Goal: Task Accomplishment & Management: Use online tool/utility

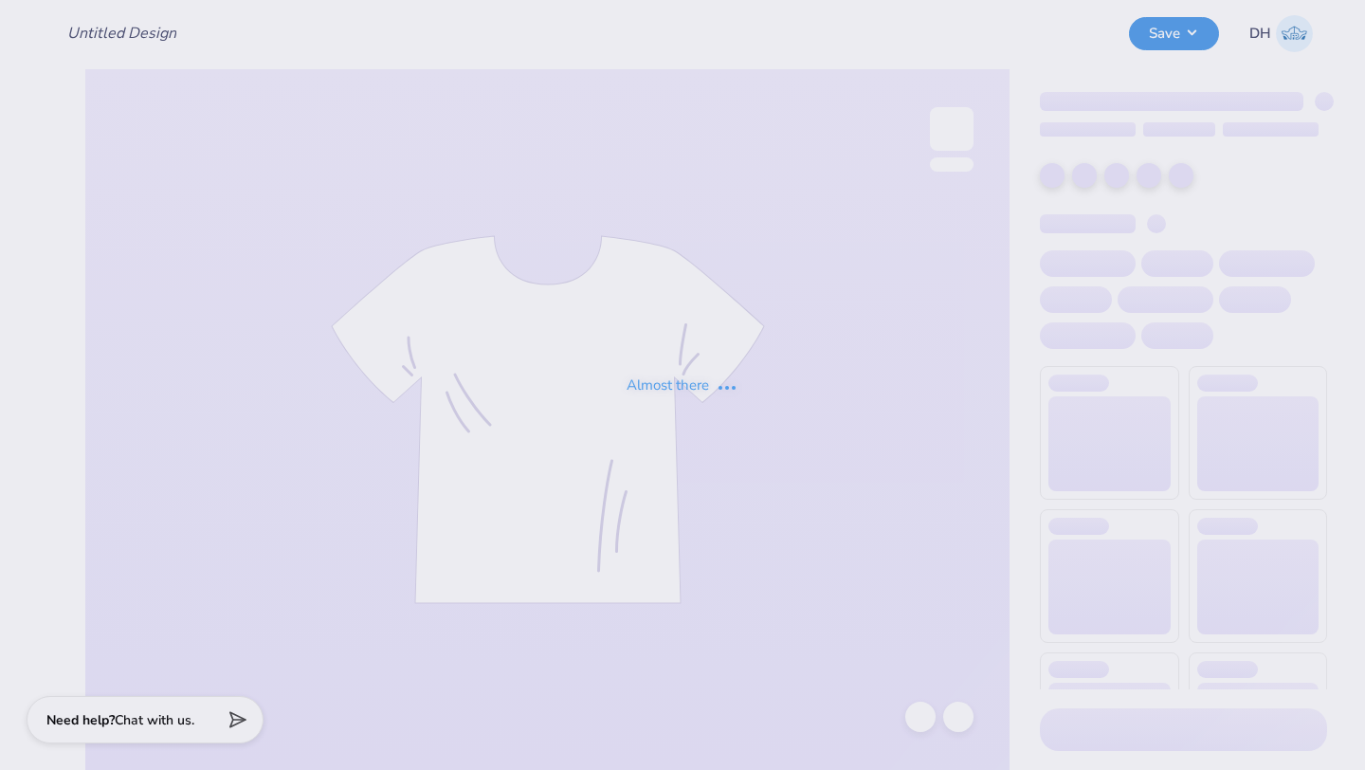
type input "Duke Sigma Chi fall merch ideas"
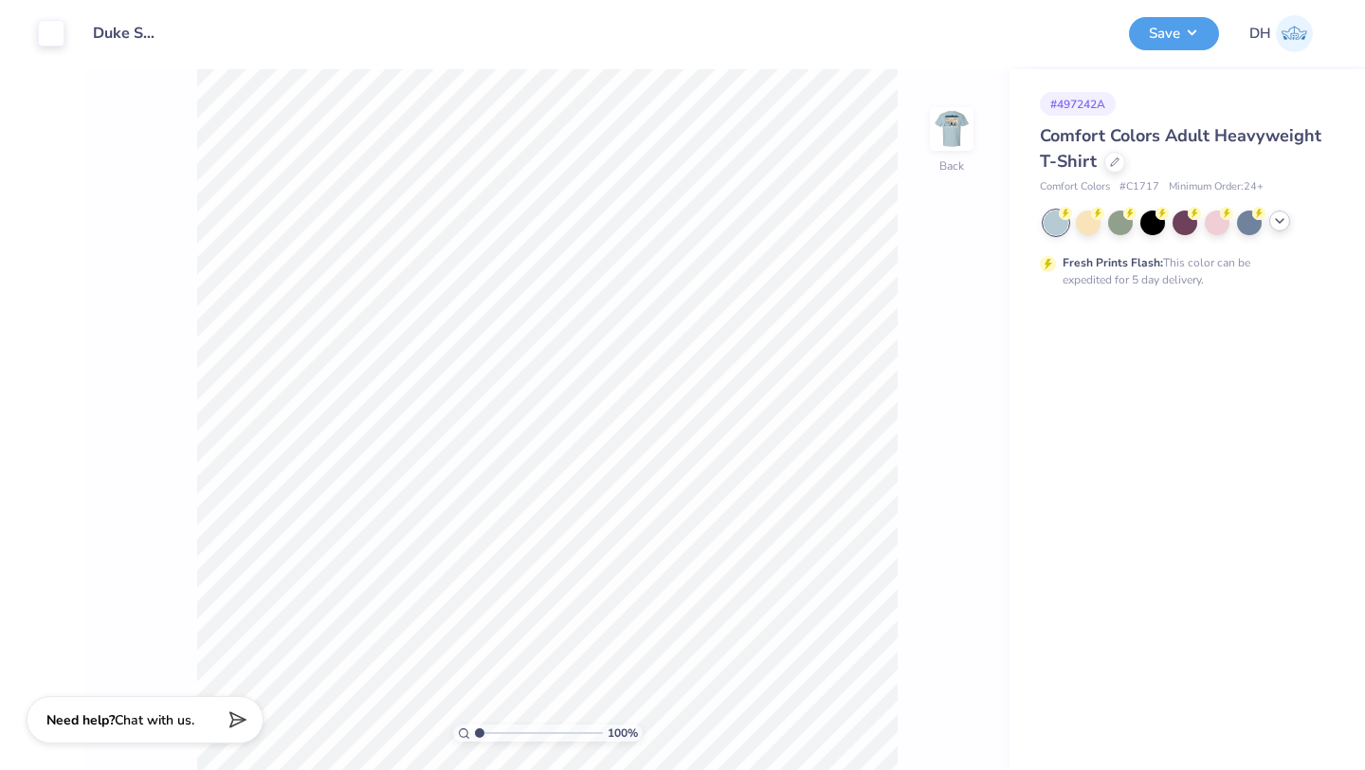
click at [1279, 220] on icon at bounding box center [1279, 220] width 15 height 15
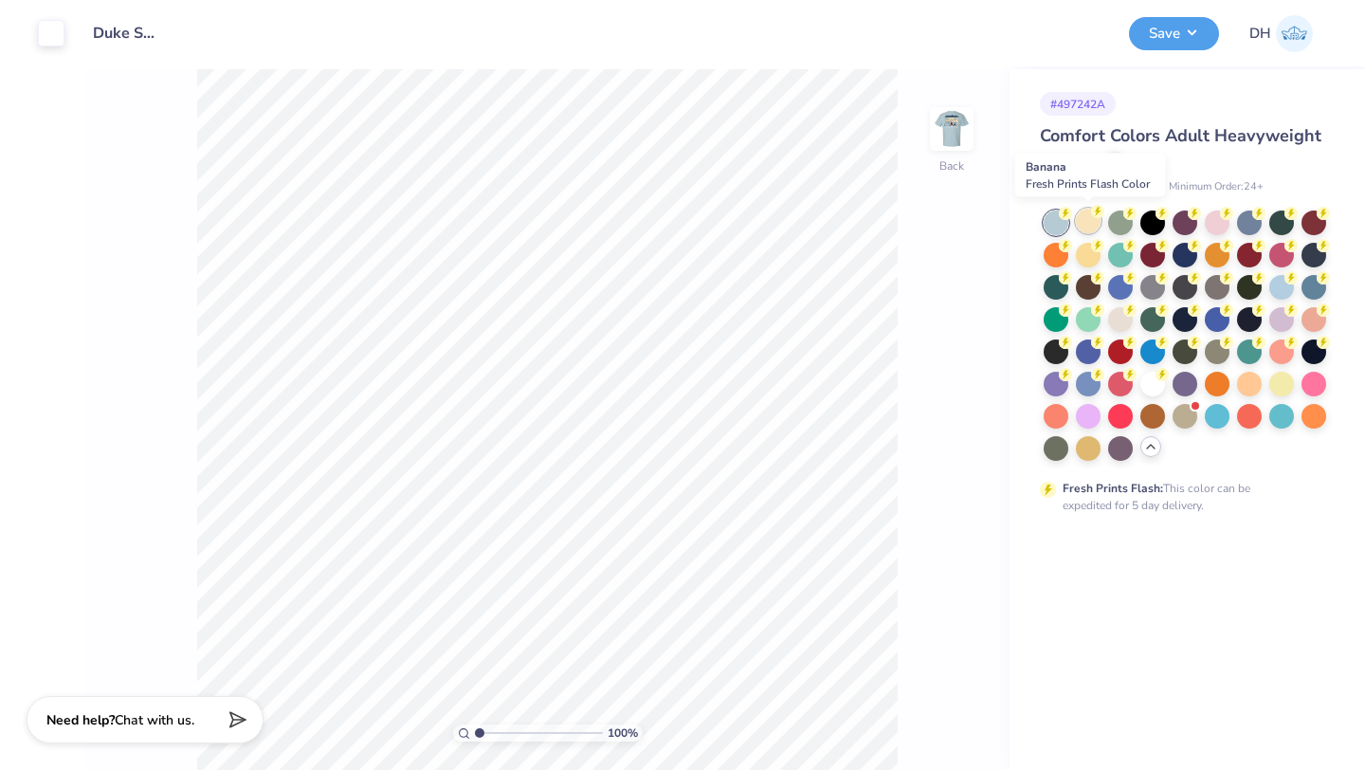
click at [1089, 223] on div at bounding box center [1088, 221] width 25 height 25
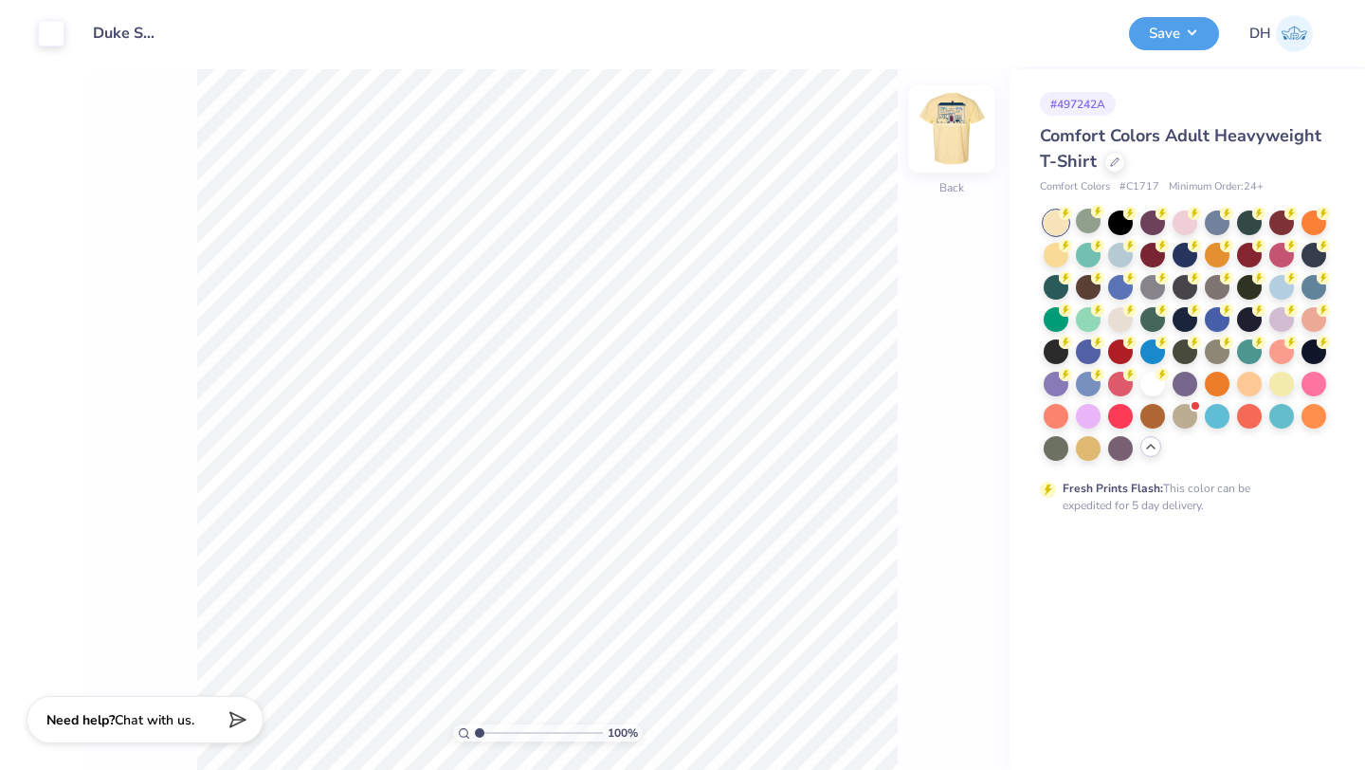
click at [953, 133] on img at bounding box center [952, 129] width 76 height 76
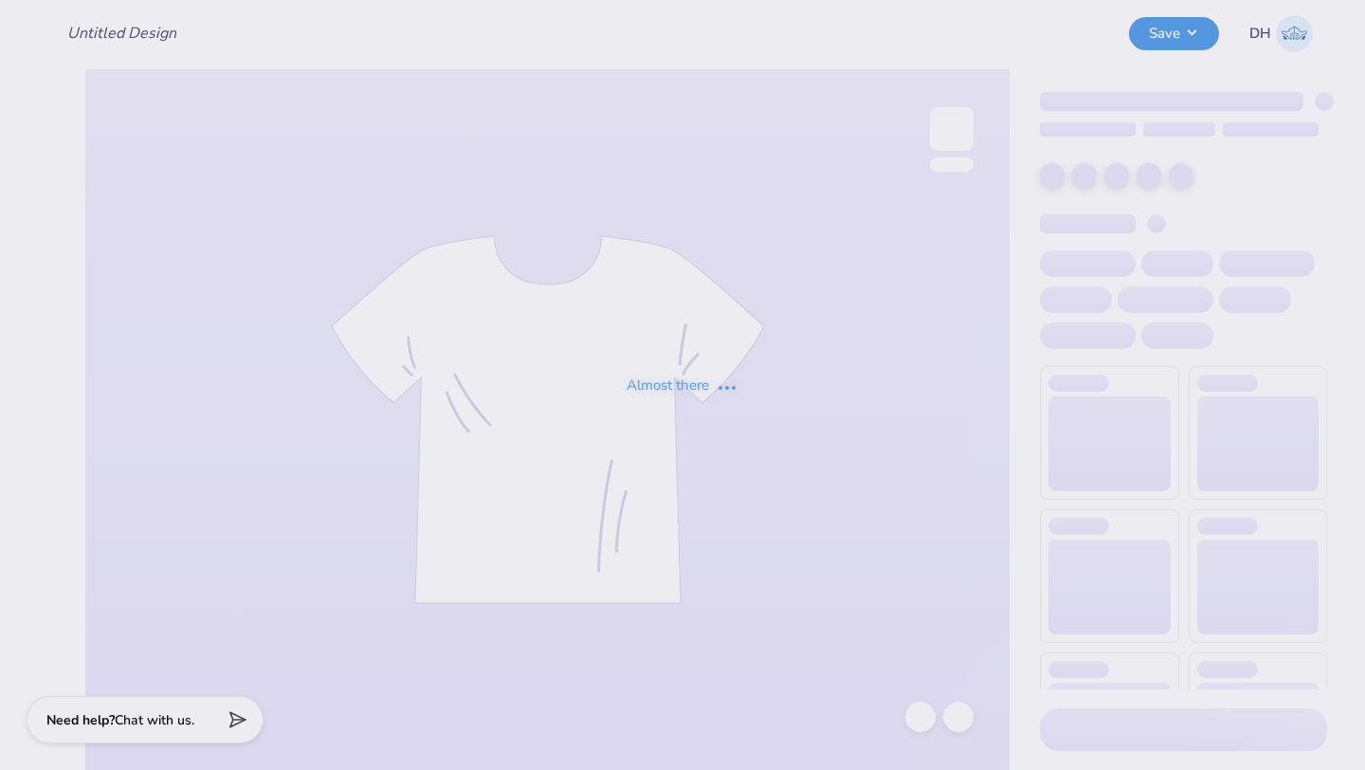
type input "Duke Sigma Chi fall merch ideas"
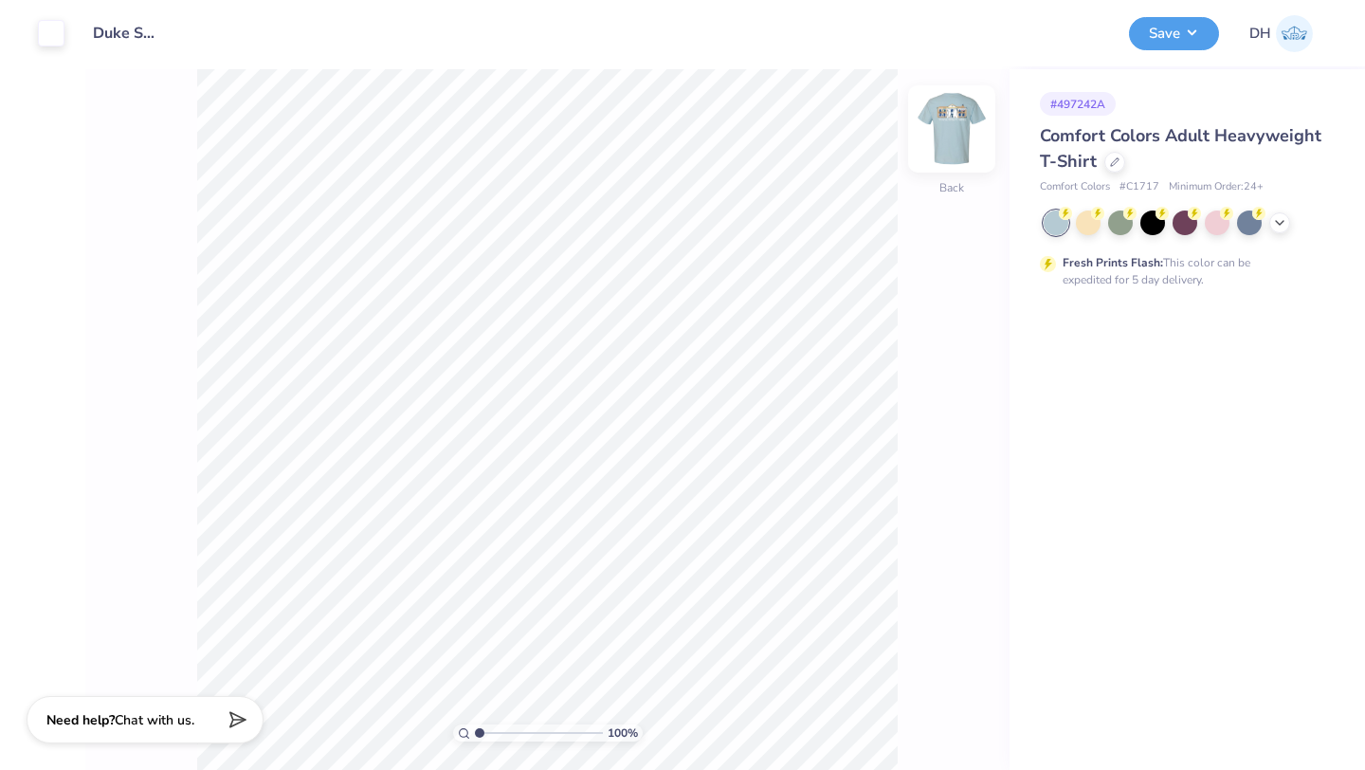
click at [946, 122] on img at bounding box center [952, 129] width 76 height 76
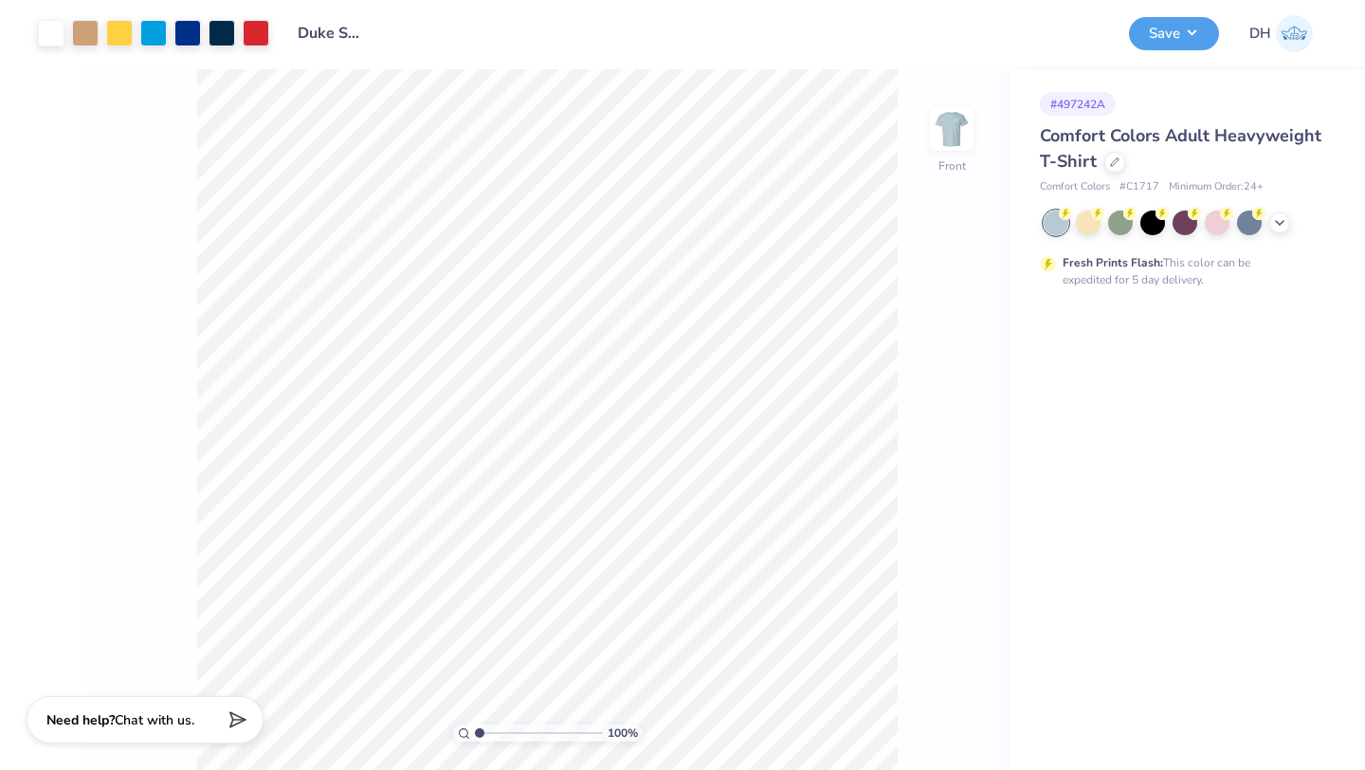
click at [1091, 214] on icon at bounding box center [1097, 213] width 13 height 13
click at [1276, 221] on icon at bounding box center [1279, 220] width 15 height 15
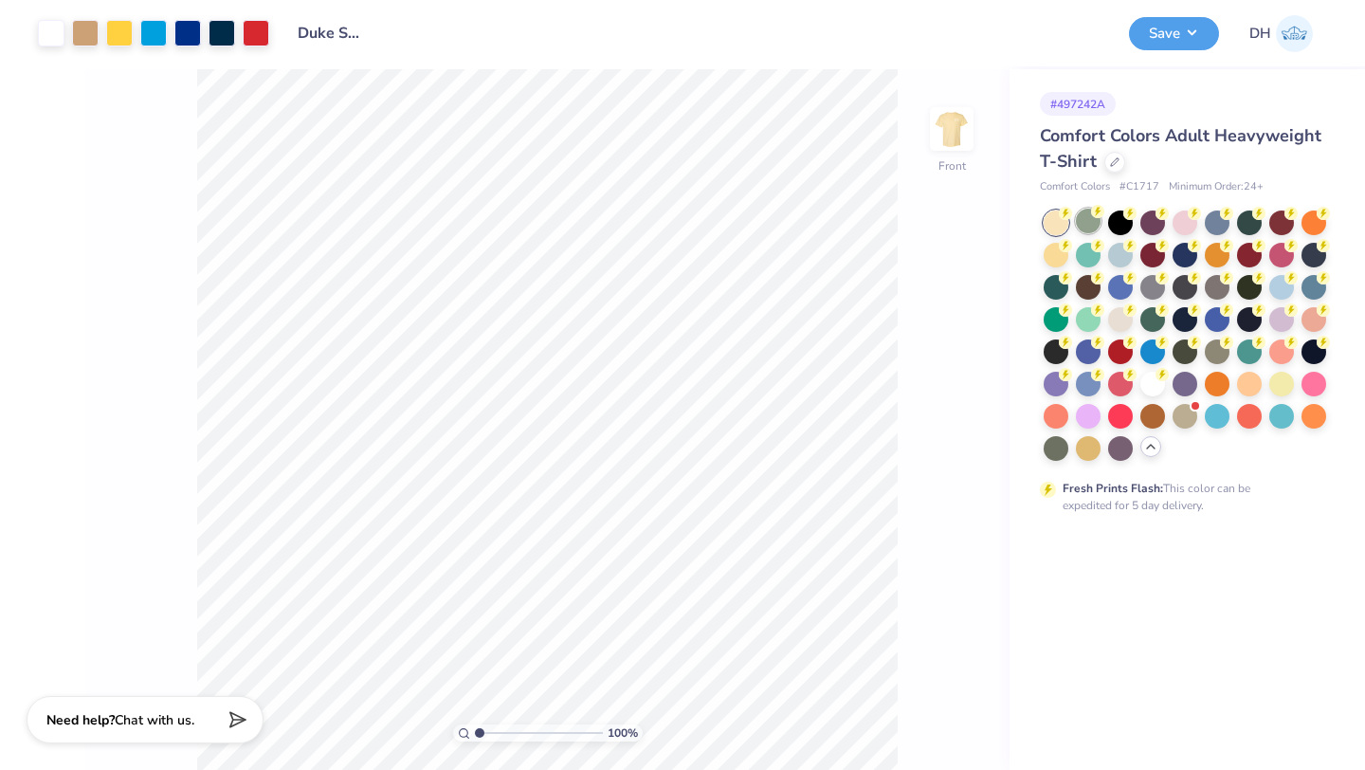
click at [1092, 221] on div at bounding box center [1088, 221] width 25 height 25
click at [1175, 36] on button "Save" at bounding box center [1174, 30] width 90 height 33
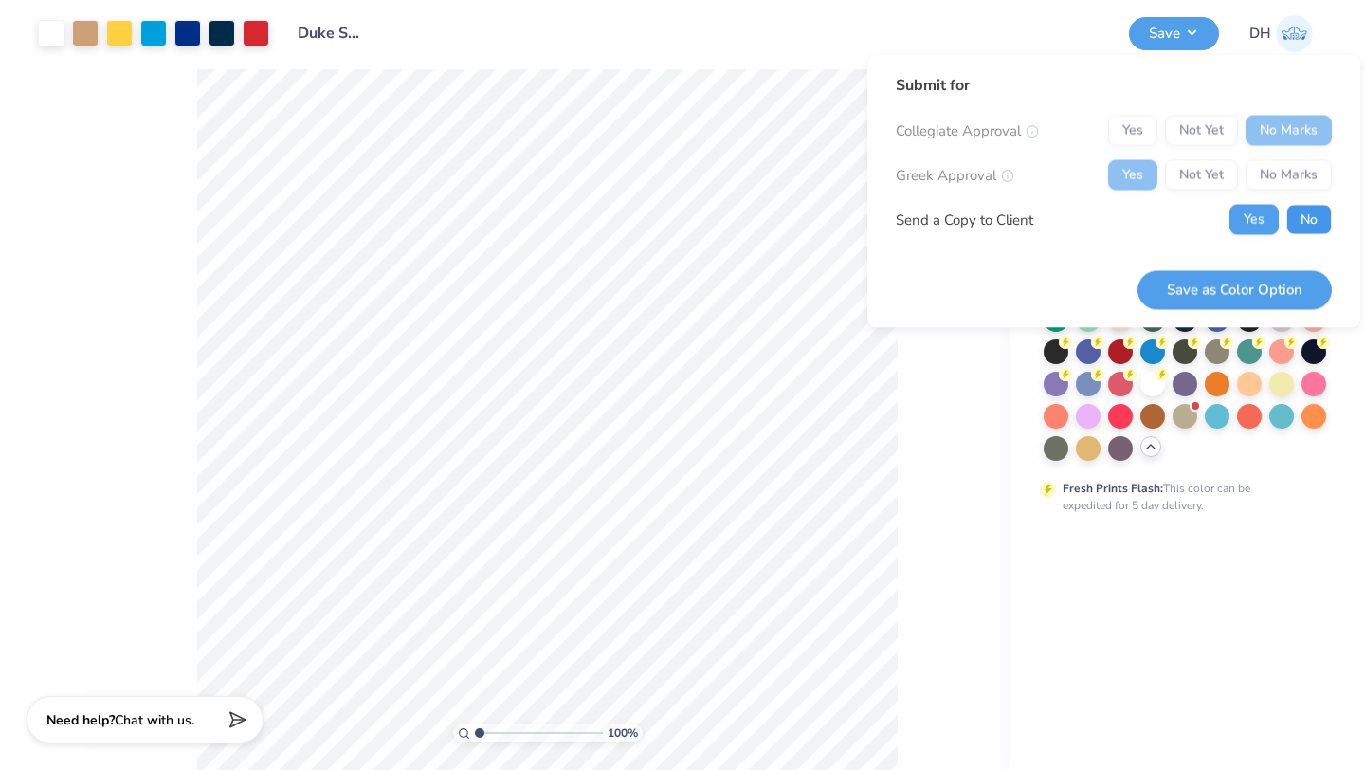
click at [1312, 222] on button "No" at bounding box center [1309, 220] width 46 height 30
click at [1212, 300] on button "Save as Color Option" at bounding box center [1235, 289] width 194 height 39
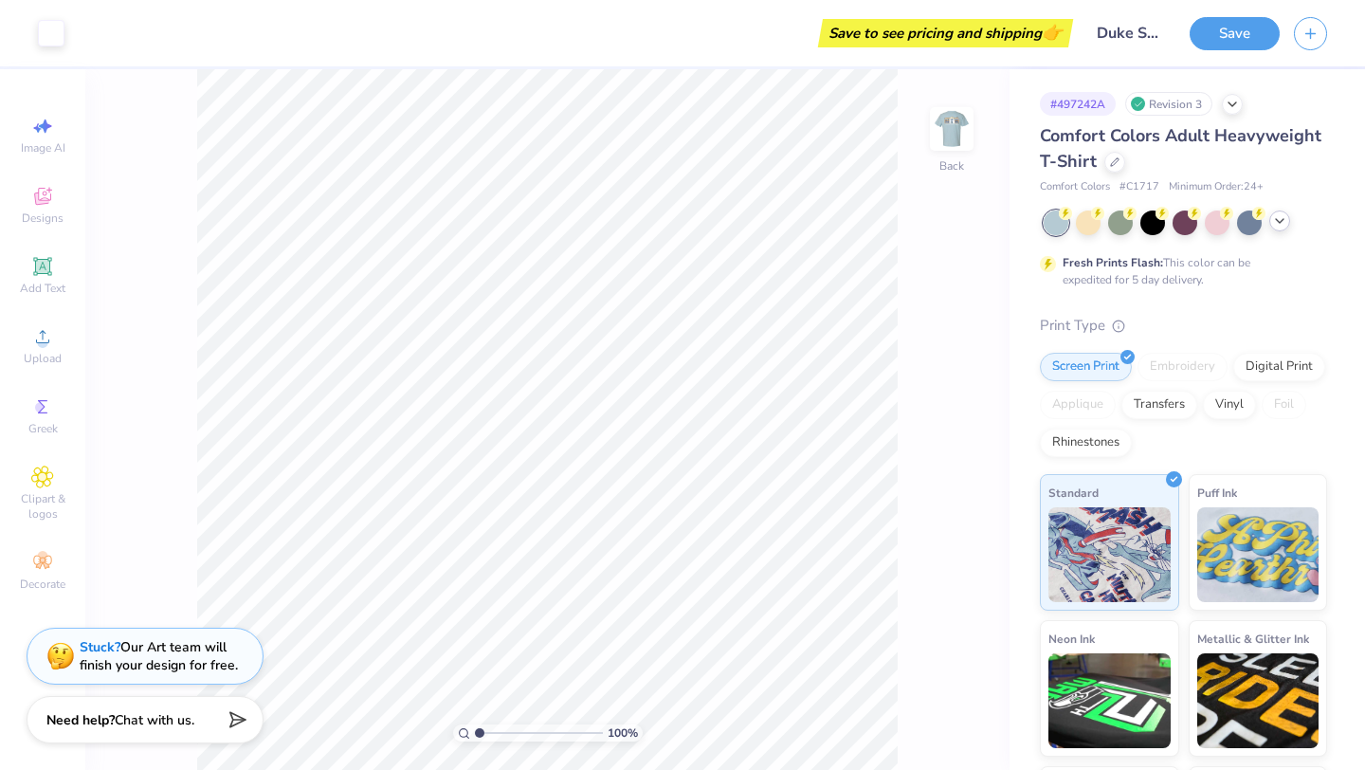
click at [1286, 219] on icon at bounding box center [1279, 220] width 15 height 15
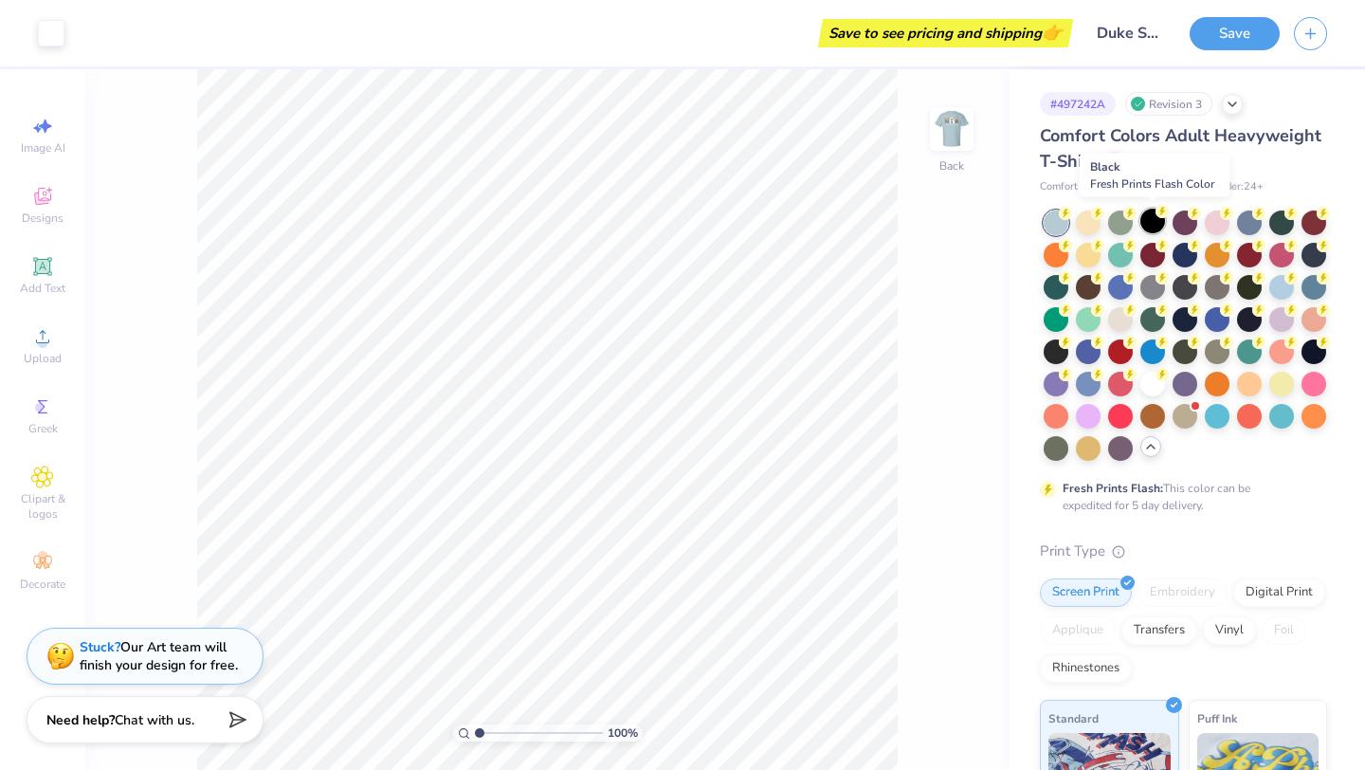
click at [1158, 218] on div at bounding box center [1152, 221] width 25 height 25
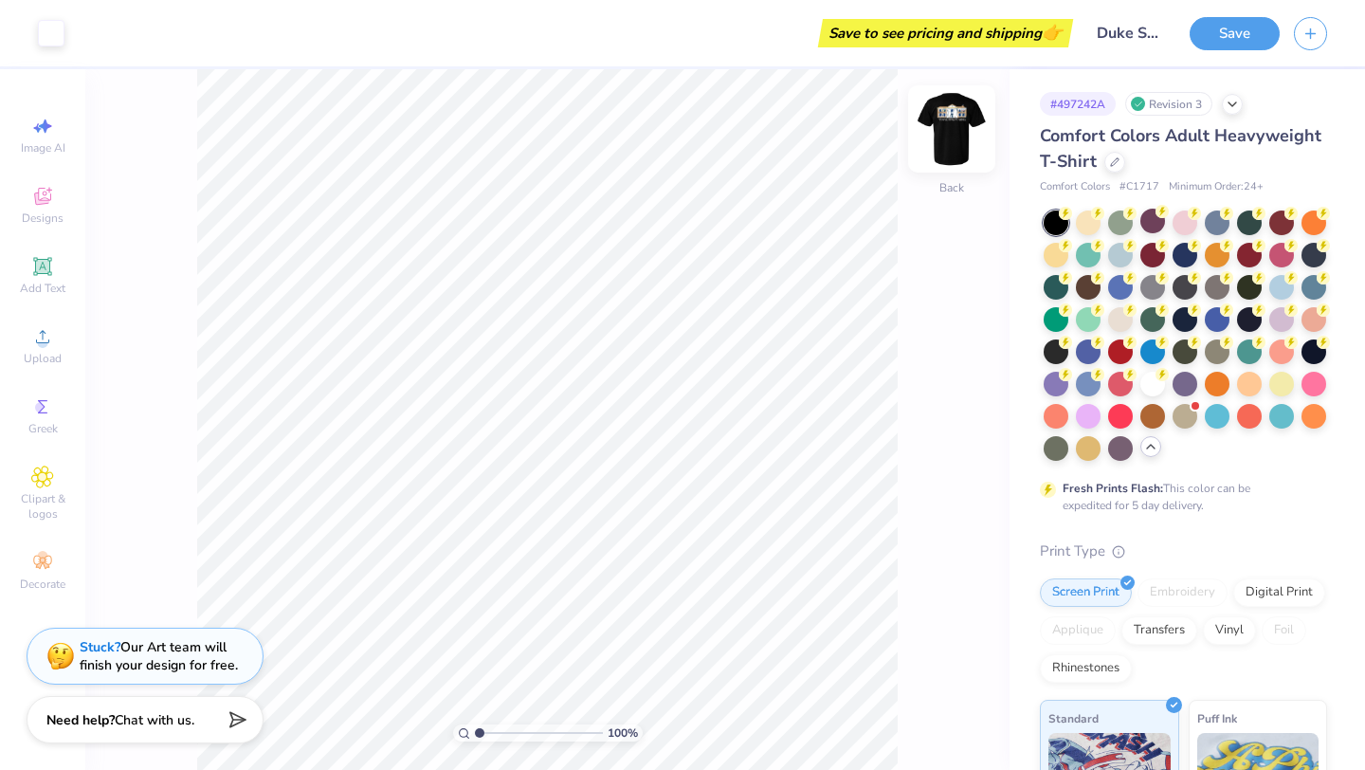
click at [959, 126] on img at bounding box center [952, 129] width 76 height 76
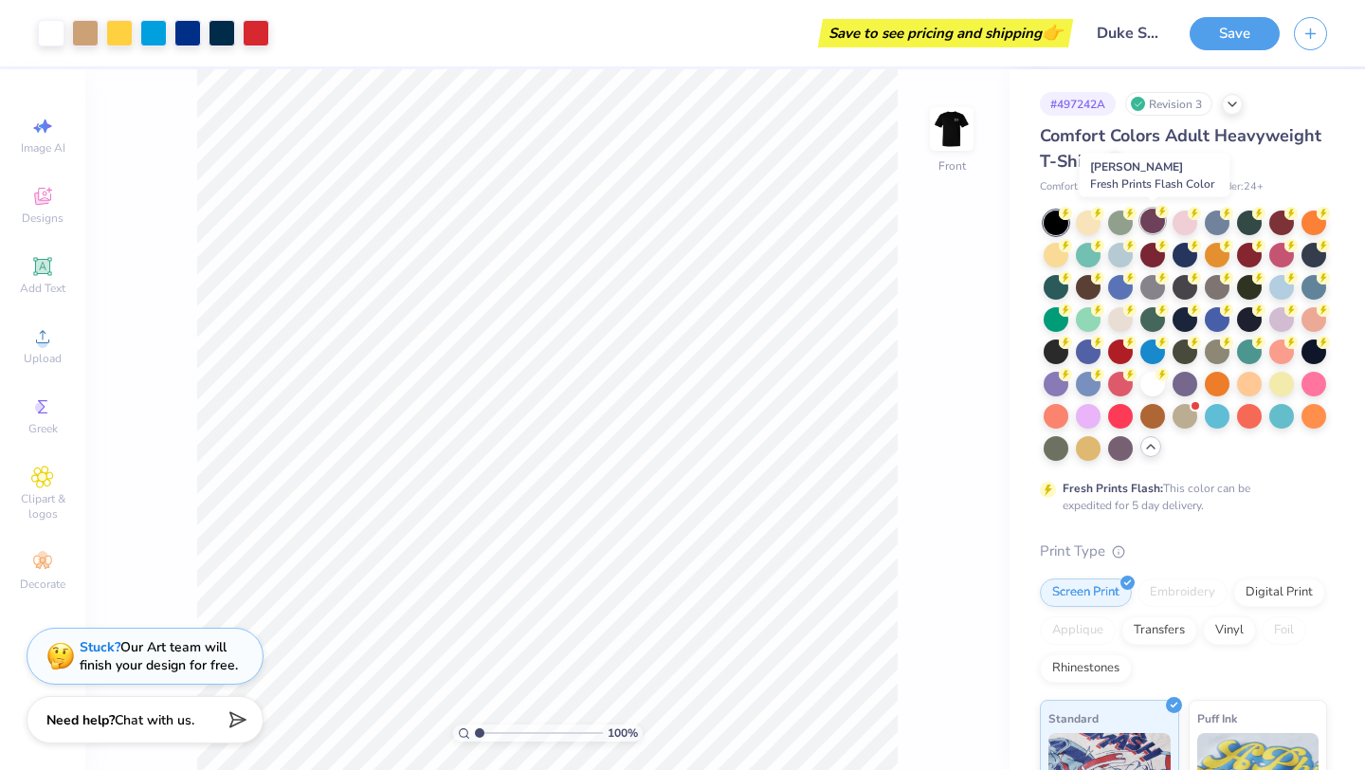
click at [1154, 221] on div at bounding box center [1152, 221] width 25 height 25
click at [1230, 42] on button "Save" at bounding box center [1235, 30] width 90 height 33
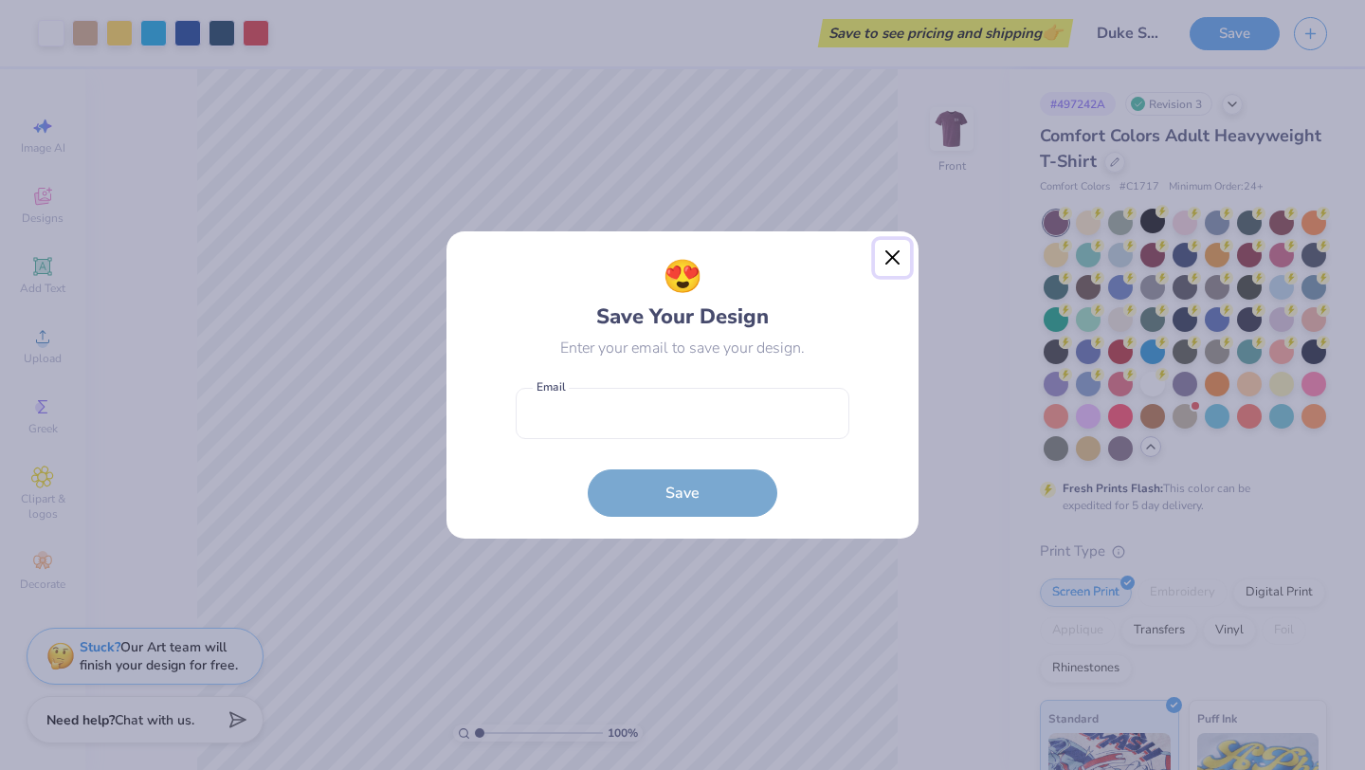
click at [902, 265] on button "Close" at bounding box center [893, 258] width 36 height 36
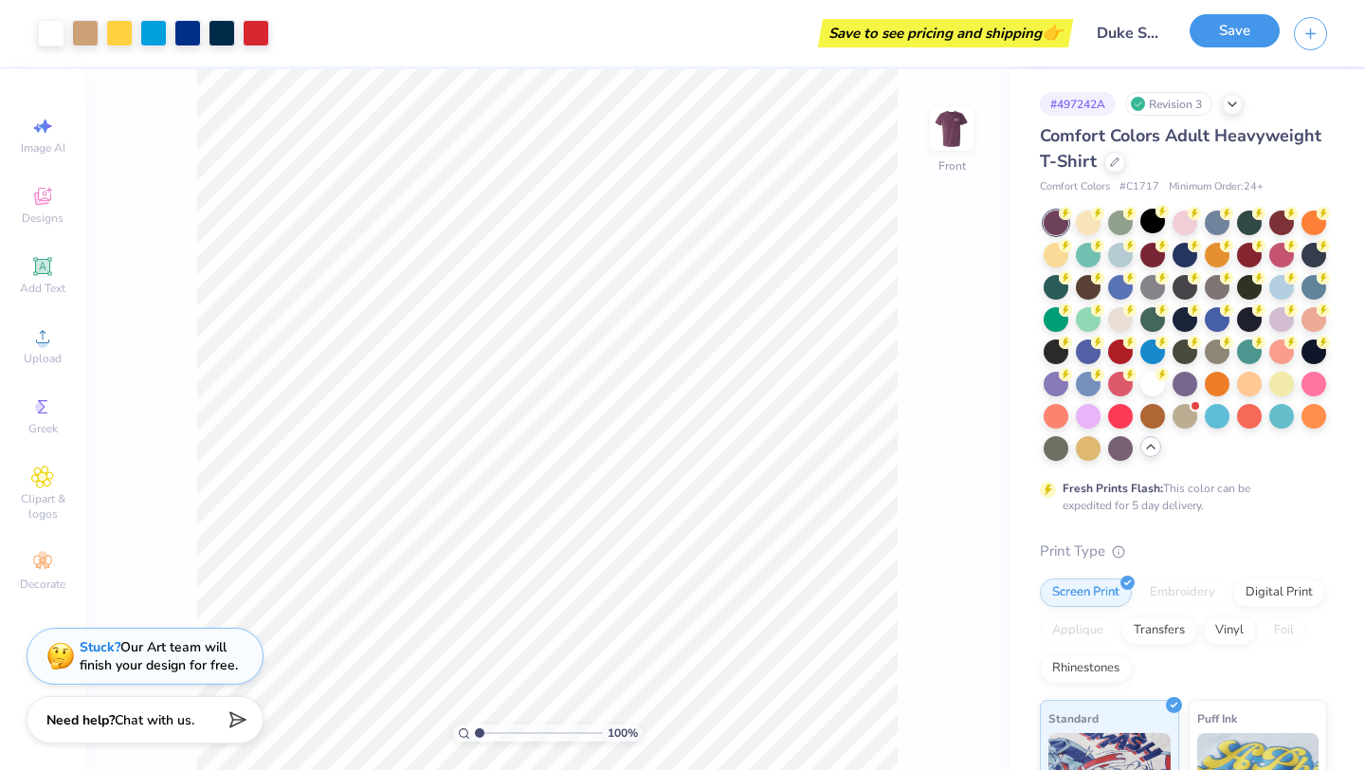
click at [1231, 38] on button "Save" at bounding box center [1235, 30] width 90 height 33
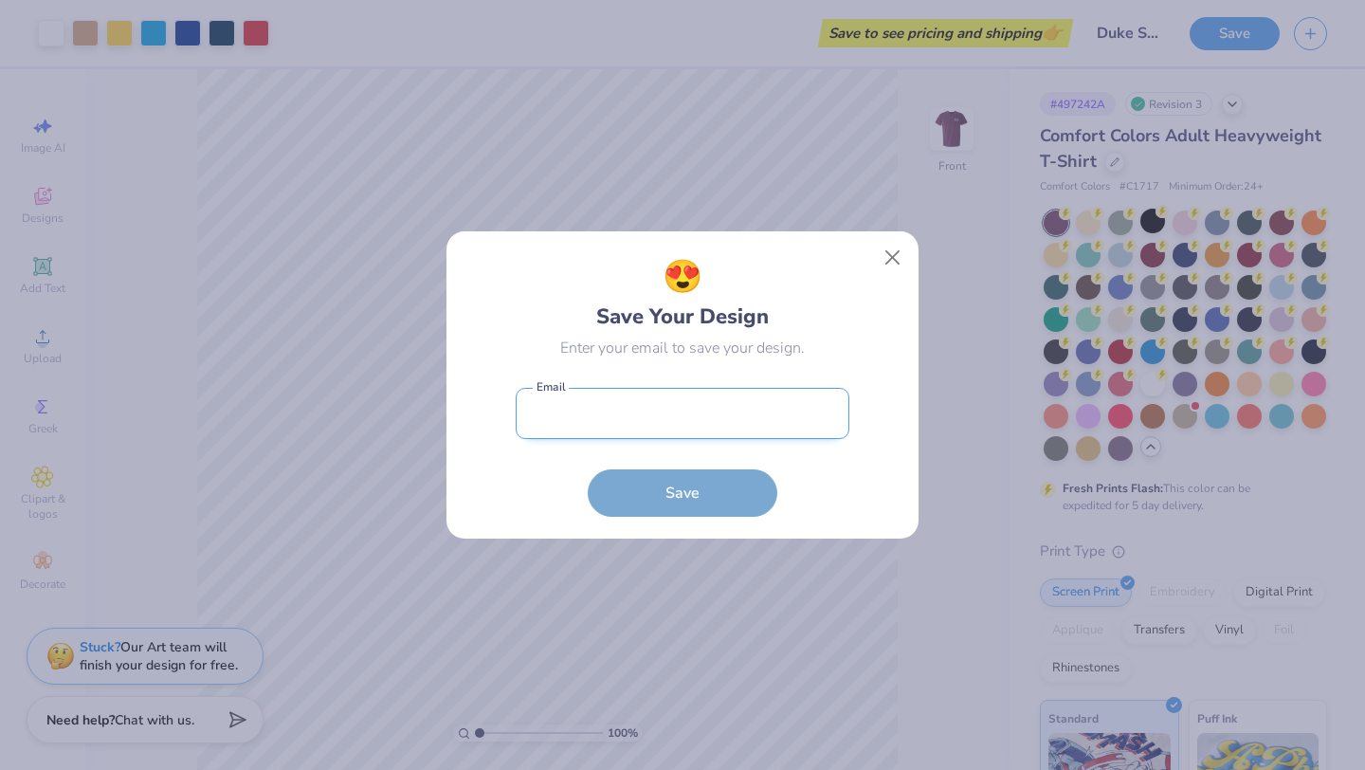
click at [793, 405] on input "email" at bounding box center [683, 414] width 334 height 52
type input "Declanhall@freshprints.com"
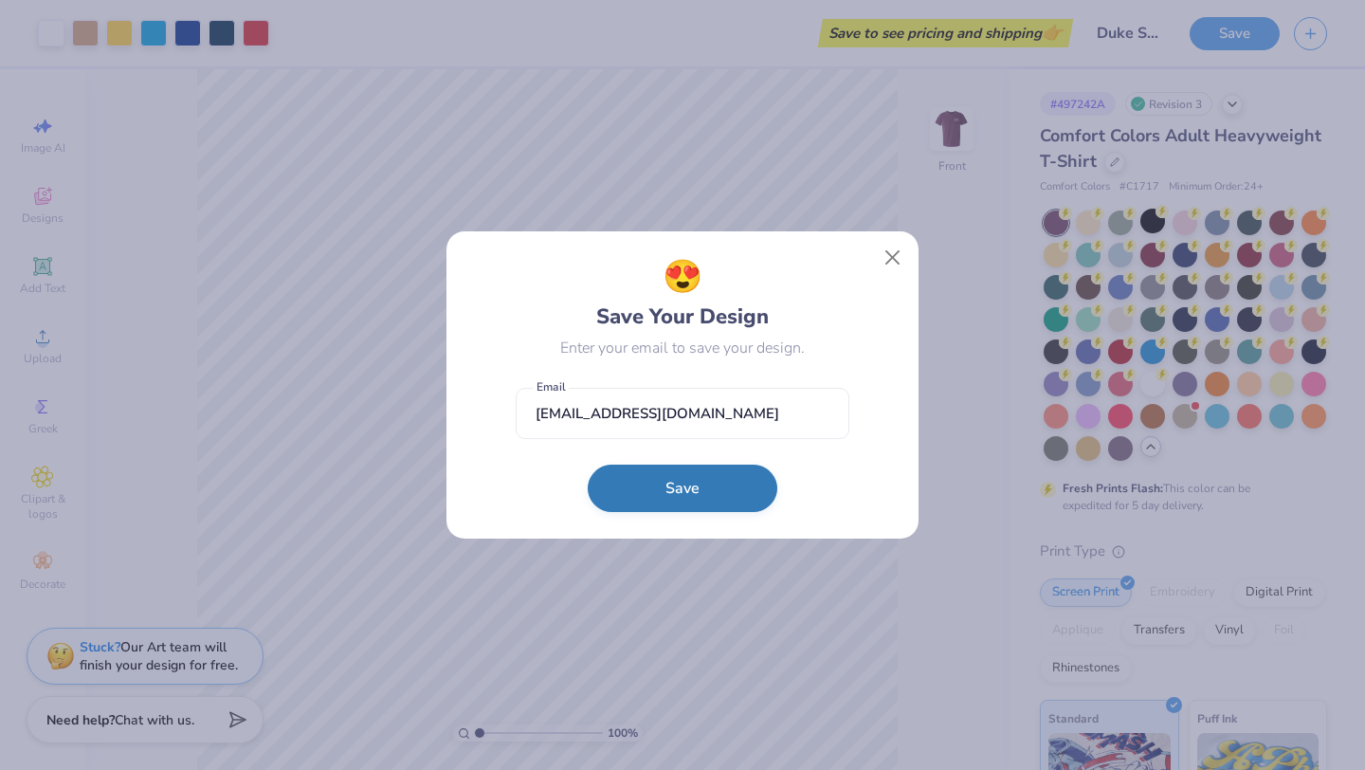
click at [737, 498] on button "Save" at bounding box center [683, 488] width 190 height 47
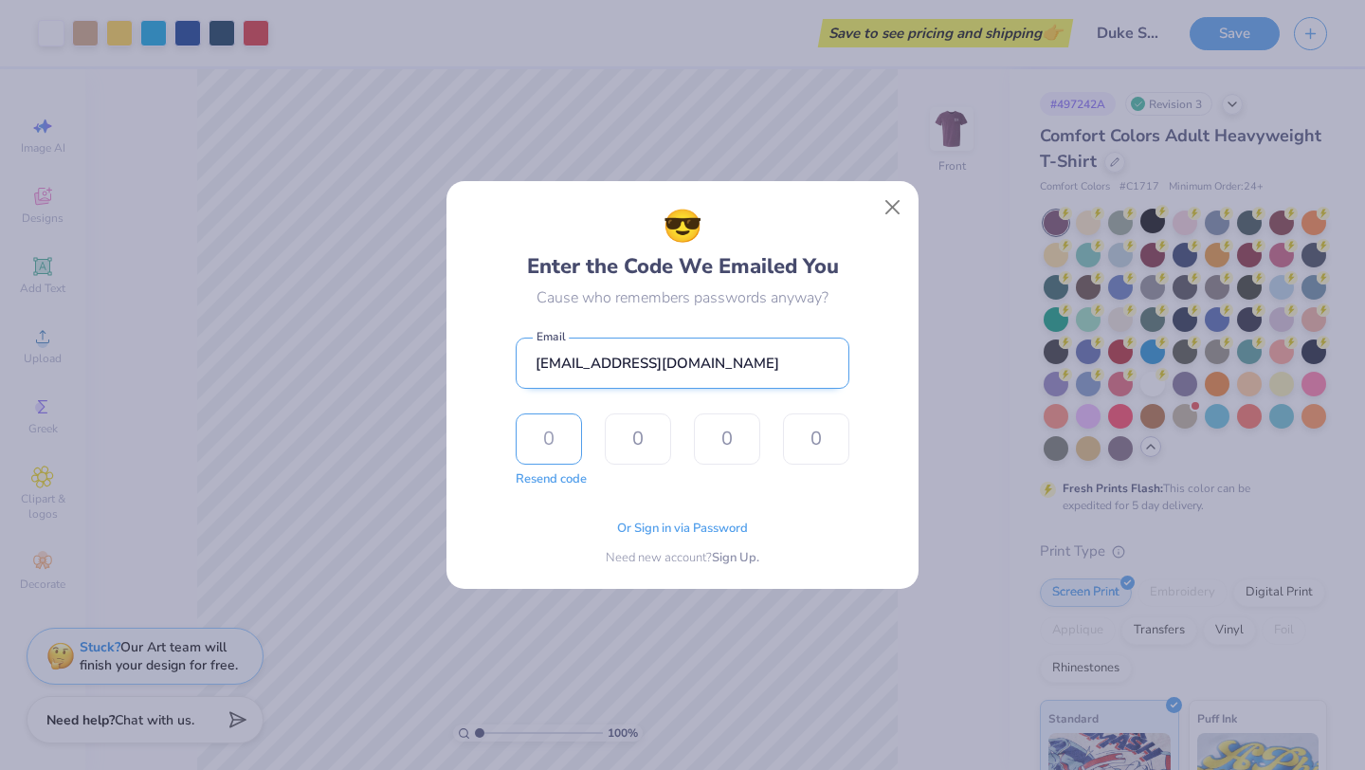
type input "3"
type input "1"
type input "4"
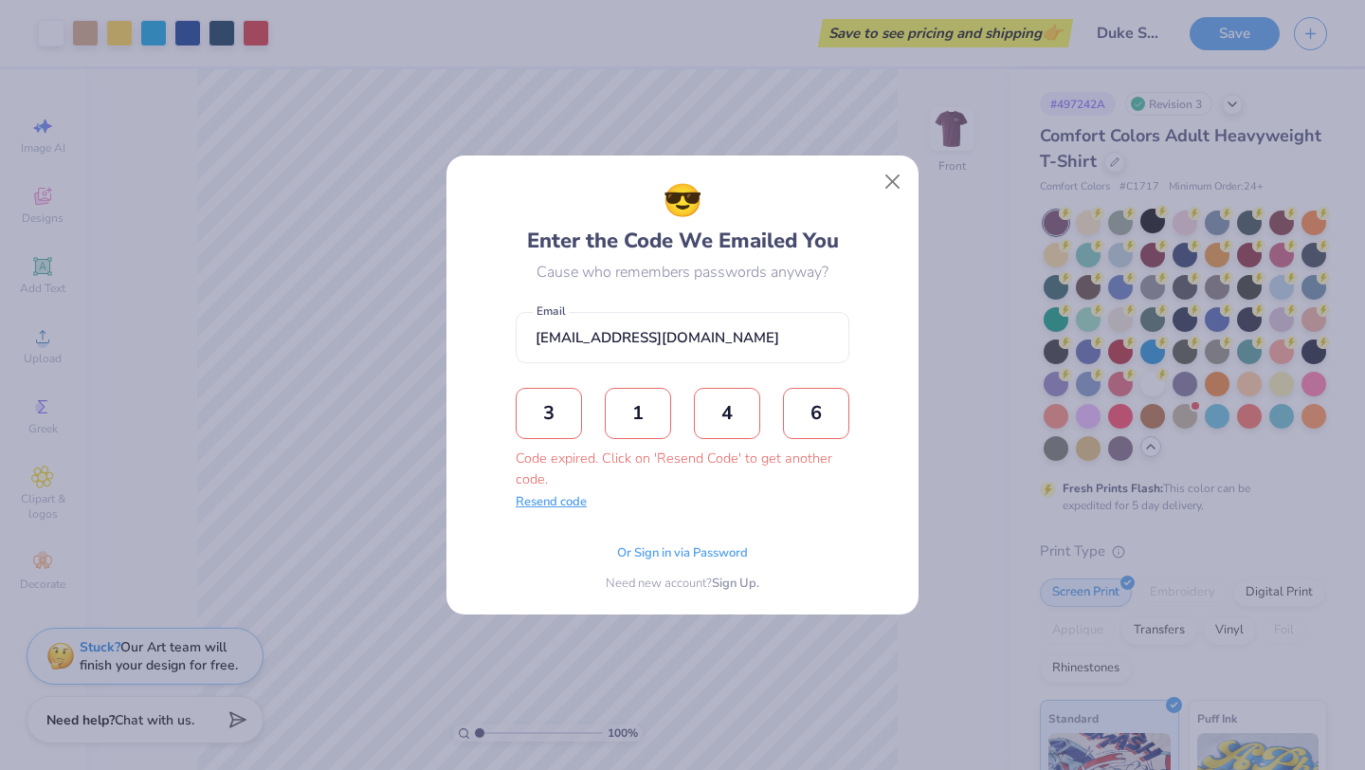
type input "6"
click at [563, 502] on button "Resend code" at bounding box center [551, 502] width 71 height 19
click at [548, 408] on input "text" at bounding box center [549, 413] width 66 height 51
type input "7"
type input "4"
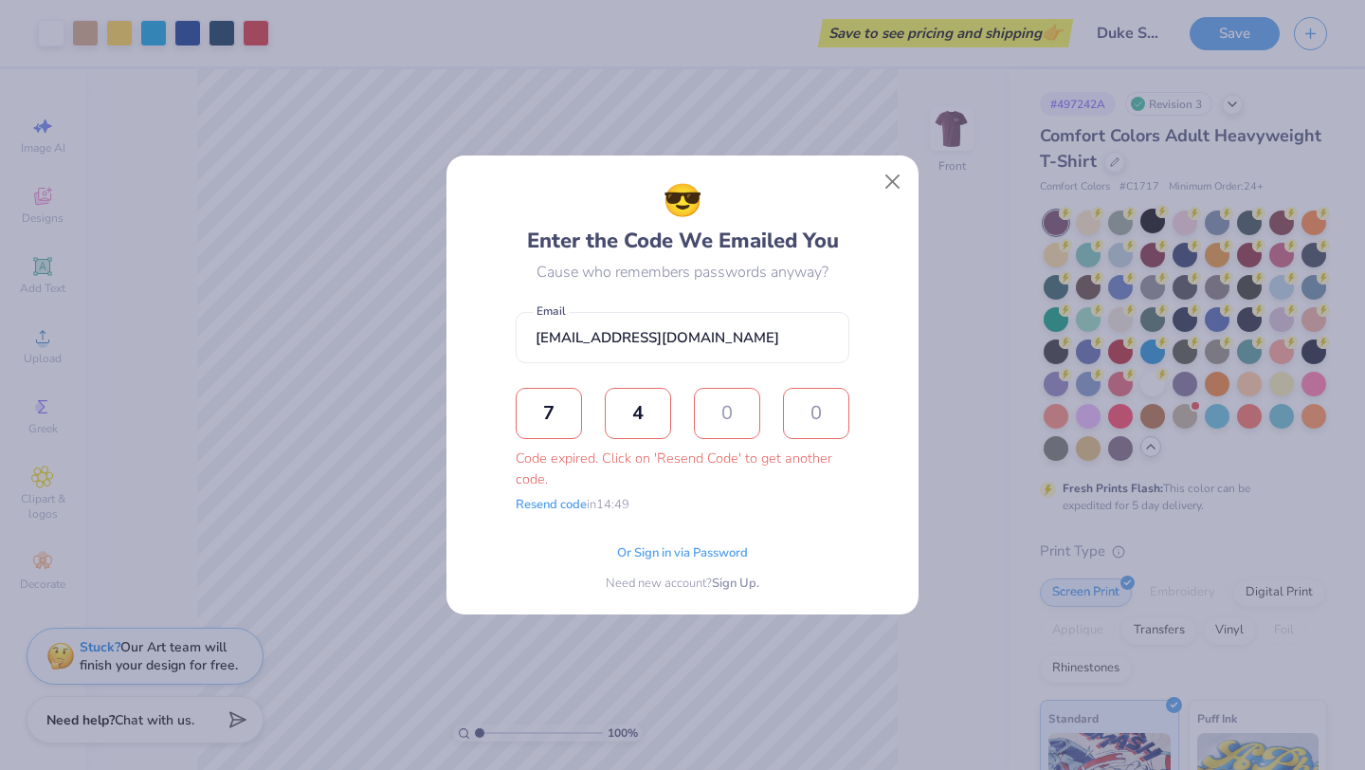
type input "0"
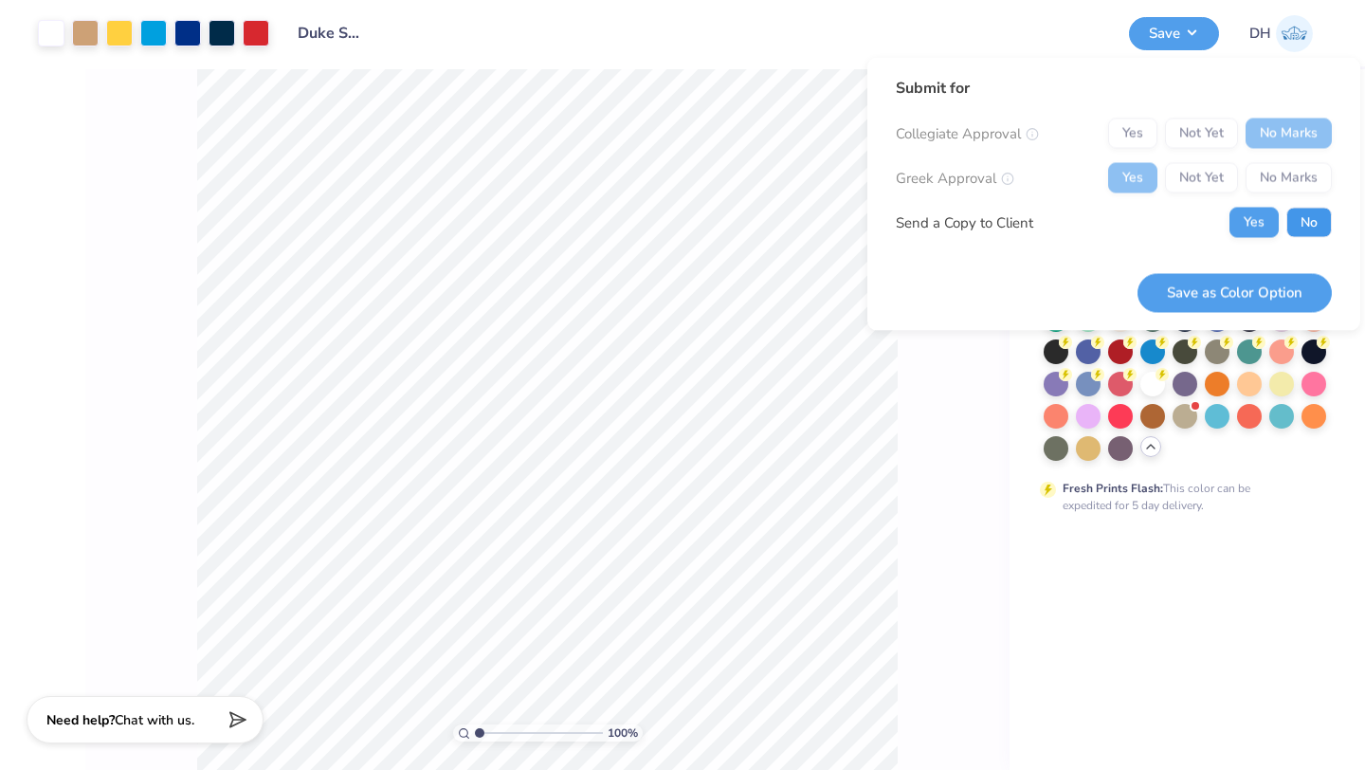
click at [1308, 224] on button "No" at bounding box center [1309, 223] width 46 height 30
click at [1268, 287] on button "Save as Color Option" at bounding box center [1235, 292] width 194 height 39
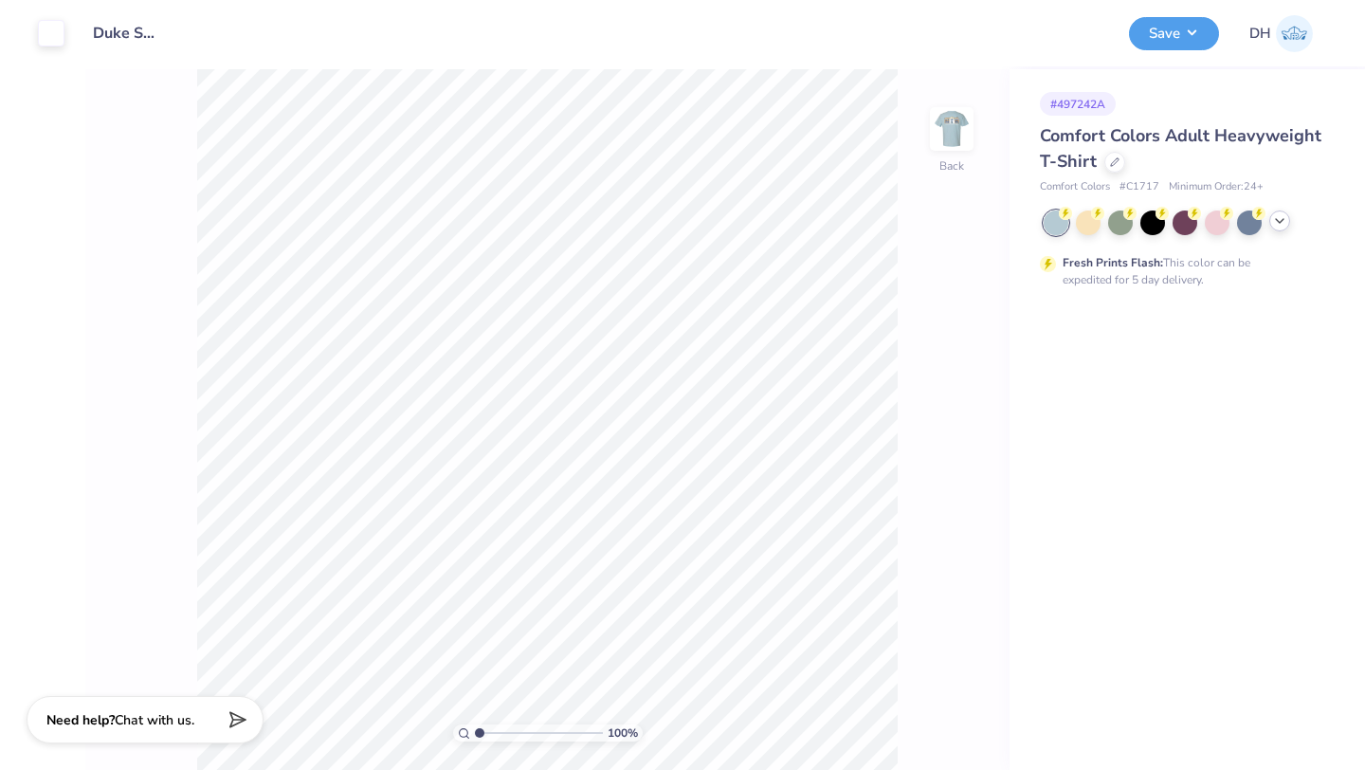
click at [1281, 222] on icon at bounding box center [1279, 220] width 15 height 15
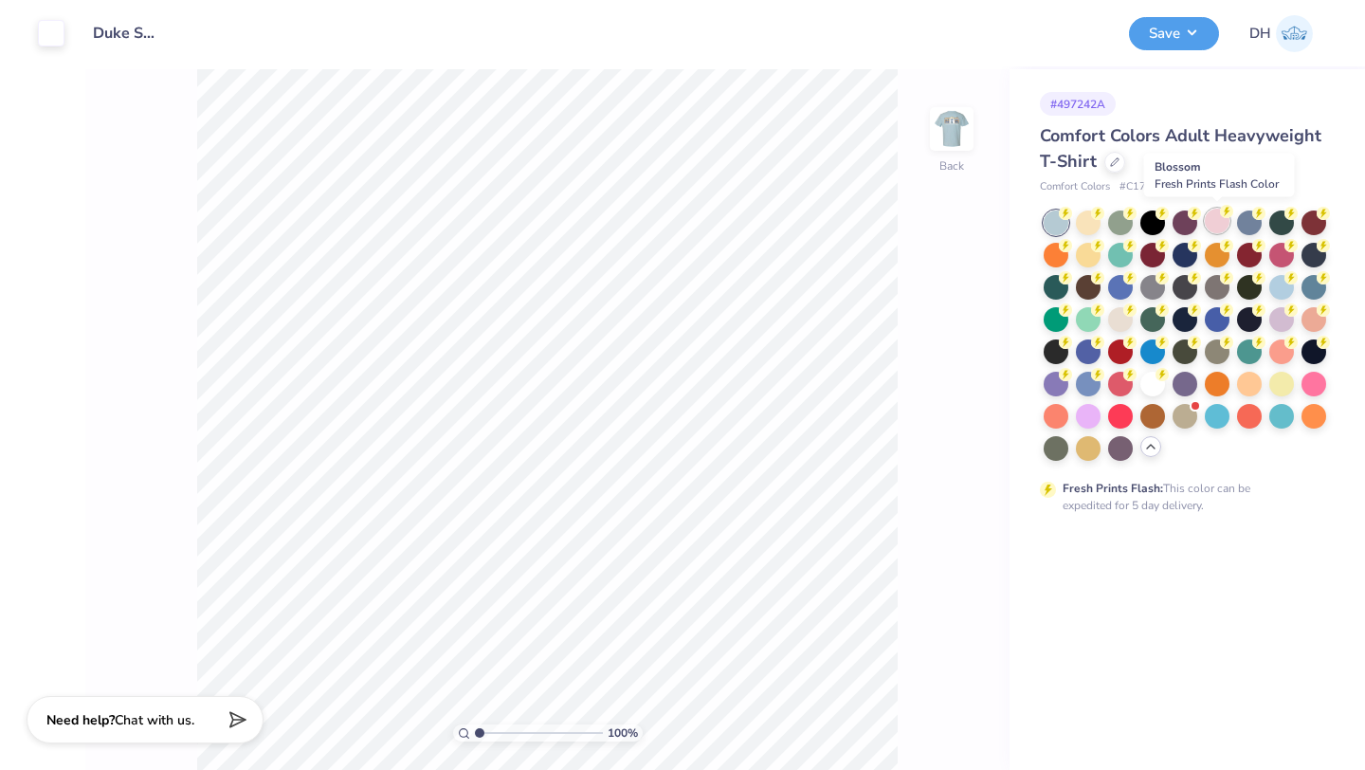
click at [1210, 222] on div at bounding box center [1217, 221] width 25 height 25
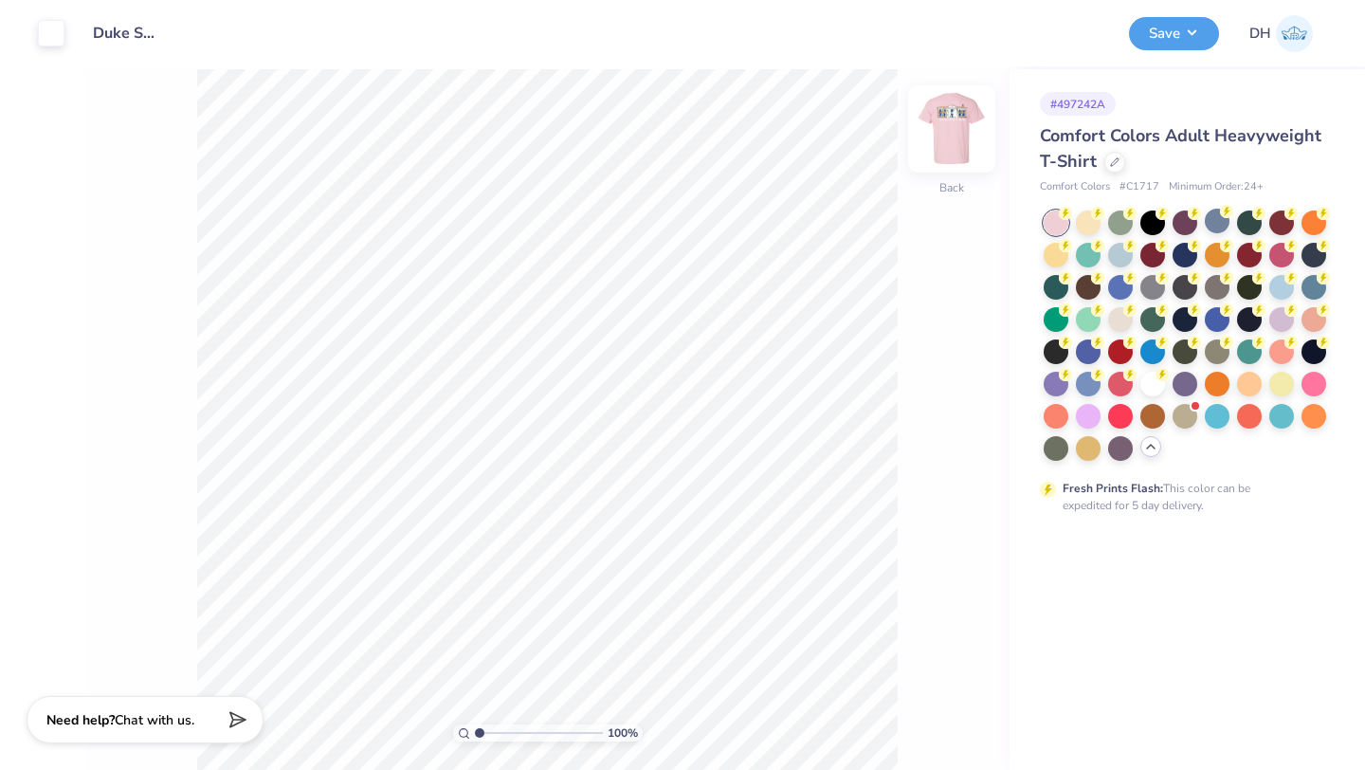
click at [944, 138] on img at bounding box center [952, 129] width 76 height 76
click at [1283, 319] on div at bounding box center [1281, 317] width 25 height 25
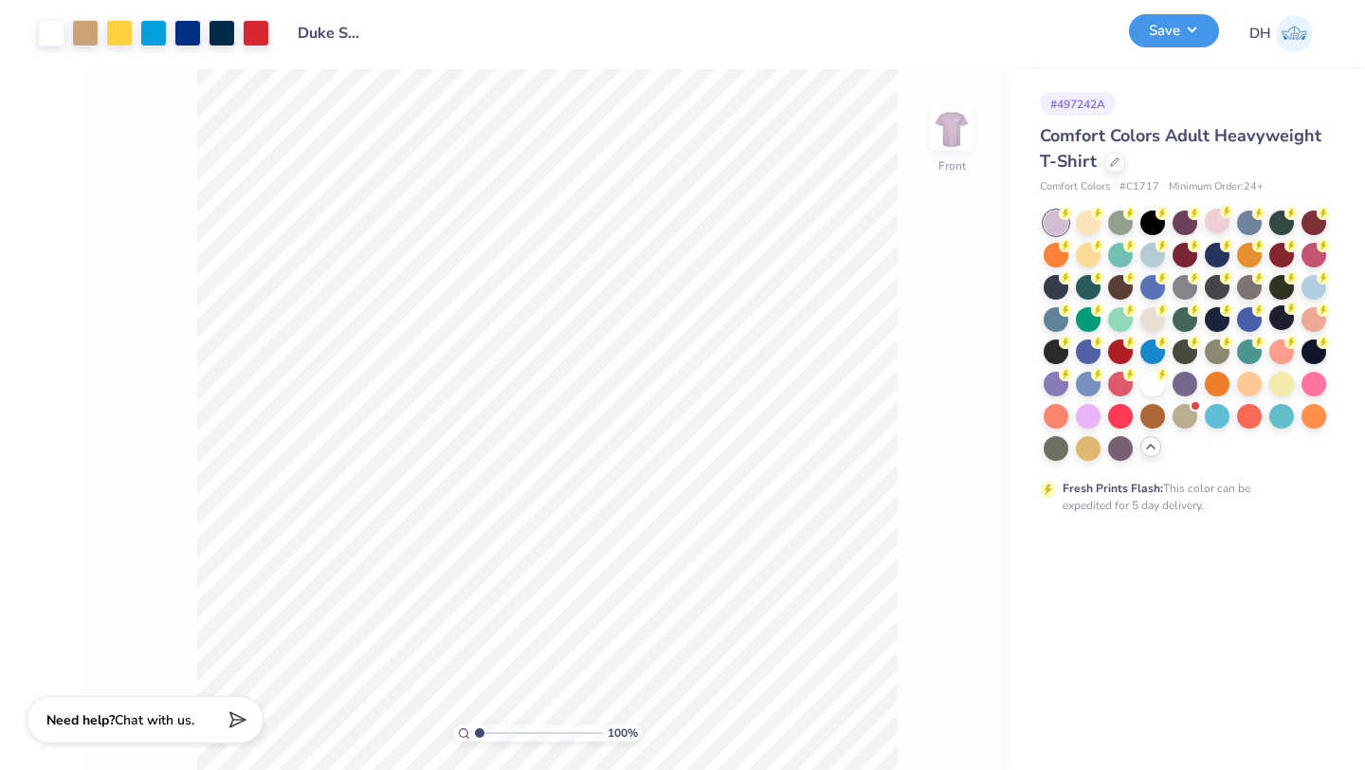
click at [1188, 32] on button "Save" at bounding box center [1174, 30] width 90 height 33
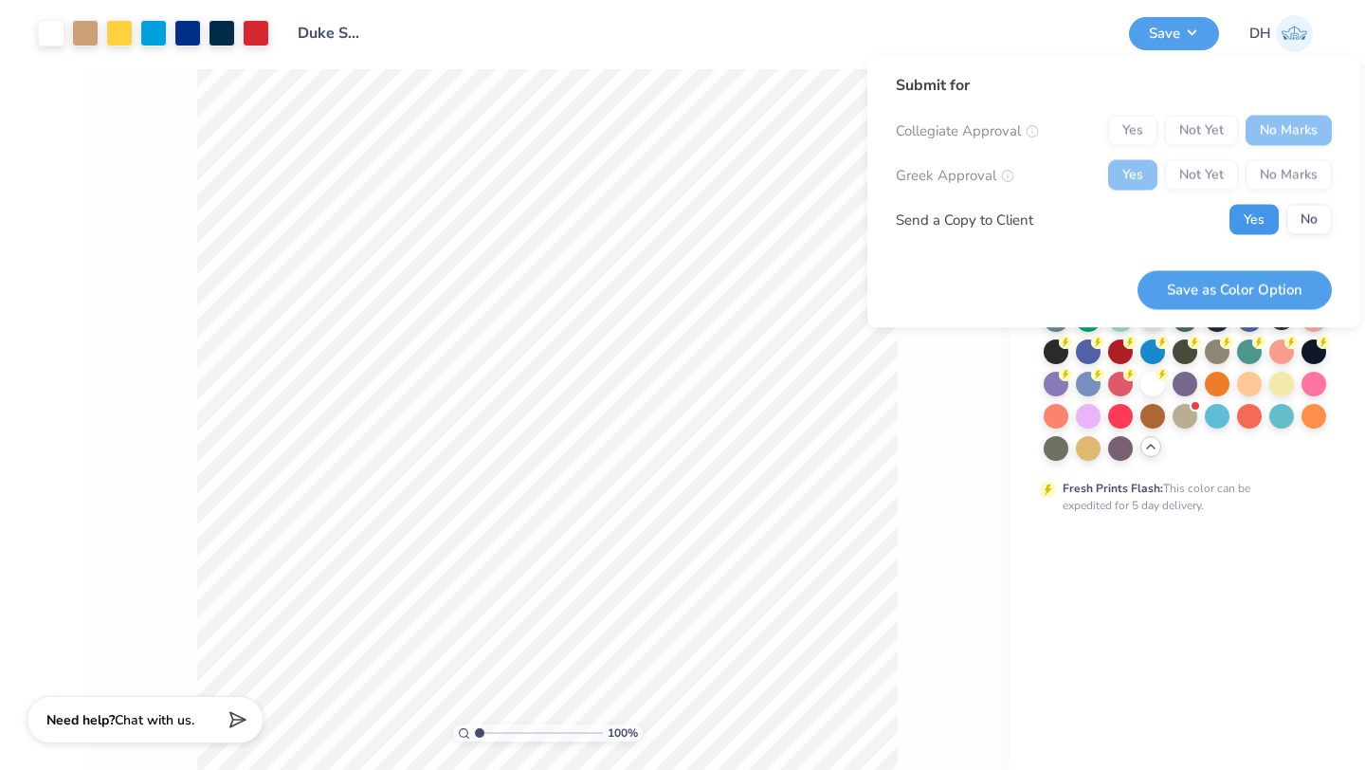
click at [1278, 222] on button "Yes" at bounding box center [1254, 220] width 49 height 30
click at [1304, 221] on button "No" at bounding box center [1309, 220] width 46 height 30
click at [1296, 300] on button "Save as Color Option" at bounding box center [1235, 289] width 194 height 39
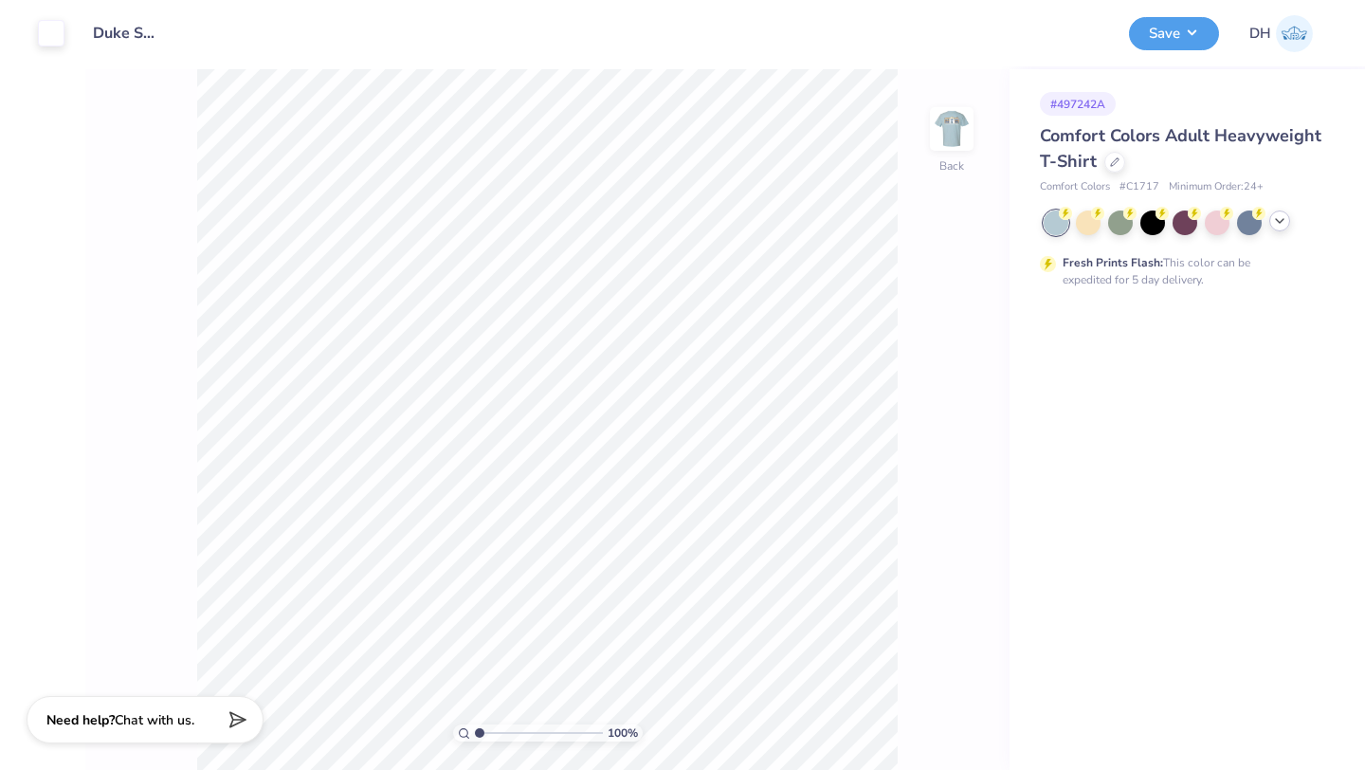
click at [1276, 226] on icon at bounding box center [1279, 220] width 15 height 15
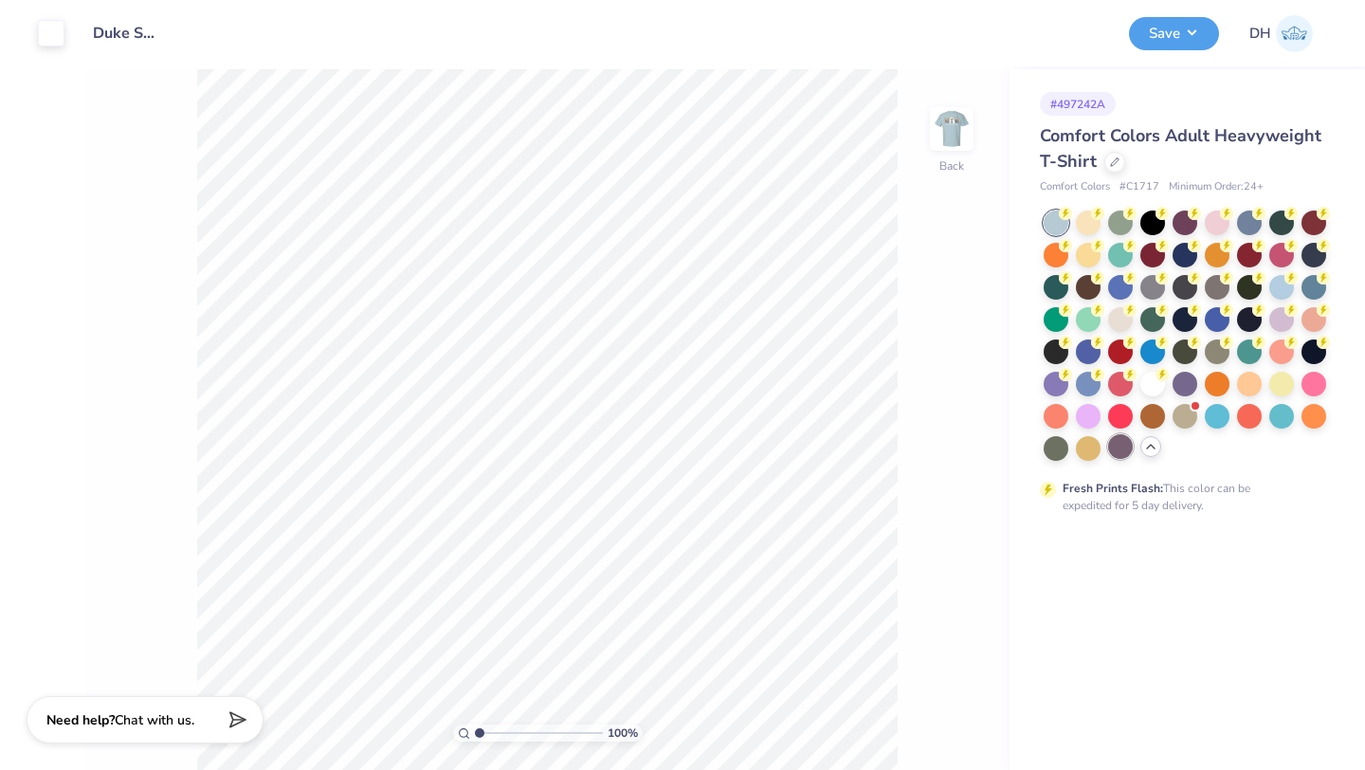
click at [1121, 451] on div at bounding box center [1120, 446] width 25 height 25
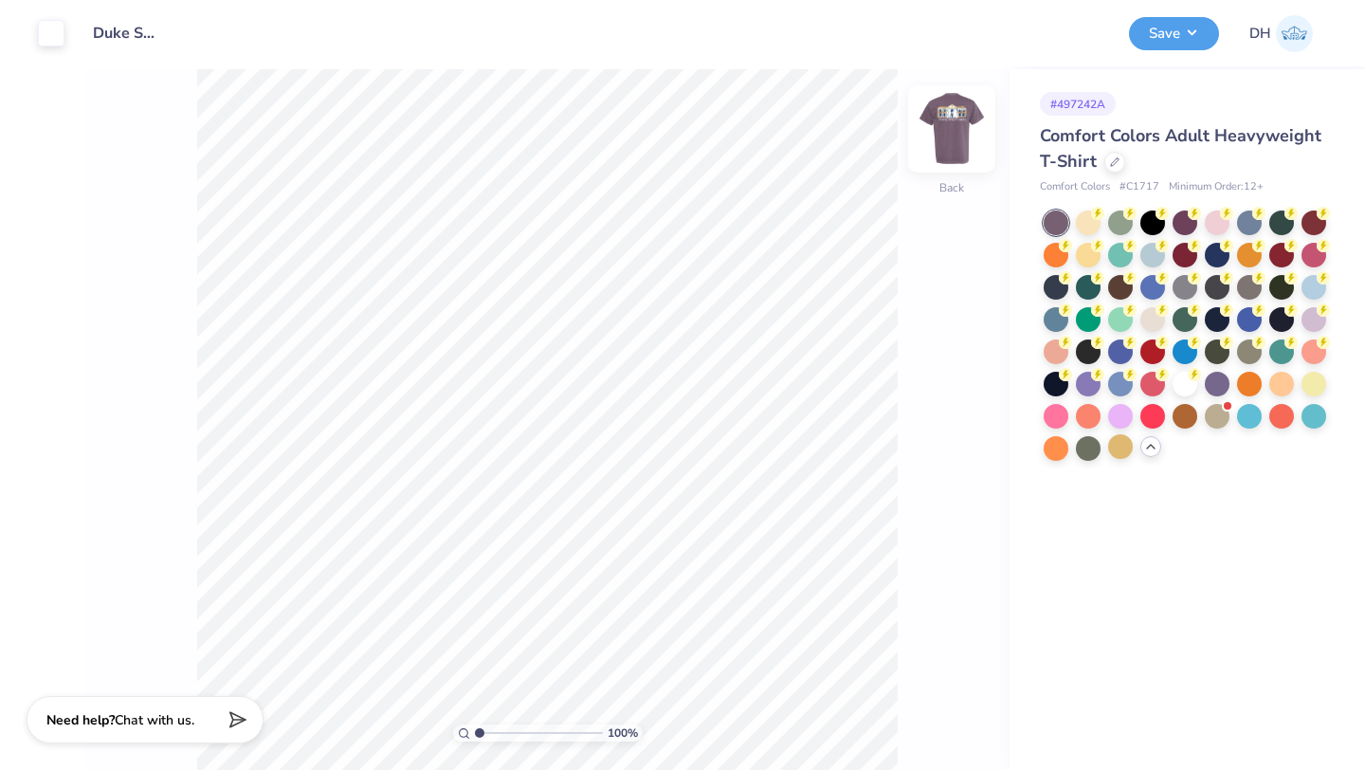
click at [958, 136] on img at bounding box center [952, 129] width 76 height 76
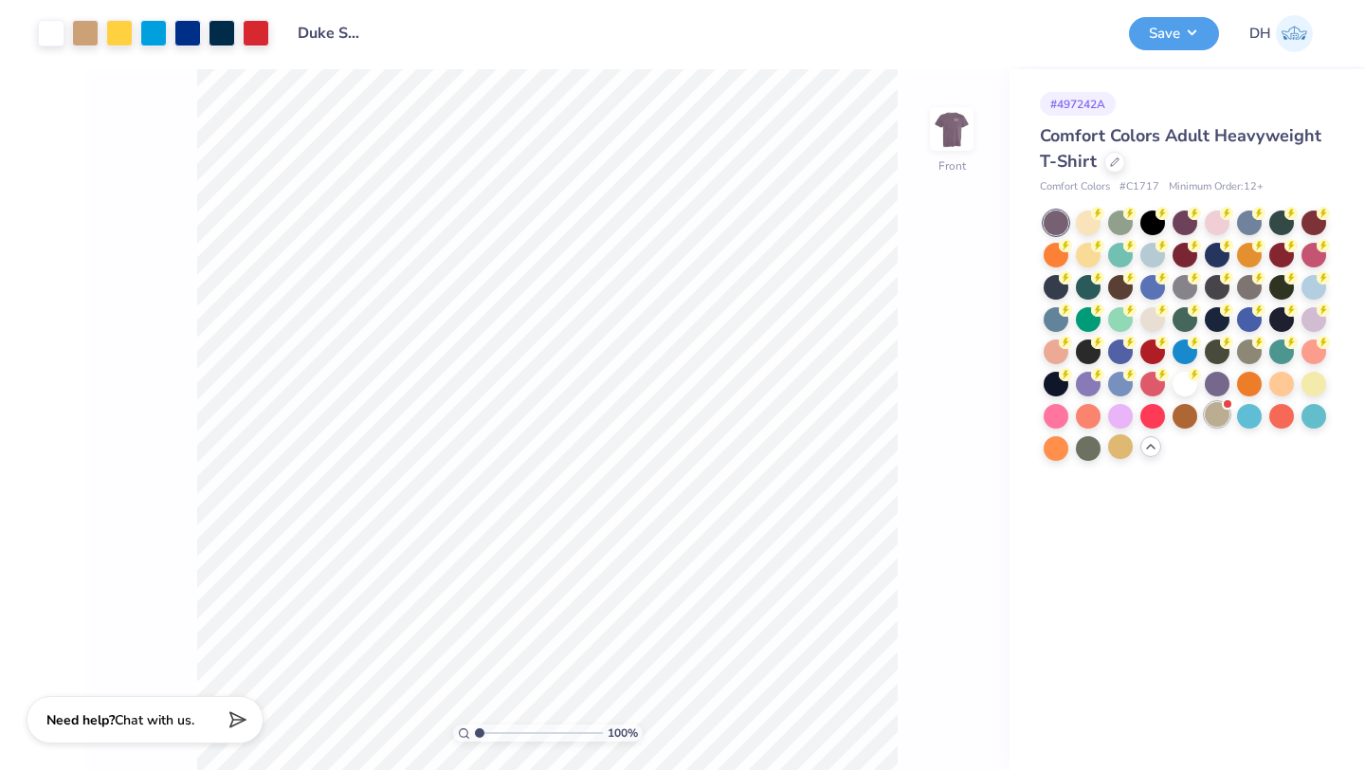
click at [1216, 408] on div at bounding box center [1217, 414] width 25 height 25
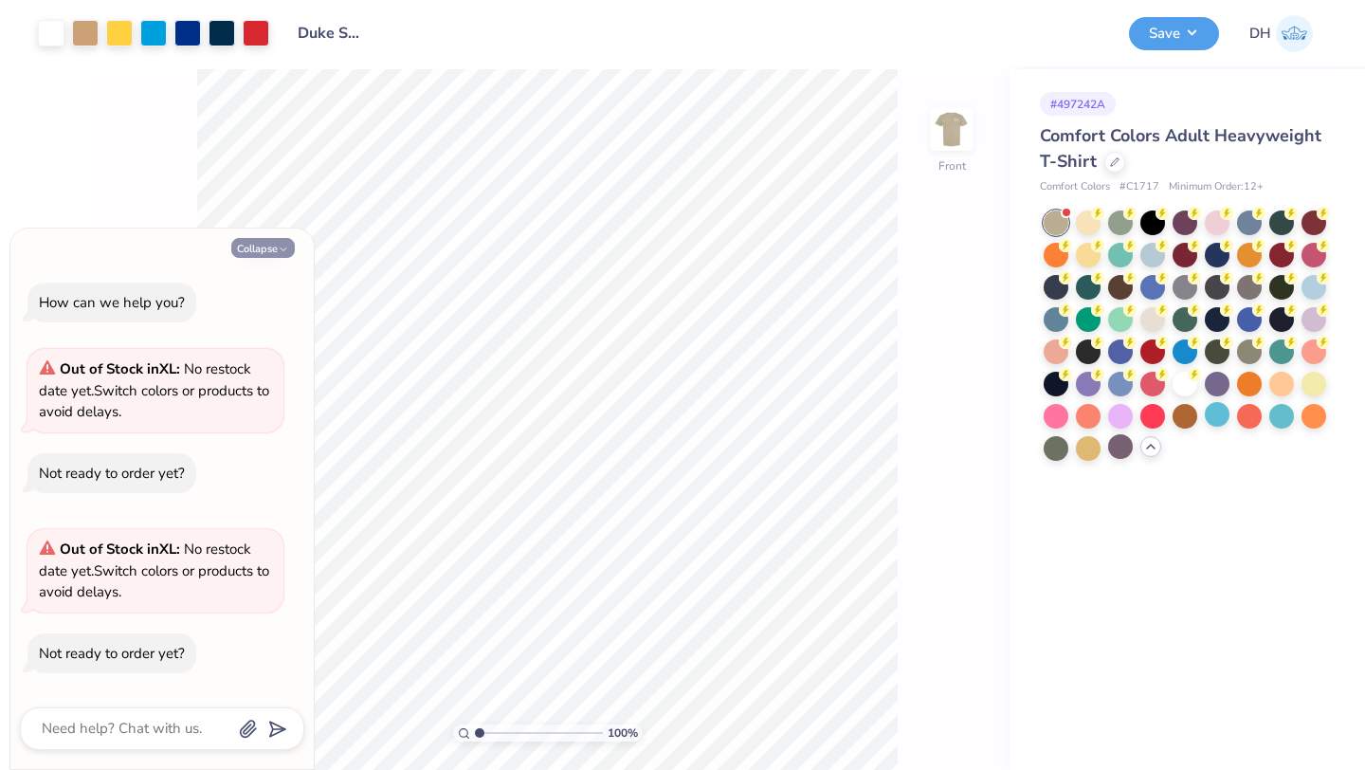
click at [268, 246] on button "Collapse" at bounding box center [263, 248] width 64 height 20
type textarea "x"
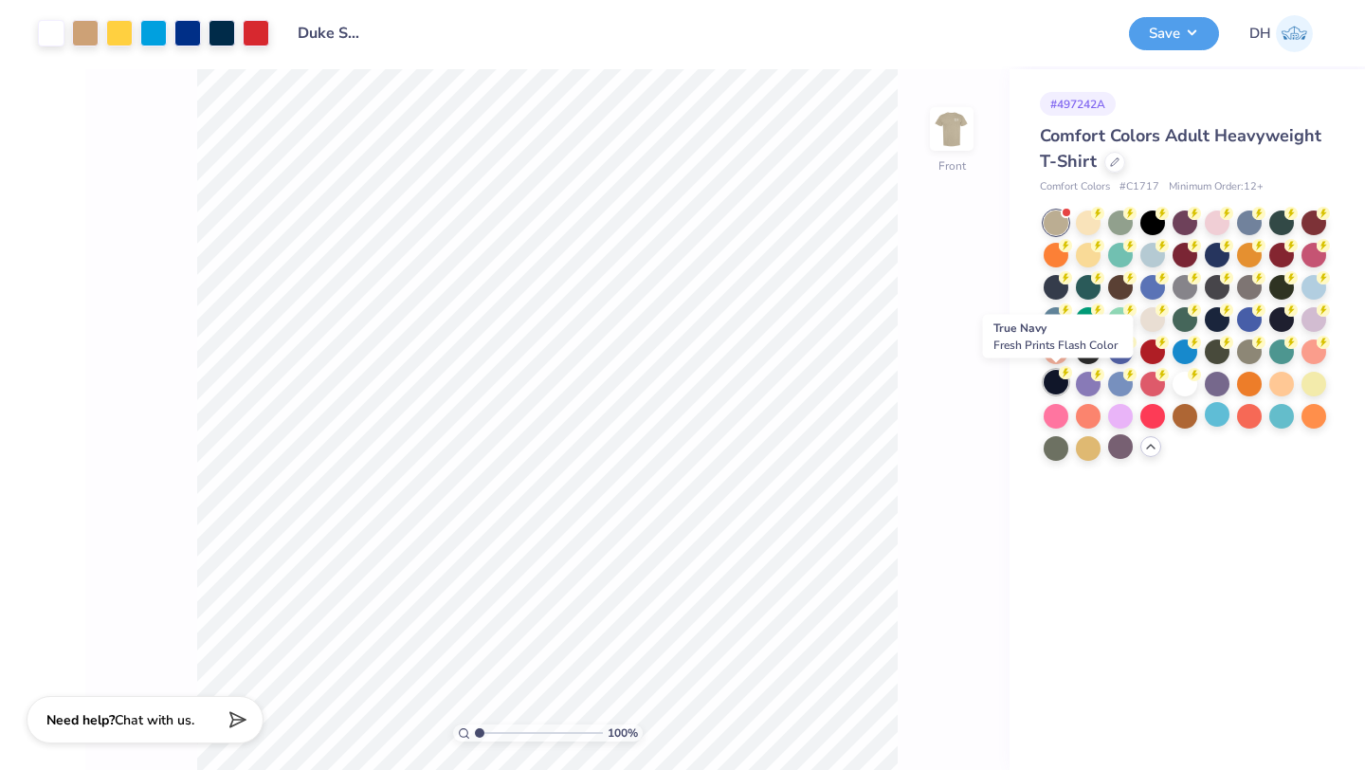
click at [1056, 377] on div at bounding box center [1056, 382] width 25 height 25
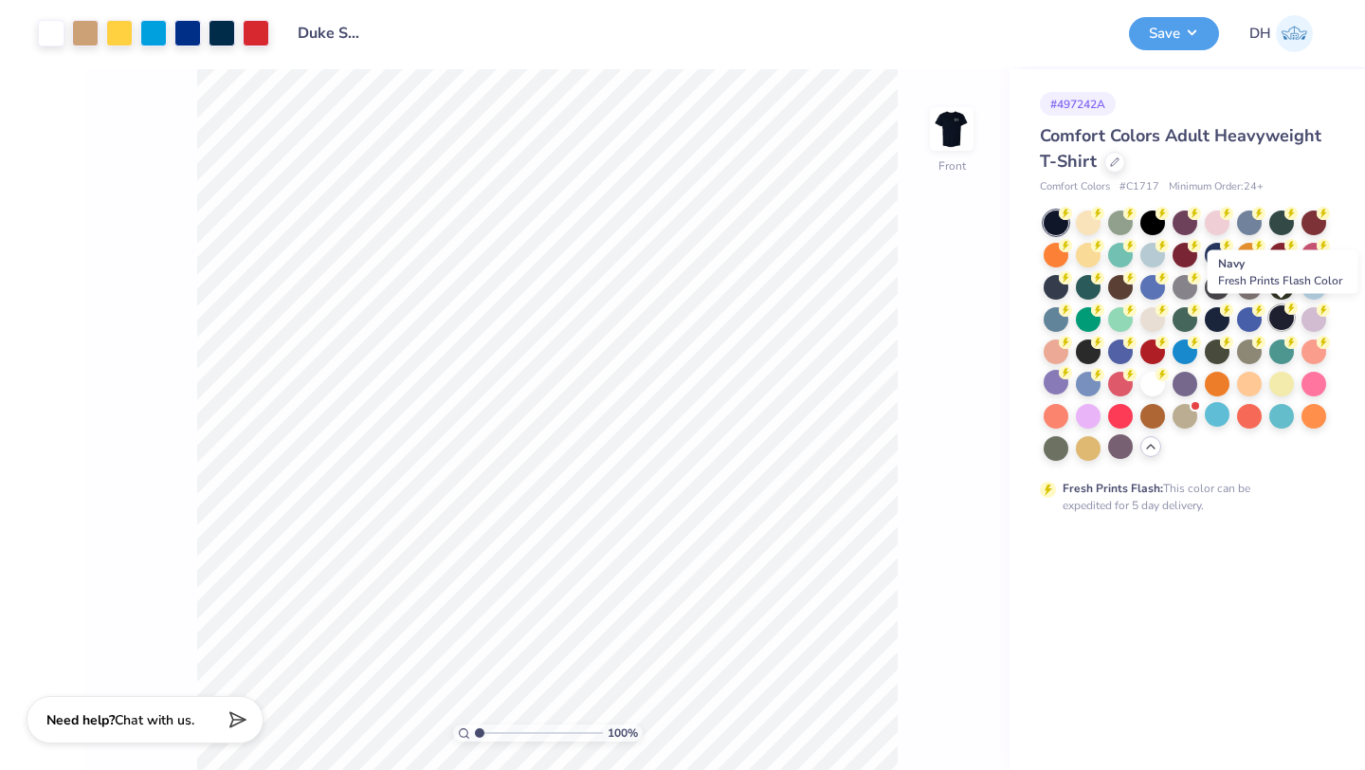
click at [1284, 317] on div at bounding box center [1281, 317] width 25 height 25
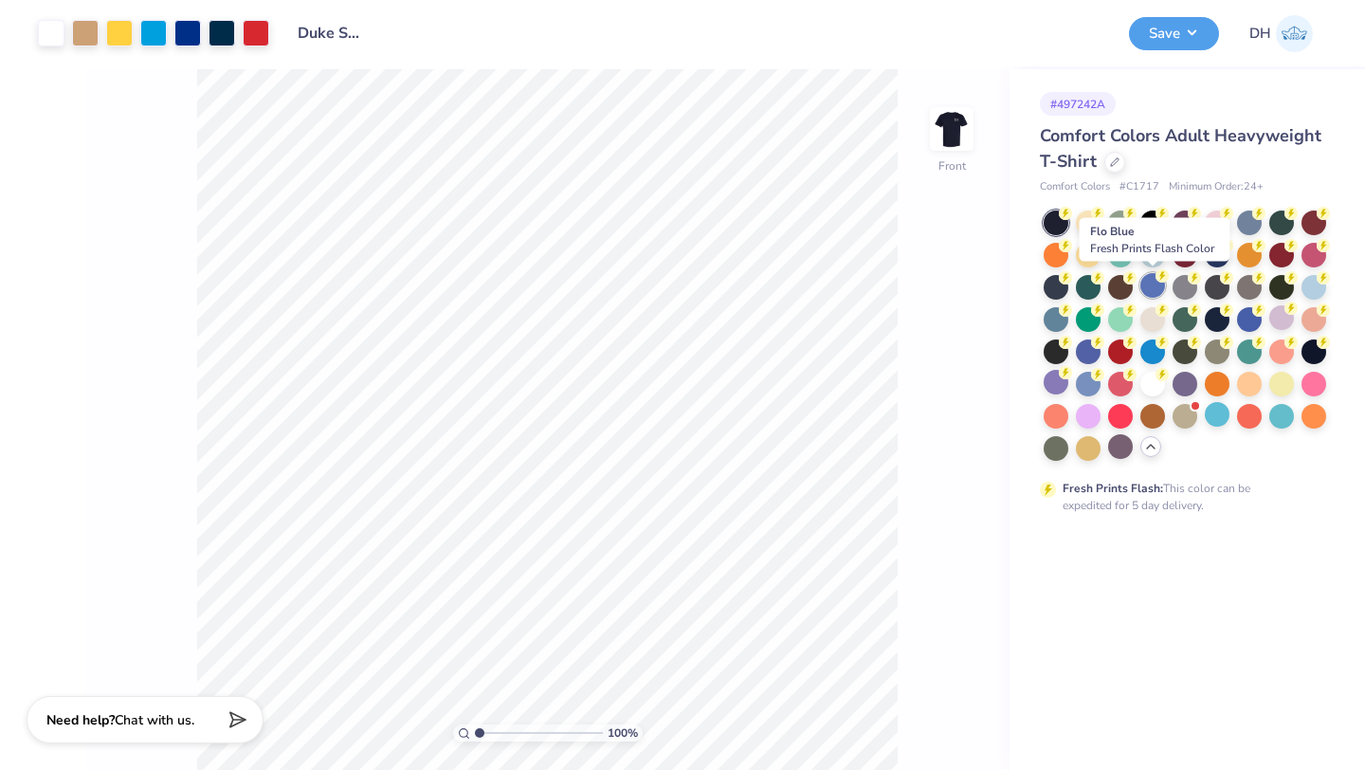
click at [1154, 289] on div at bounding box center [1152, 285] width 25 height 25
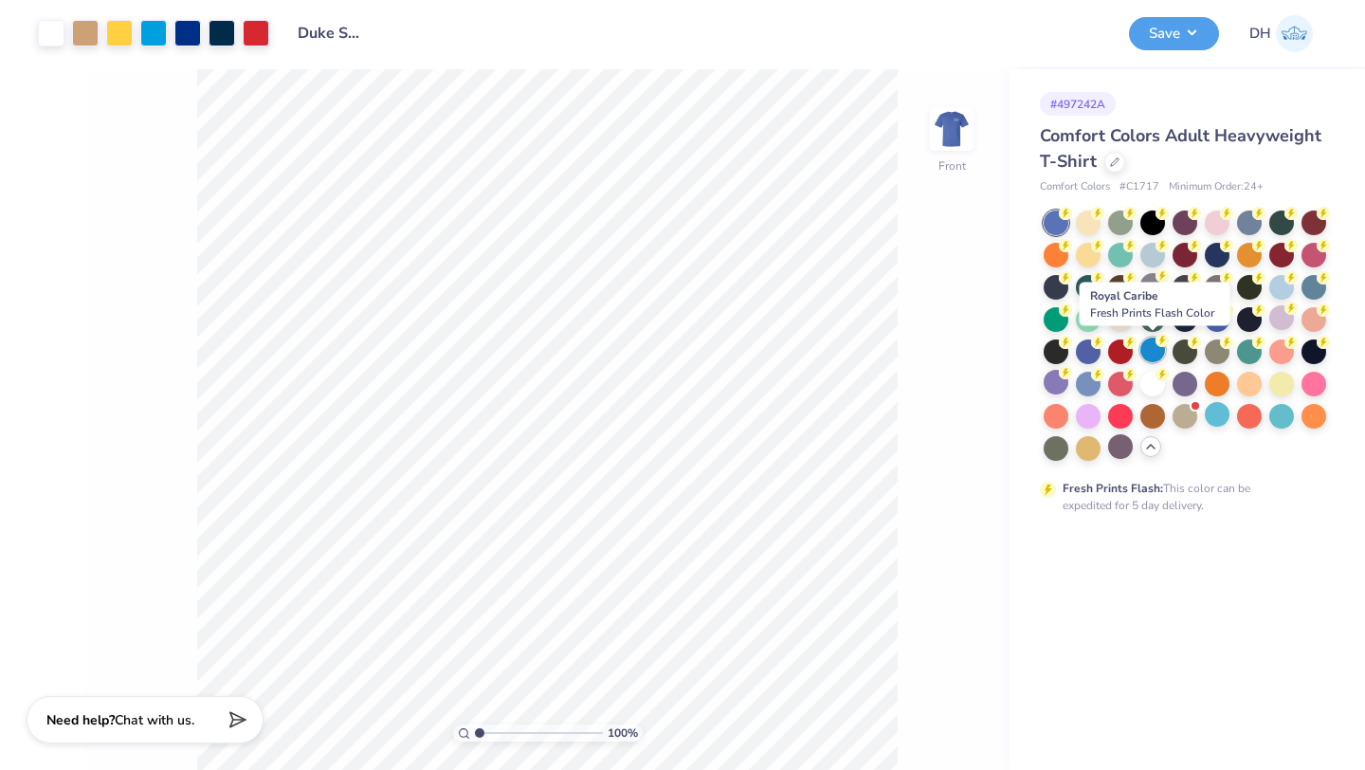
click at [1155, 349] on div at bounding box center [1152, 349] width 25 height 25
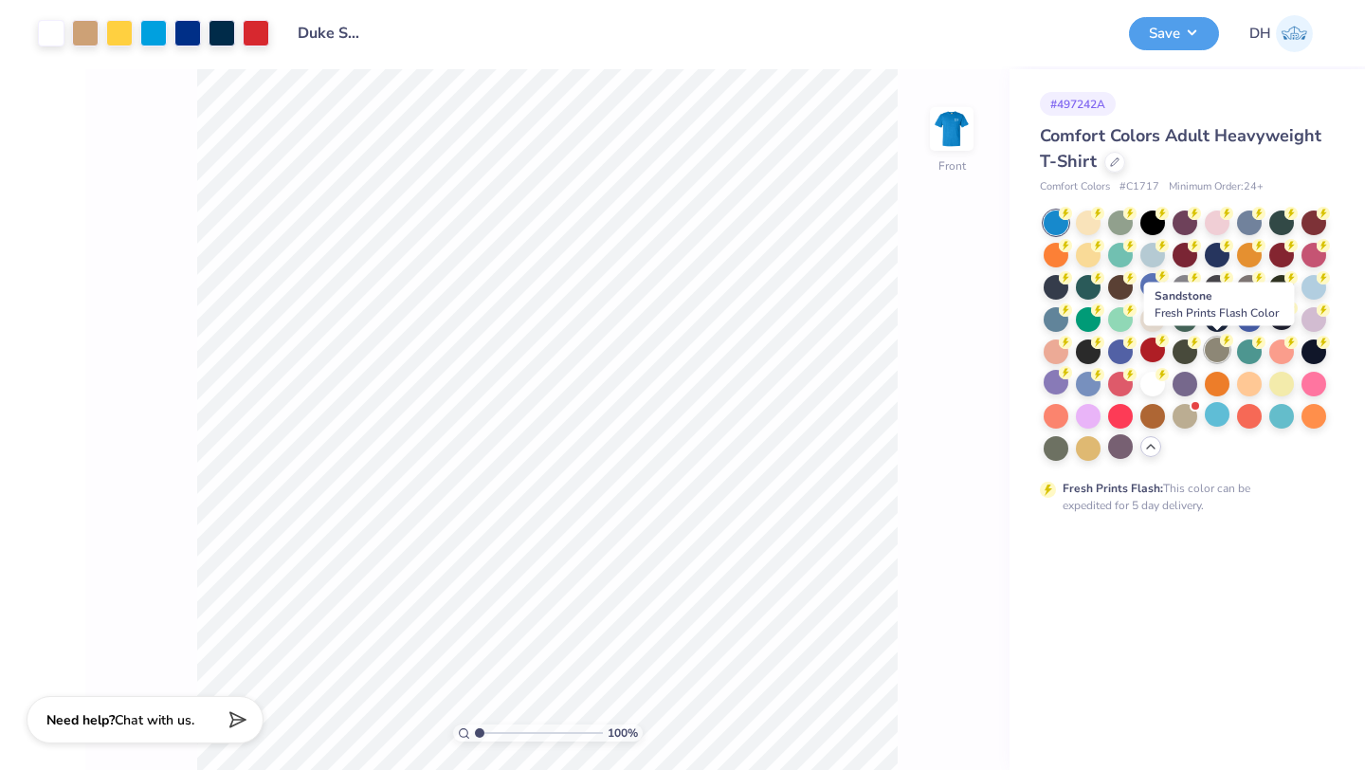
click at [1221, 350] on div at bounding box center [1217, 349] width 25 height 25
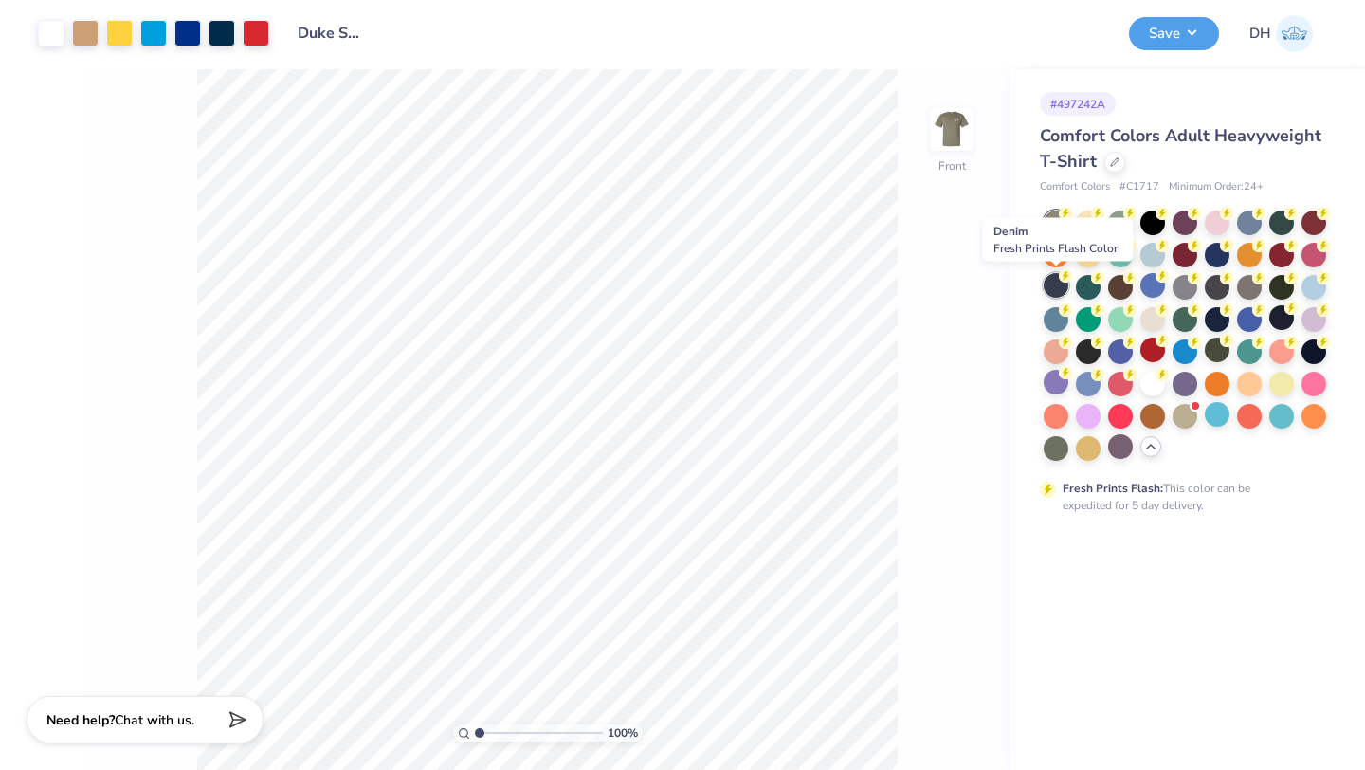
click at [1061, 292] on div at bounding box center [1056, 285] width 25 height 25
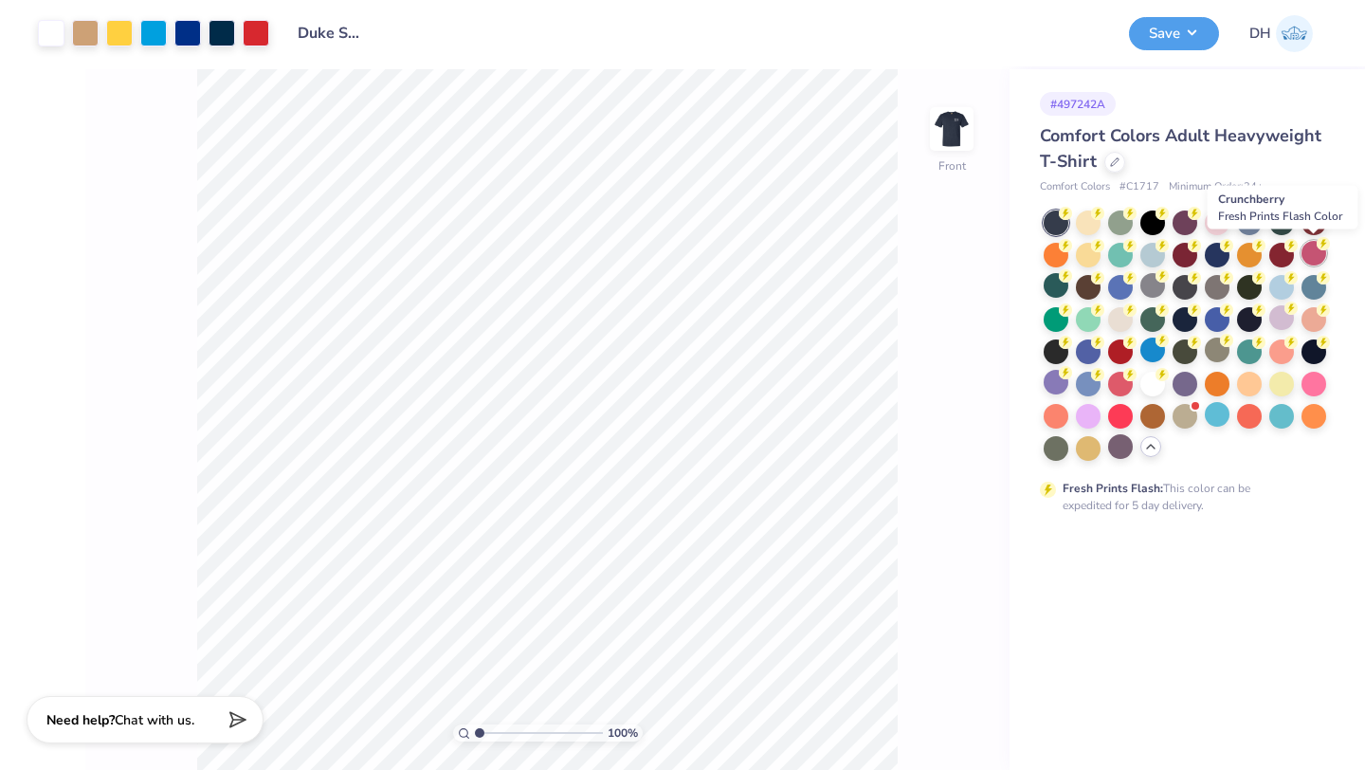
click at [1313, 253] on div at bounding box center [1314, 253] width 25 height 25
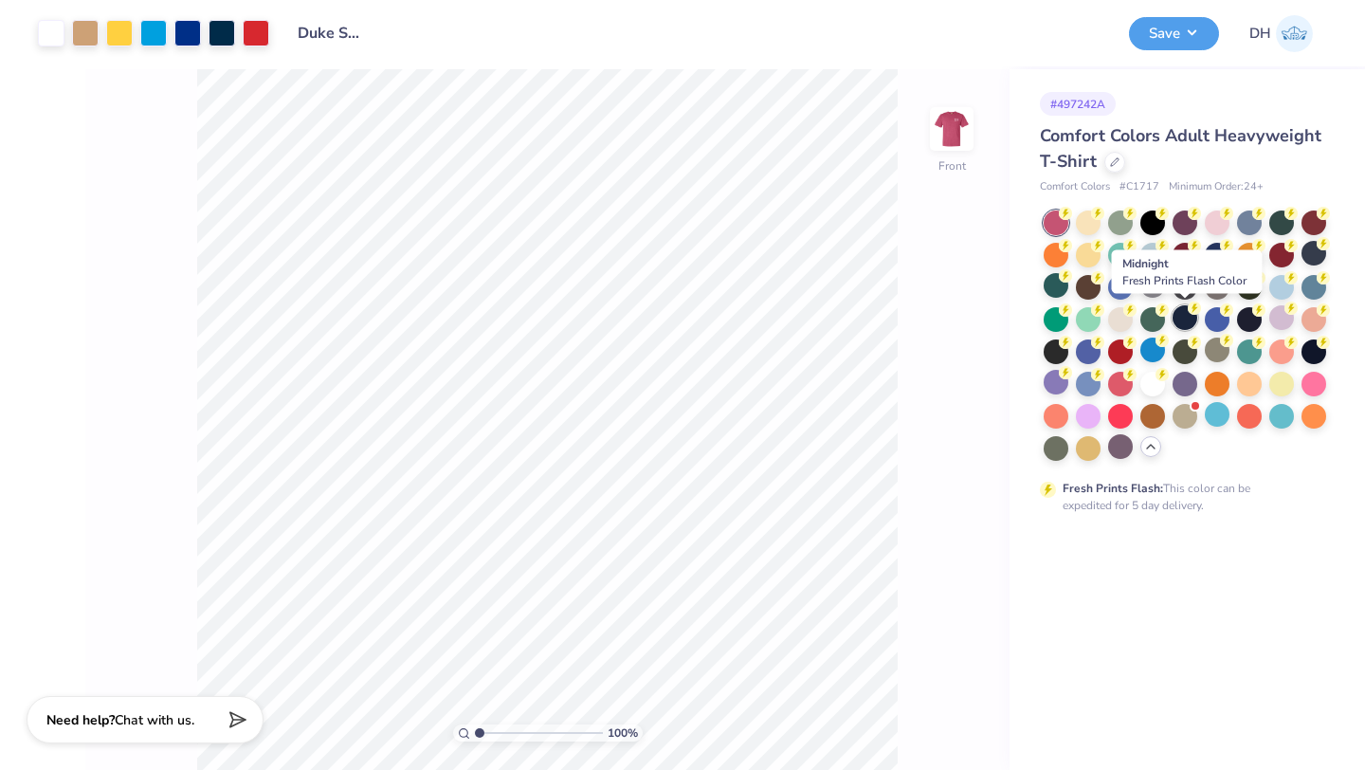
click at [1188, 319] on div at bounding box center [1185, 317] width 25 height 25
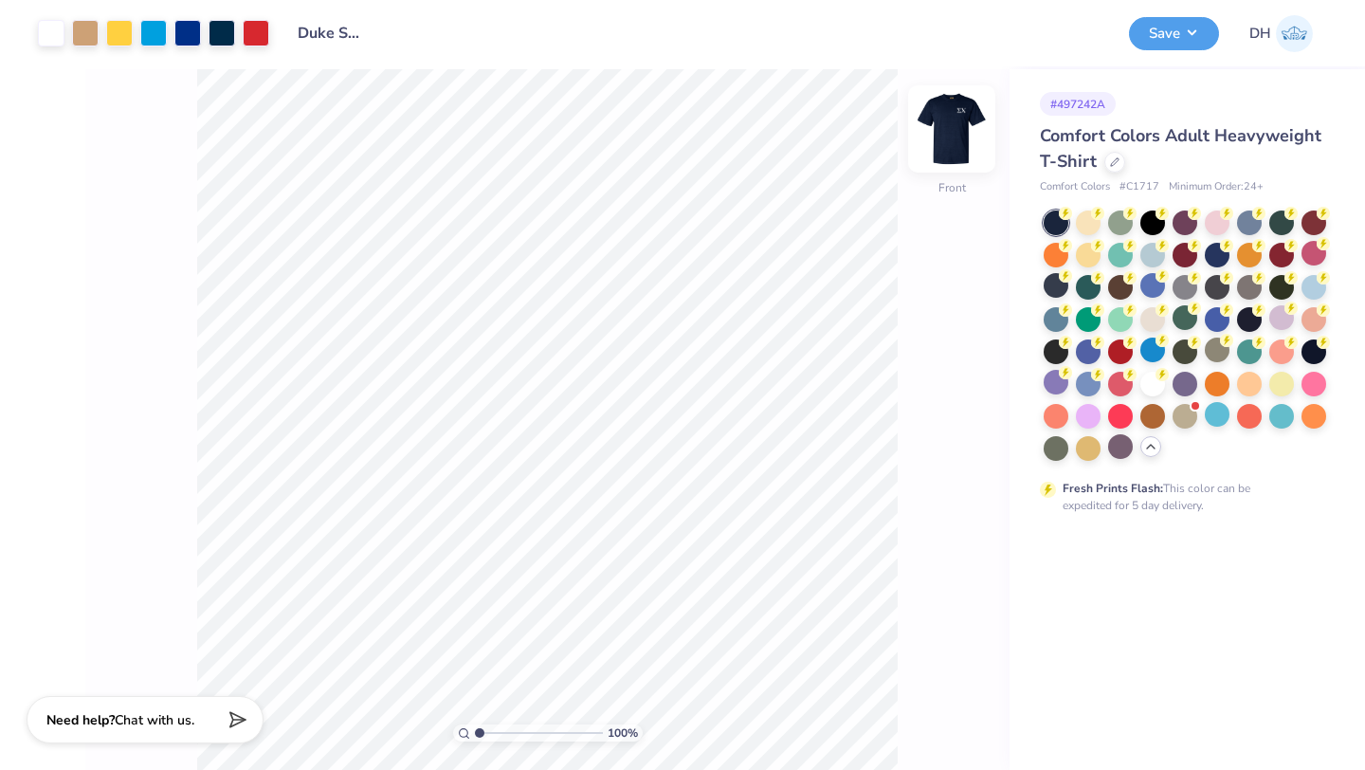
click at [946, 106] on img at bounding box center [952, 129] width 76 height 76
click at [952, 129] on img at bounding box center [952, 129] width 76 height 76
click at [1177, 24] on button "Save" at bounding box center [1174, 30] width 90 height 33
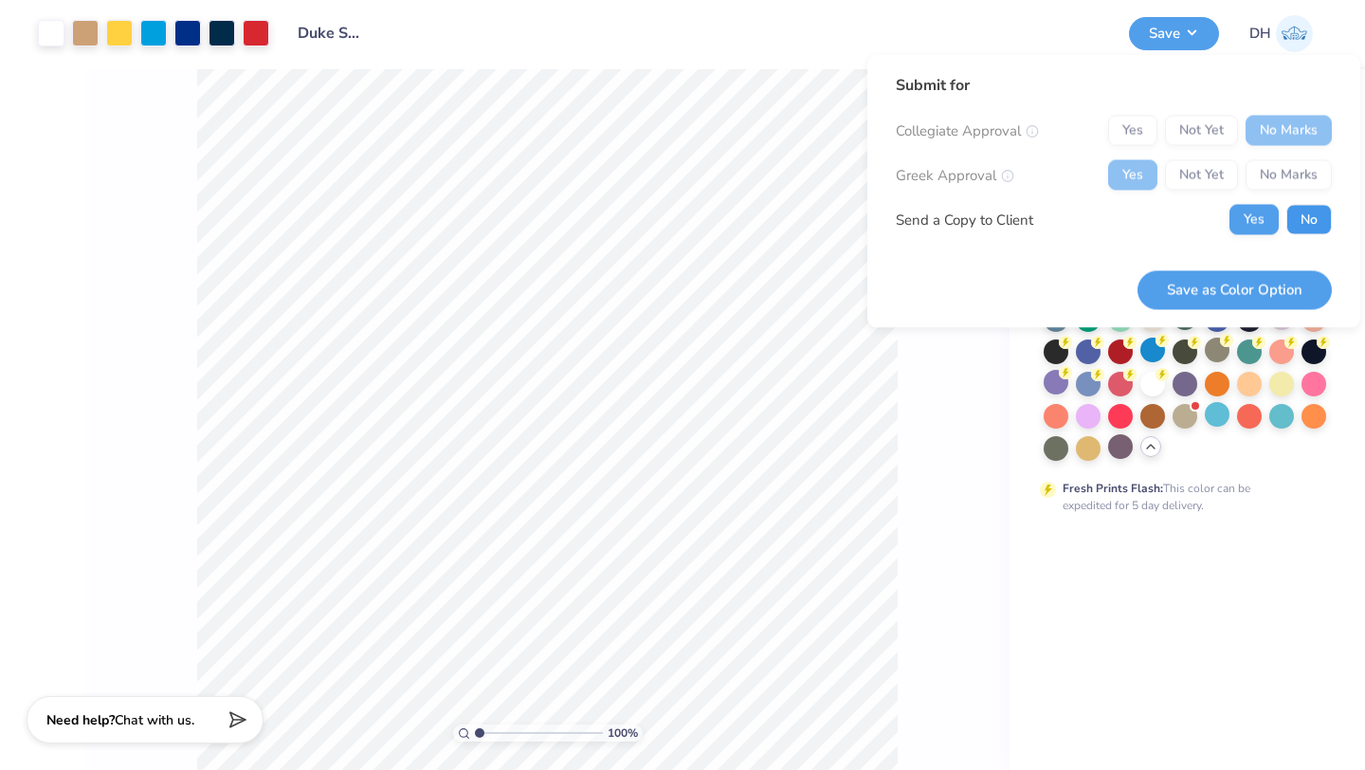
click at [1294, 232] on button "No" at bounding box center [1309, 220] width 46 height 30
click at [1277, 281] on button "Save as Color Option" at bounding box center [1235, 289] width 194 height 39
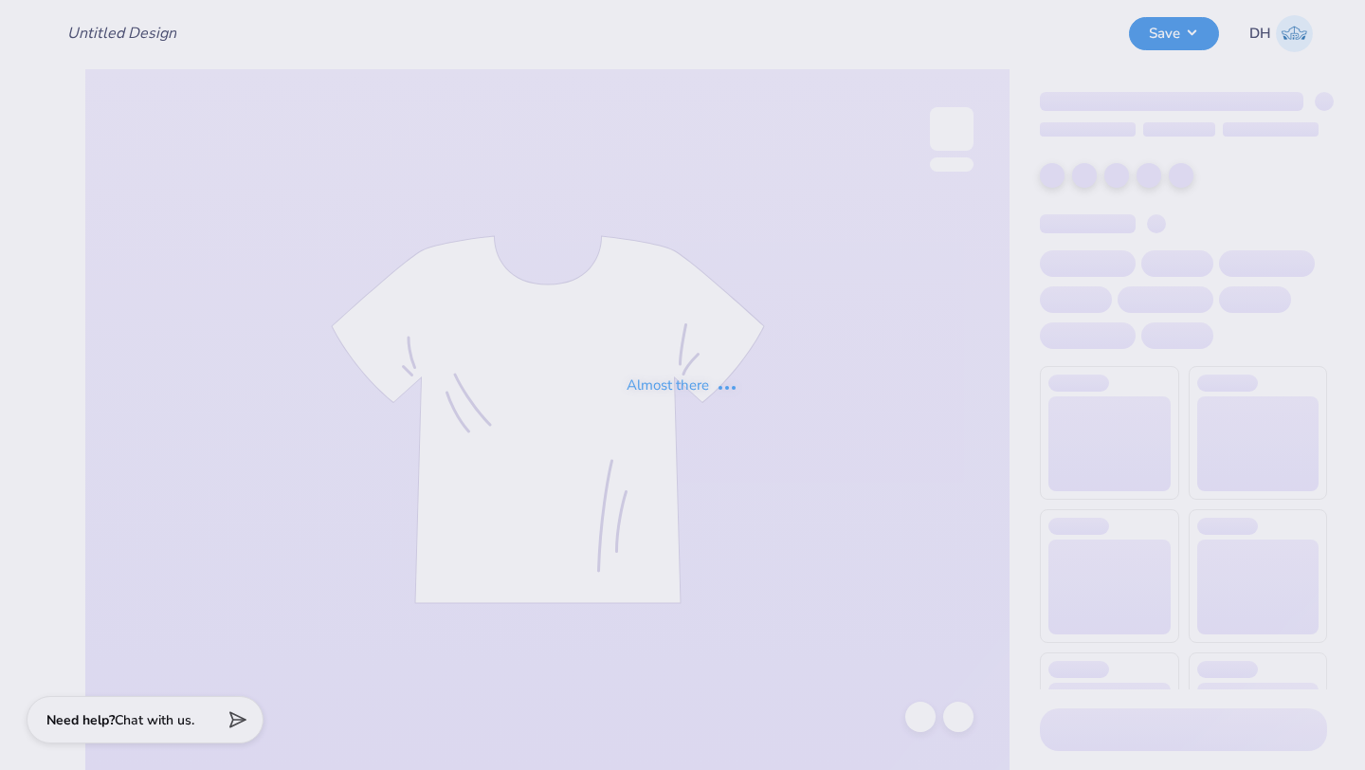
type input "Cross Sunset"
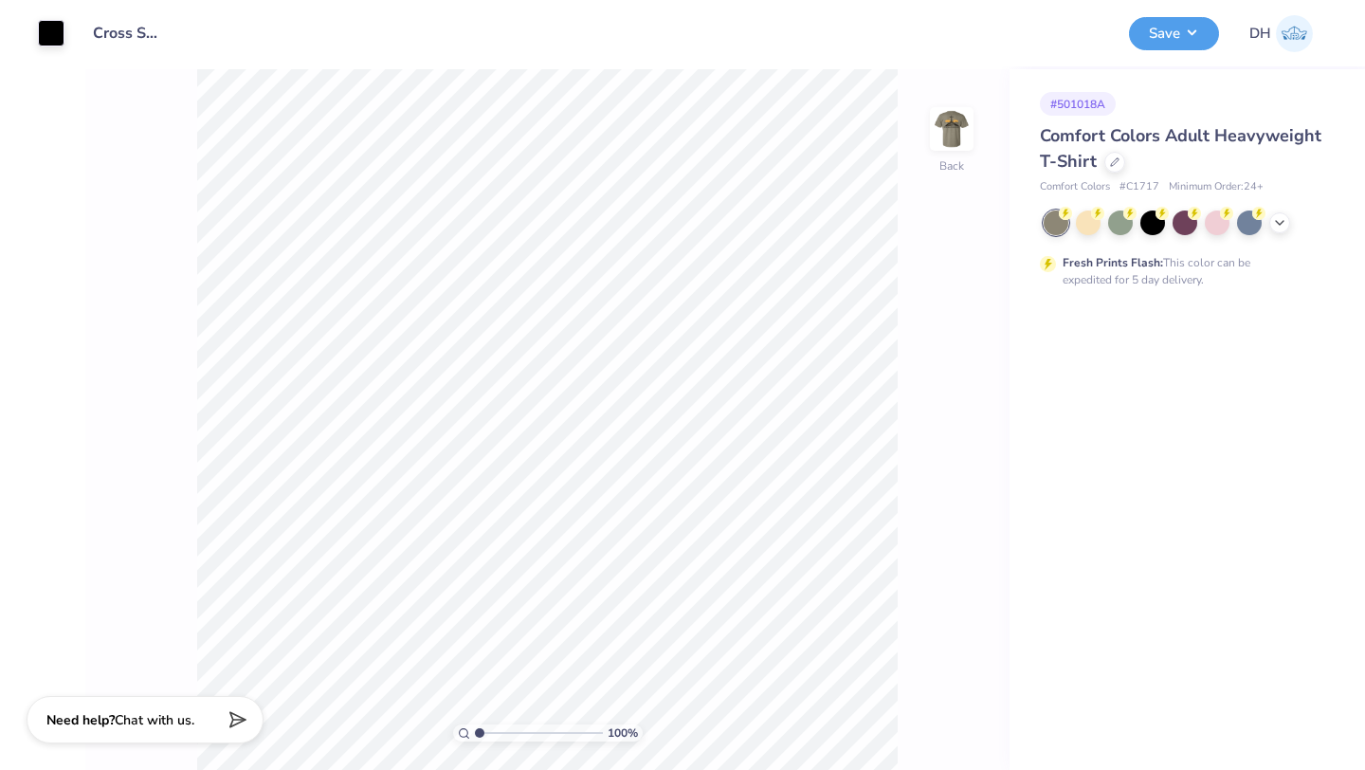
click at [962, 148] on img at bounding box center [952, 129] width 38 height 38
click at [962, 148] on div at bounding box center [952, 129] width 44 height 44
click at [963, 149] on img at bounding box center [952, 129] width 76 height 76
click at [963, 148] on img at bounding box center [952, 129] width 38 height 38
click at [964, 145] on img at bounding box center [952, 129] width 38 height 38
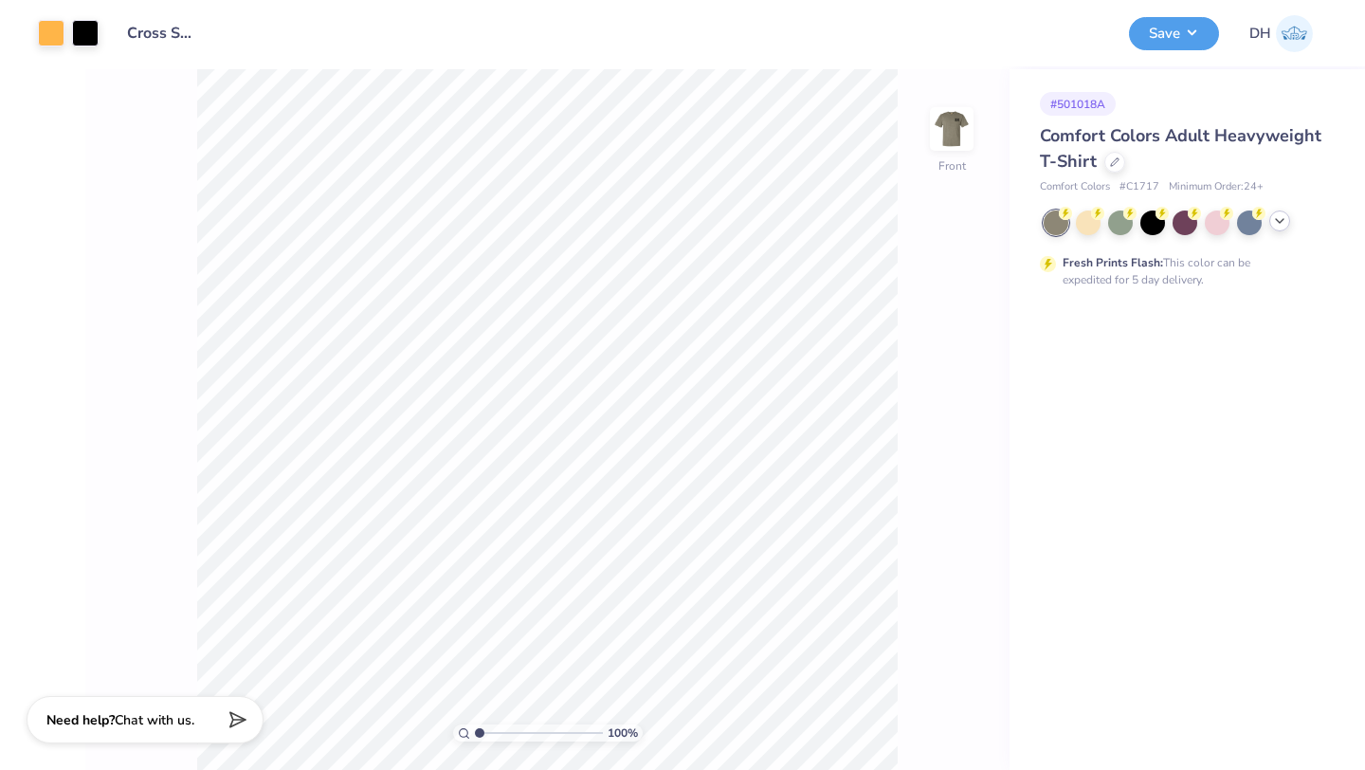
click at [1277, 226] on icon at bounding box center [1279, 220] width 15 height 15
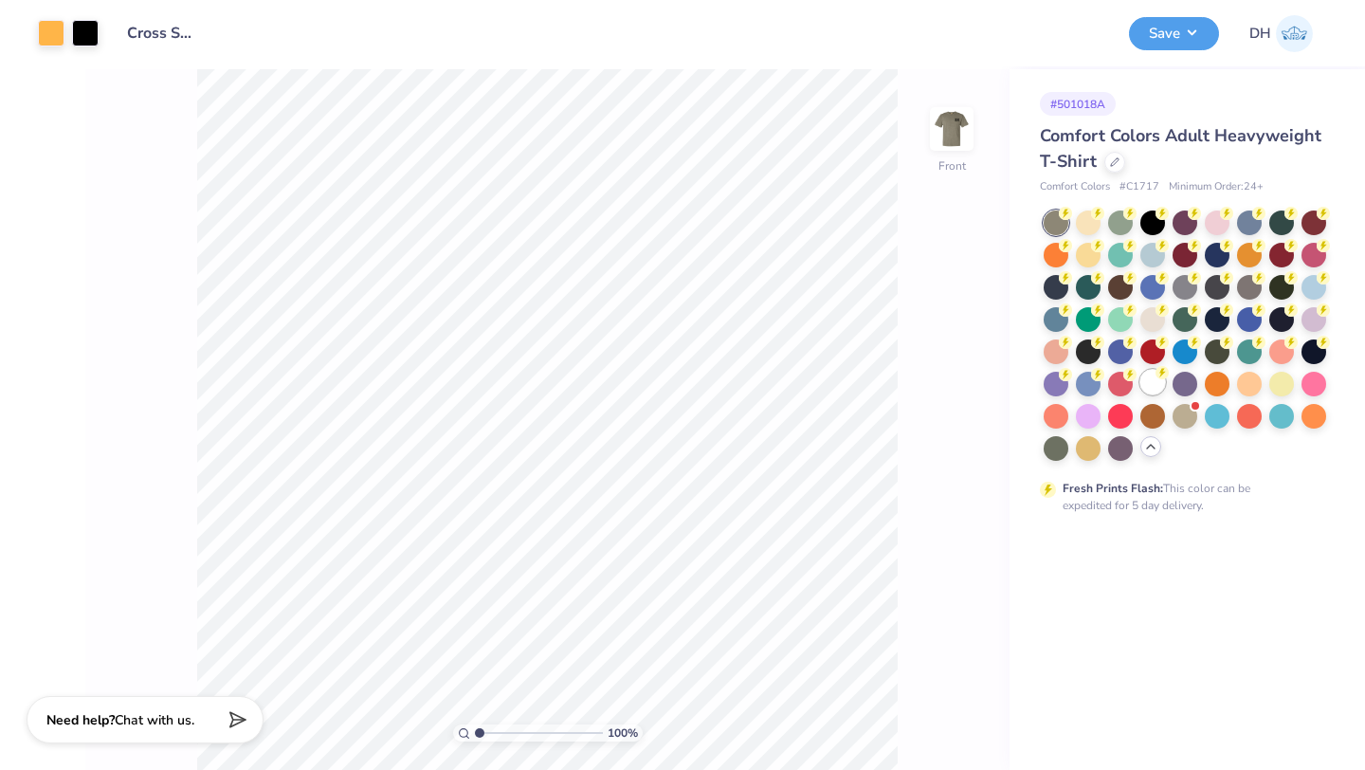
click at [1158, 388] on div at bounding box center [1152, 382] width 25 height 25
click at [953, 139] on img at bounding box center [952, 129] width 76 height 76
click at [953, 139] on img at bounding box center [952, 129] width 38 height 38
click at [1125, 229] on div at bounding box center [1120, 221] width 25 height 25
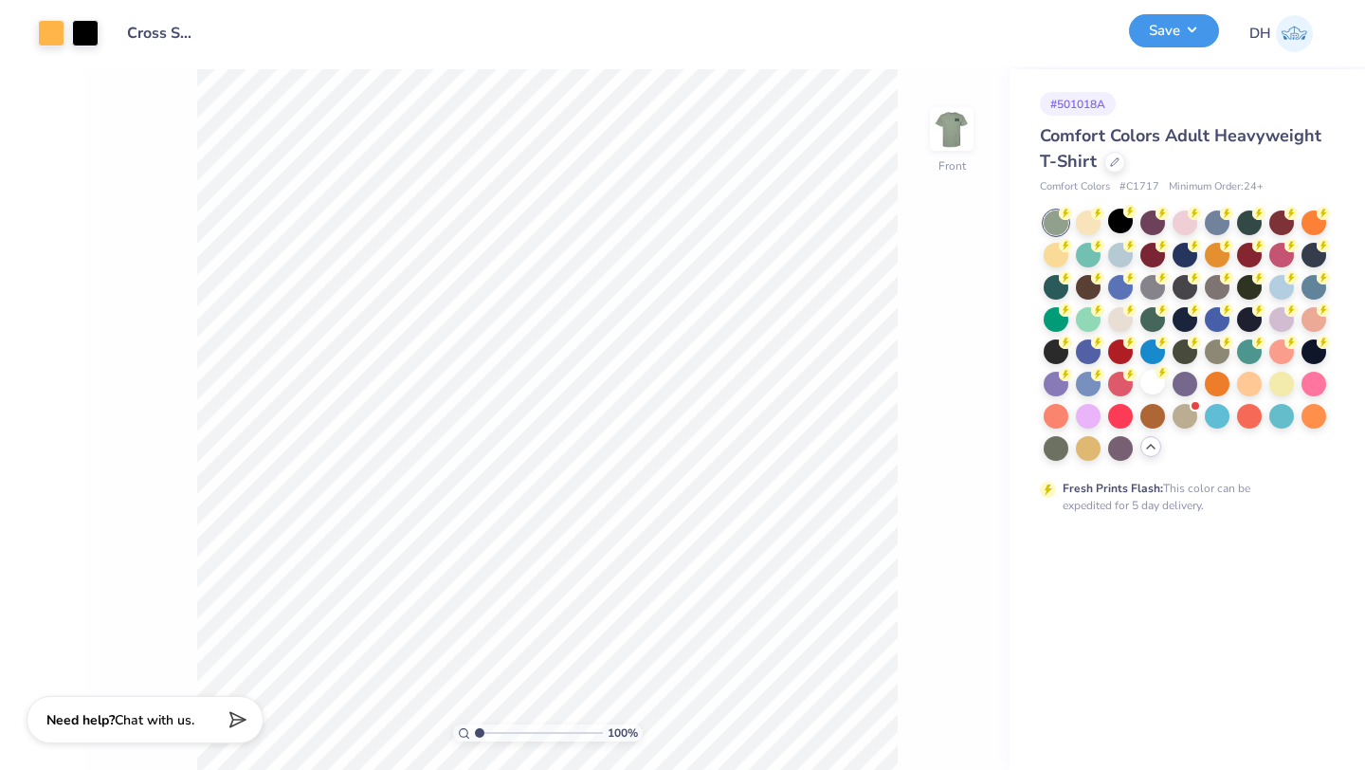
click at [1190, 35] on button "Save" at bounding box center [1174, 30] width 90 height 33
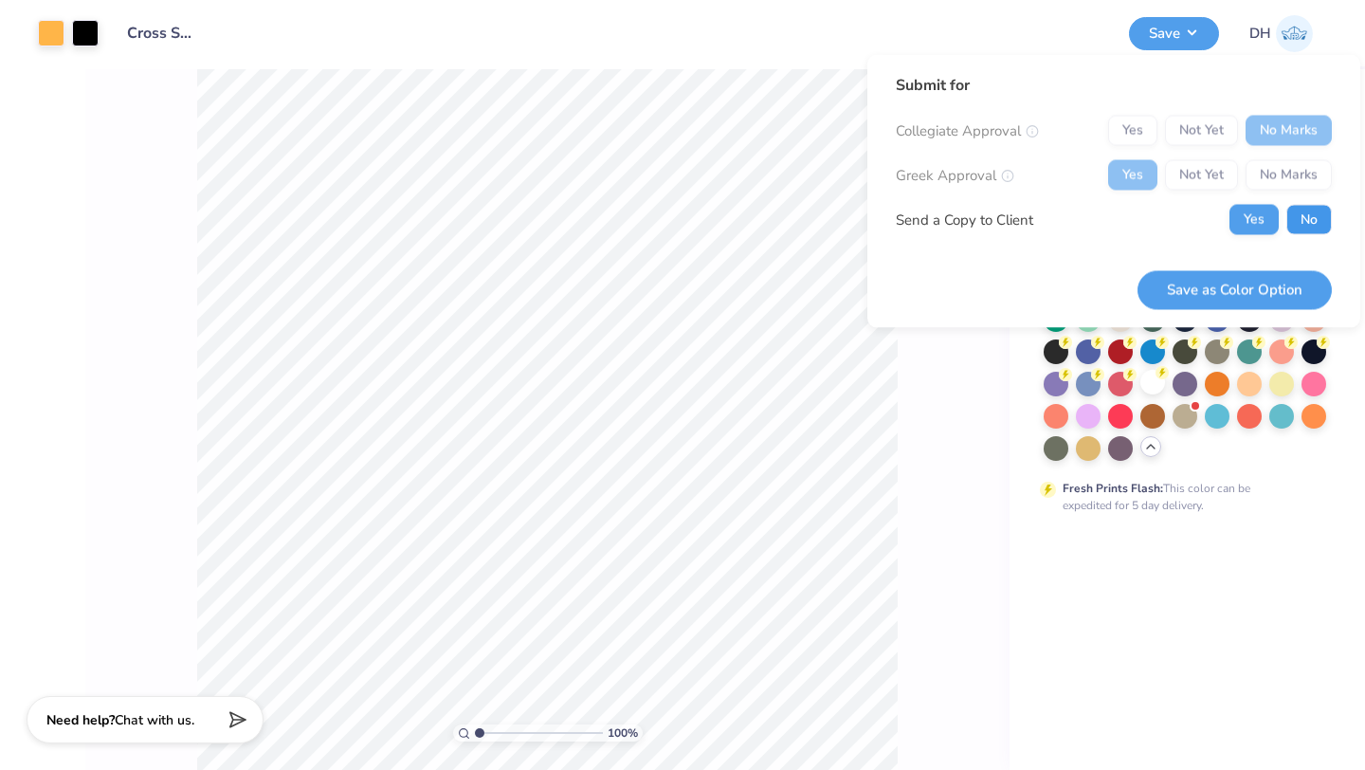
click at [1296, 217] on button "No" at bounding box center [1309, 220] width 46 height 30
click at [1279, 294] on button "Save as Color Option" at bounding box center [1235, 289] width 194 height 39
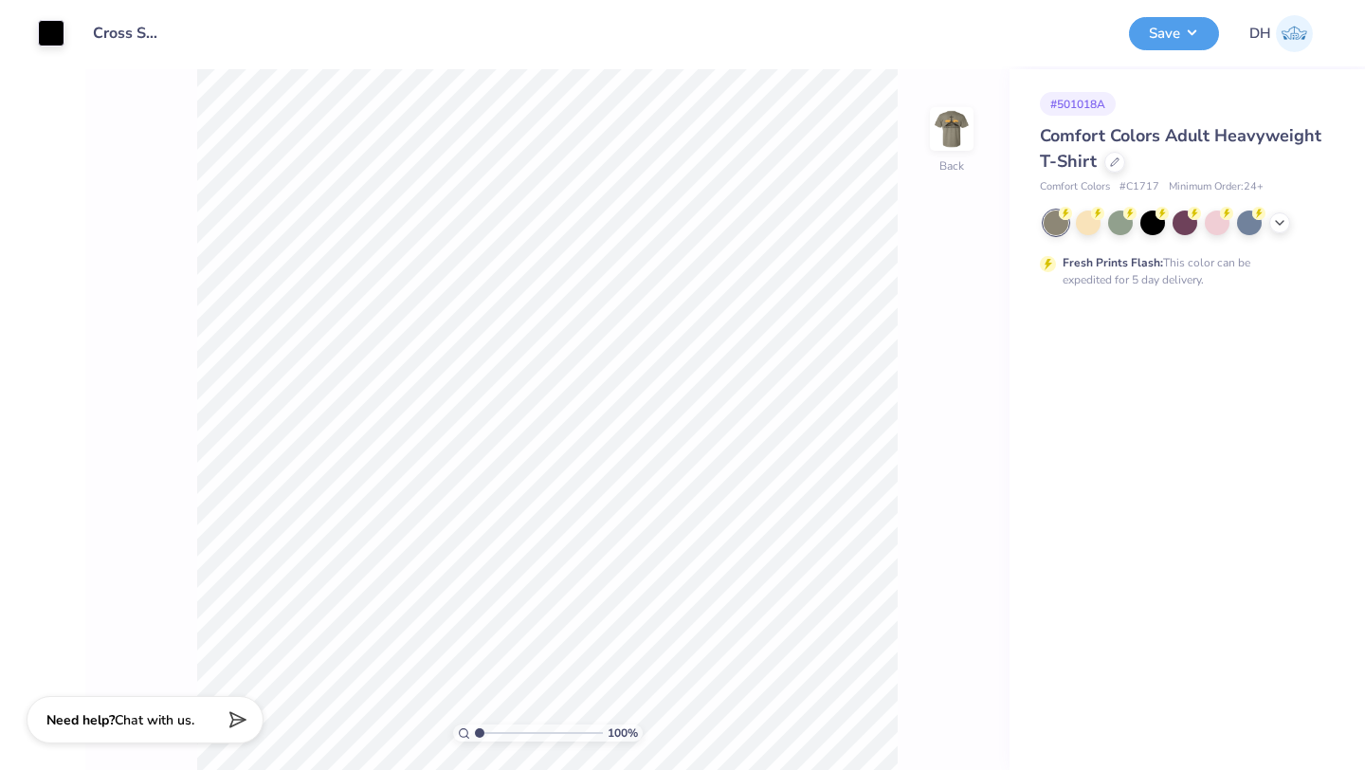
click at [1285, 228] on div at bounding box center [1185, 222] width 283 height 25
click at [1279, 222] on icon at bounding box center [1279, 220] width 15 height 15
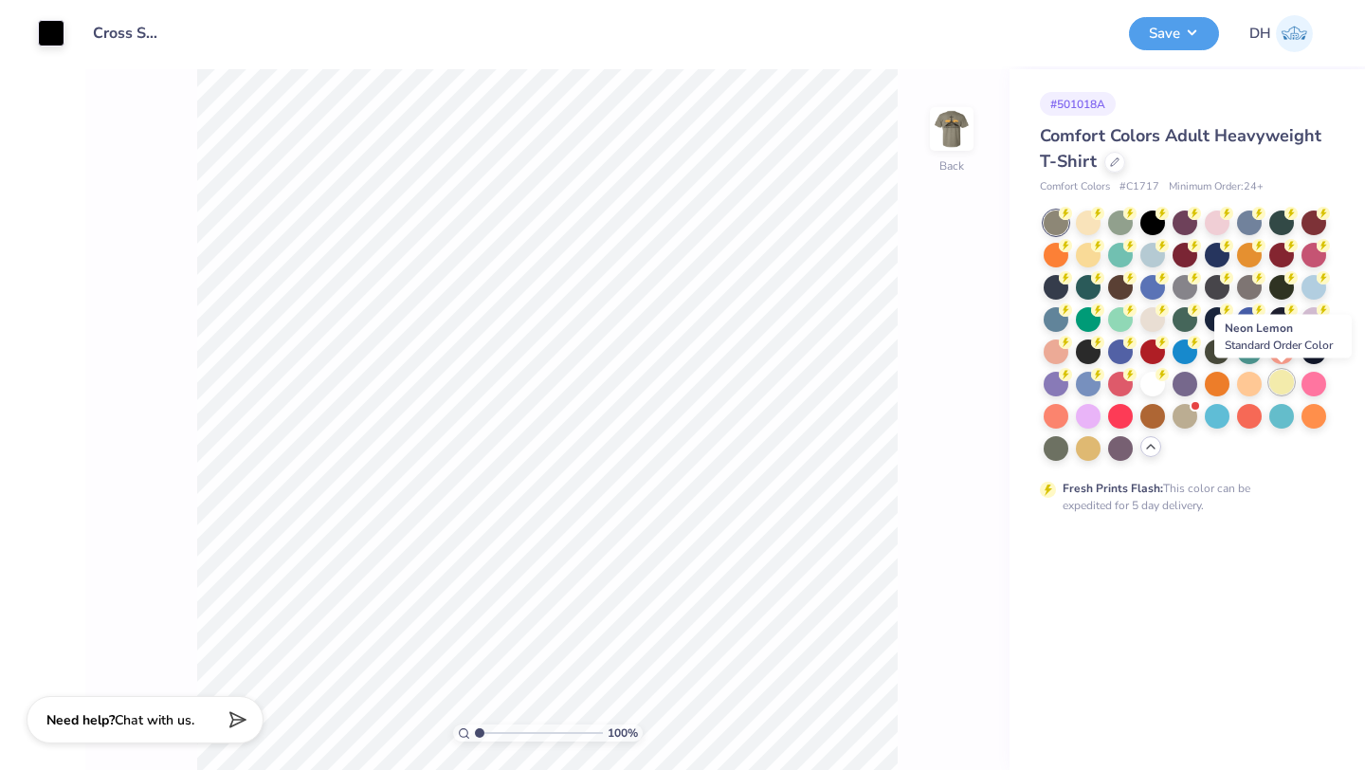
click at [1275, 384] on div at bounding box center [1281, 382] width 25 height 25
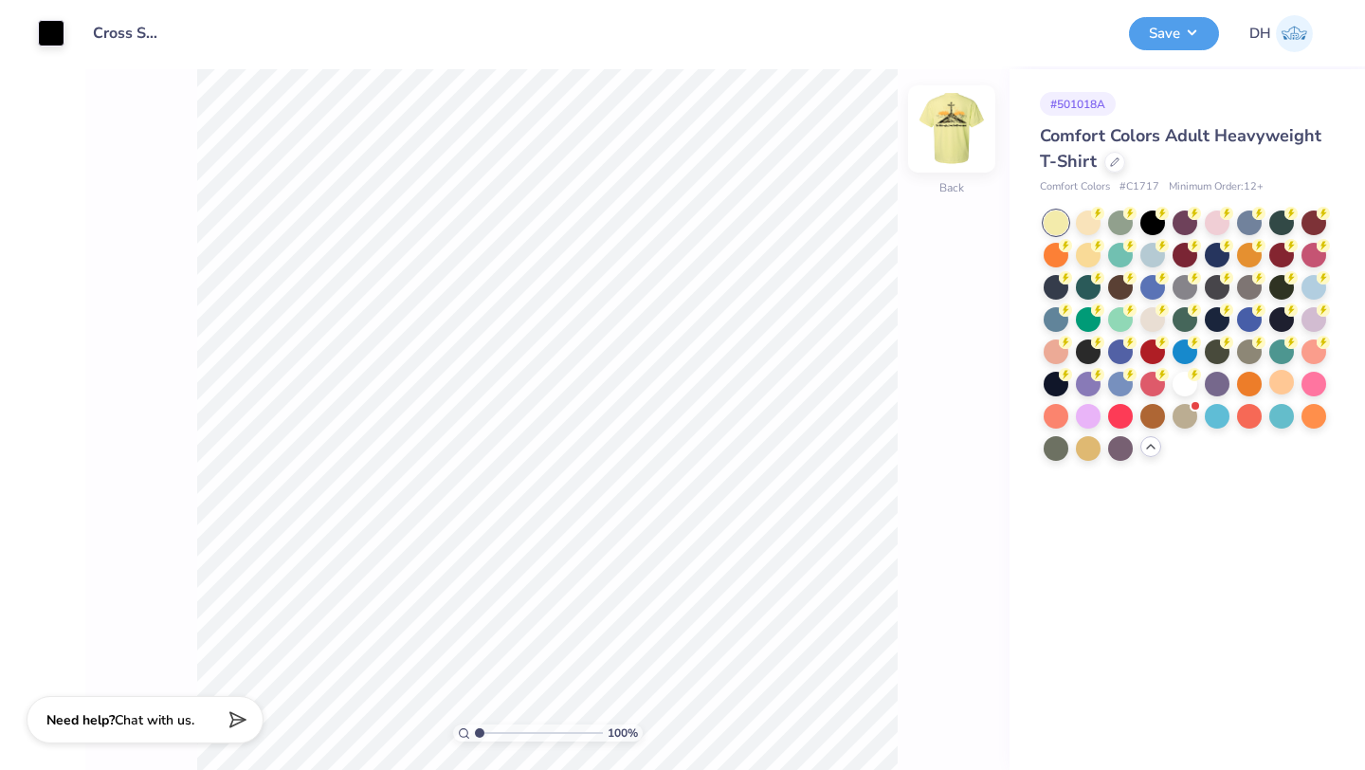
click at [958, 140] on img at bounding box center [952, 129] width 76 height 76
click at [1080, 374] on div at bounding box center [1088, 382] width 25 height 25
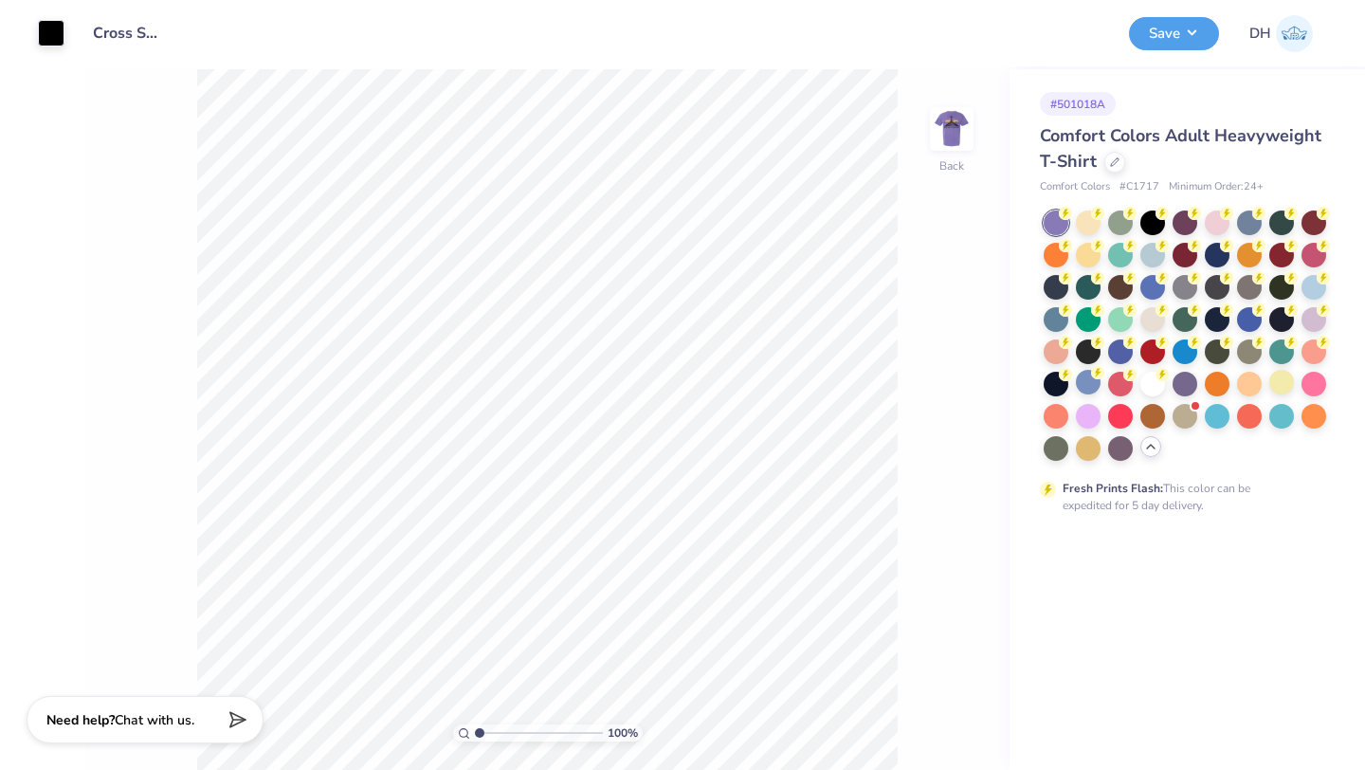
click at [955, 136] on img at bounding box center [952, 129] width 38 height 38
click at [939, 111] on img at bounding box center [952, 129] width 76 height 76
click at [939, 111] on img at bounding box center [952, 129] width 38 height 38
click at [1088, 448] on div at bounding box center [1088, 446] width 25 height 25
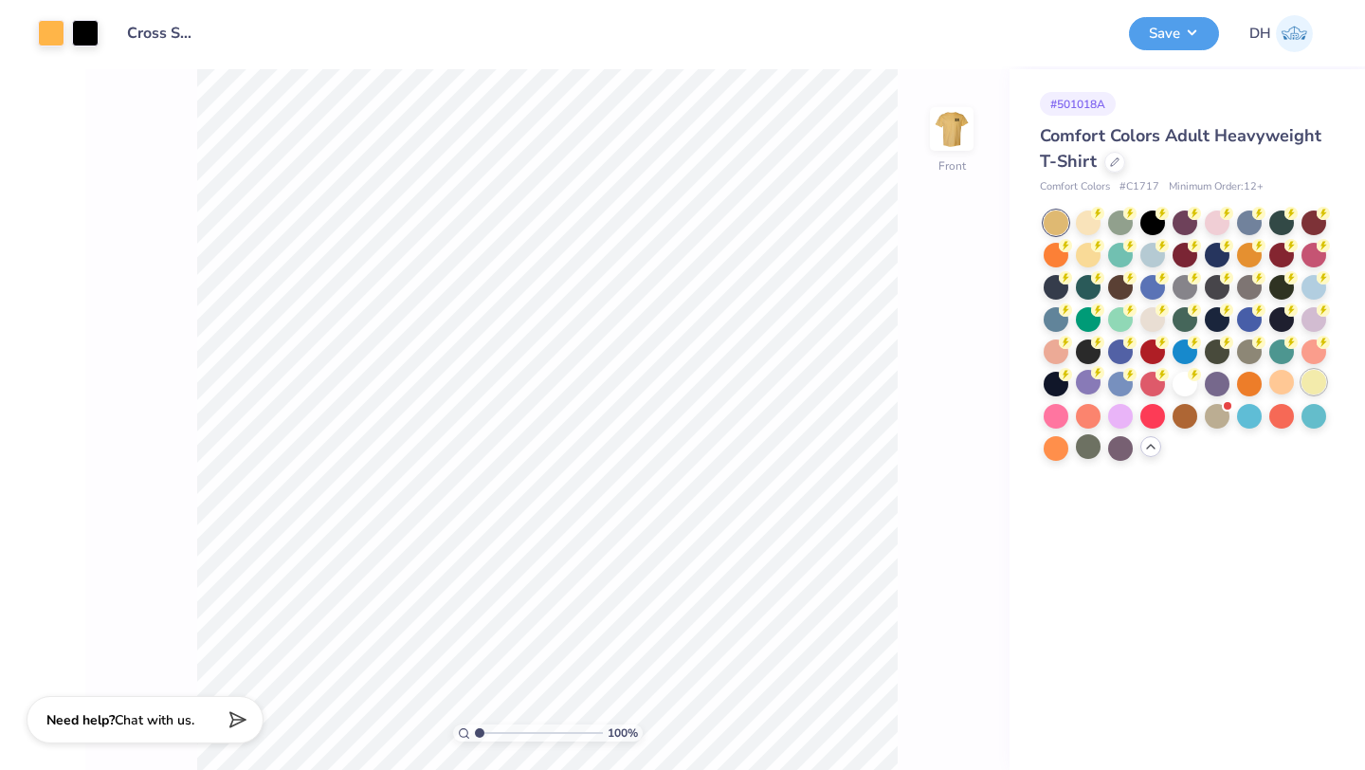
click at [1309, 389] on div at bounding box center [1314, 382] width 25 height 25
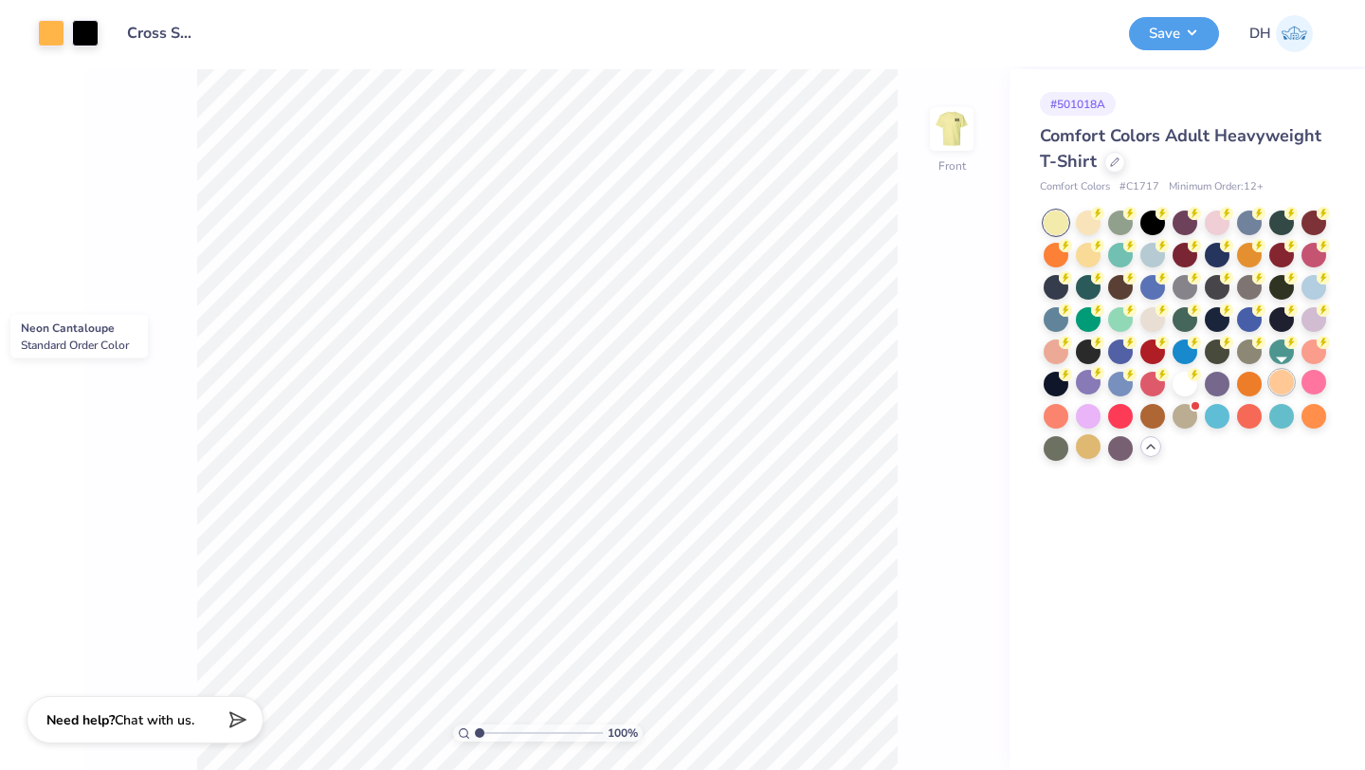
click at [1277, 379] on div at bounding box center [1281, 382] width 25 height 25
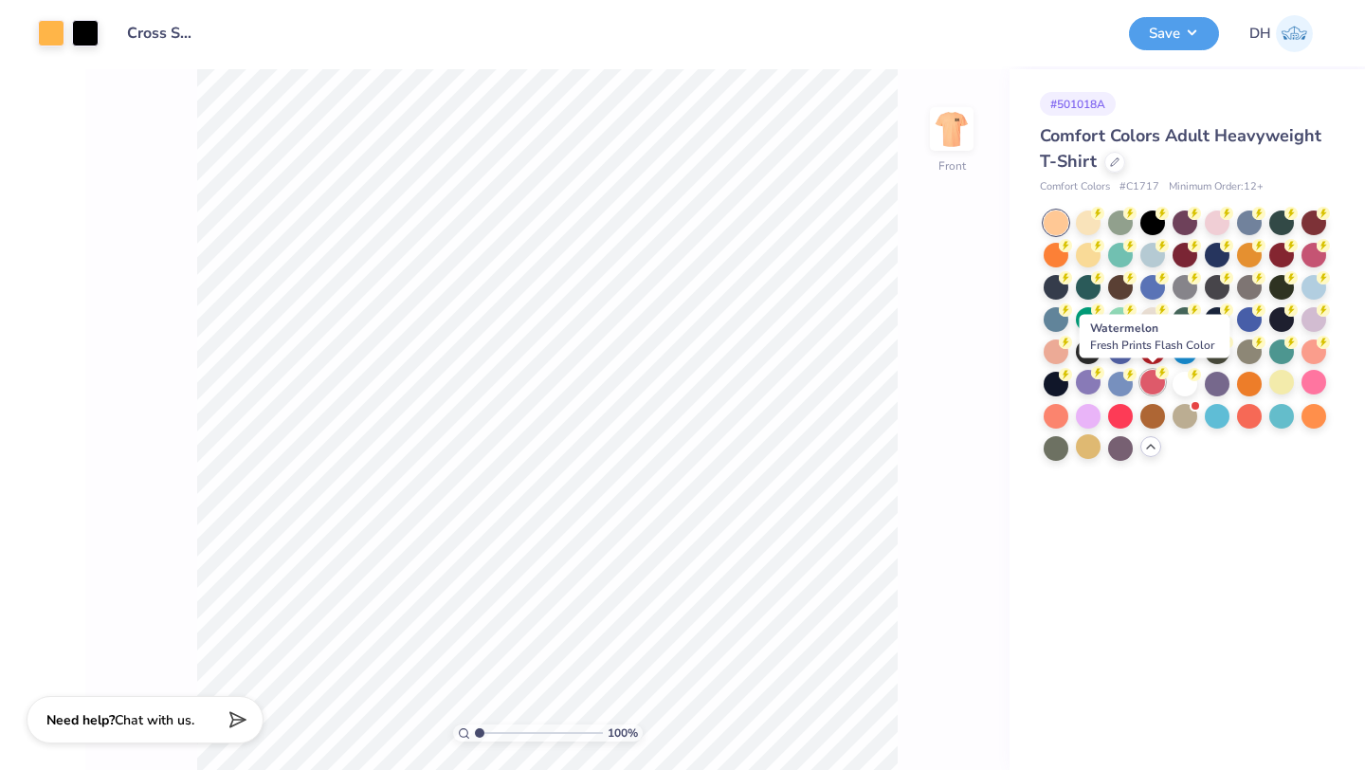
click at [1162, 385] on div at bounding box center [1152, 382] width 25 height 25
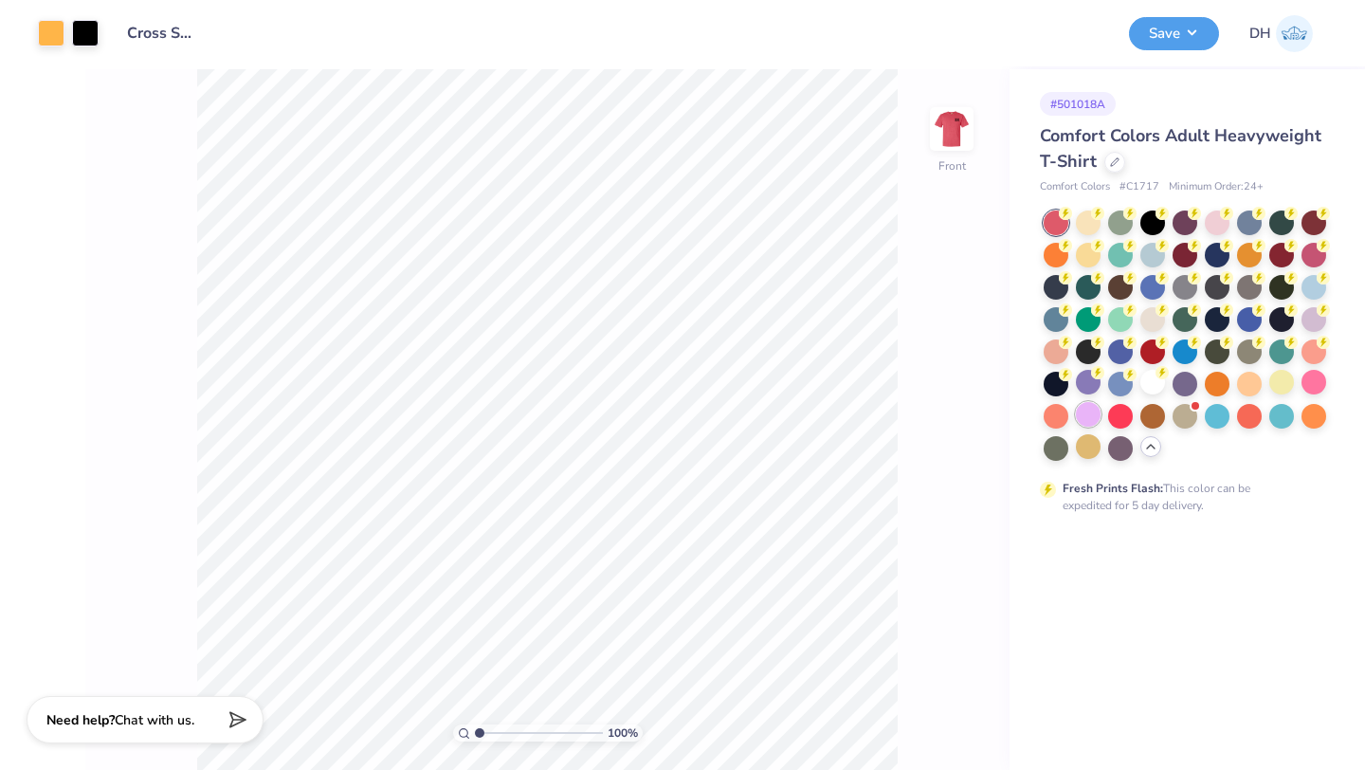
click at [1087, 415] on div at bounding box center [1088, 414] width 25 height 25
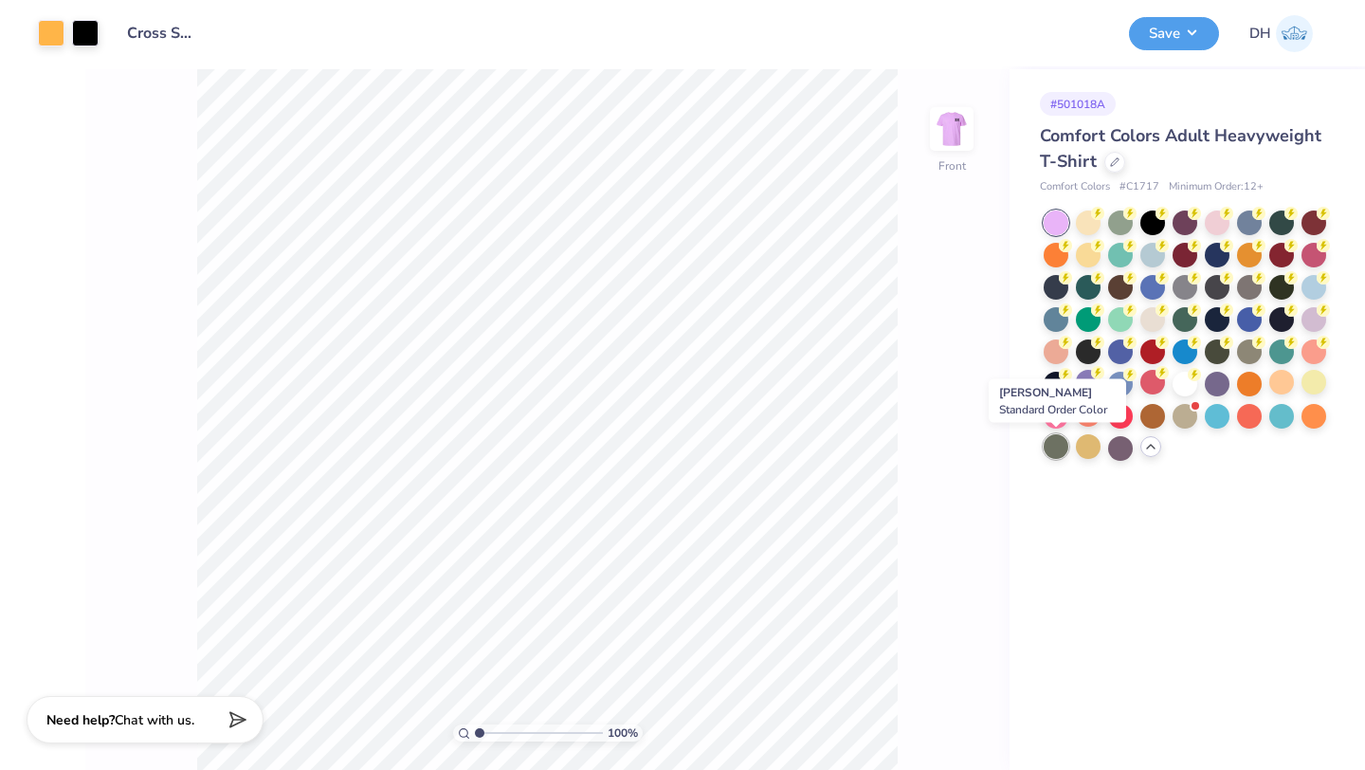
click at [1057, 449] on div at bounding box center [1056, 446] width 25 height 25
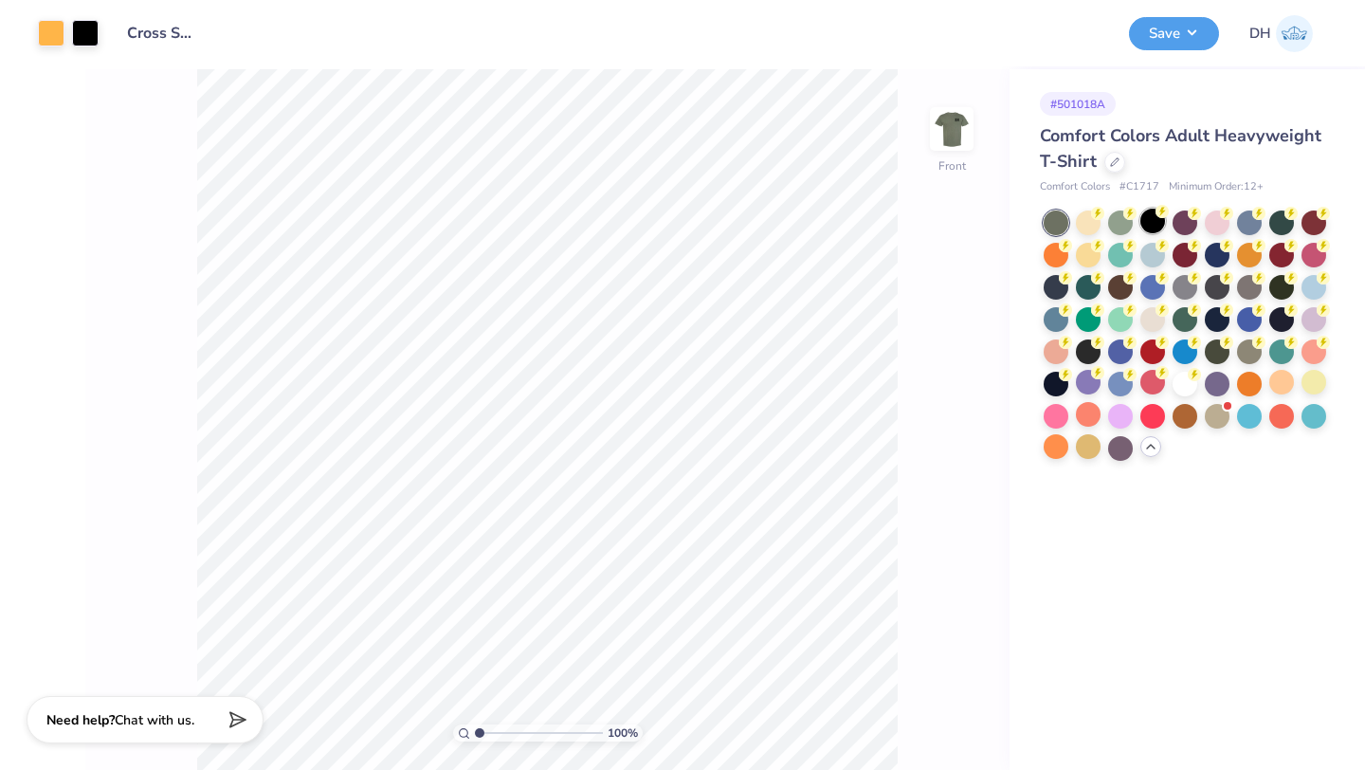
click at [1156, 219] on div at bounding box center [1152, 221] width 25 height 25
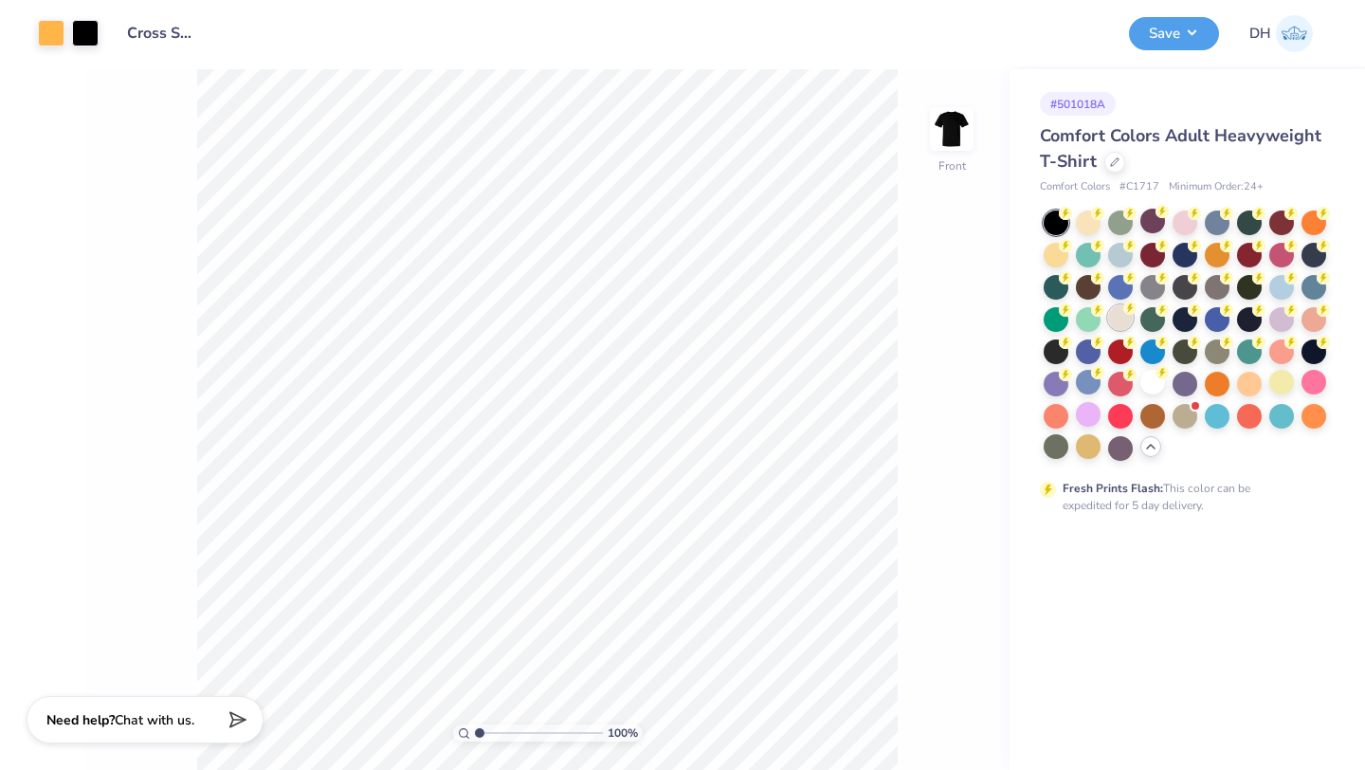
click at [1124, 319] on div at bounding box center [1120, 317] width 25 height 25
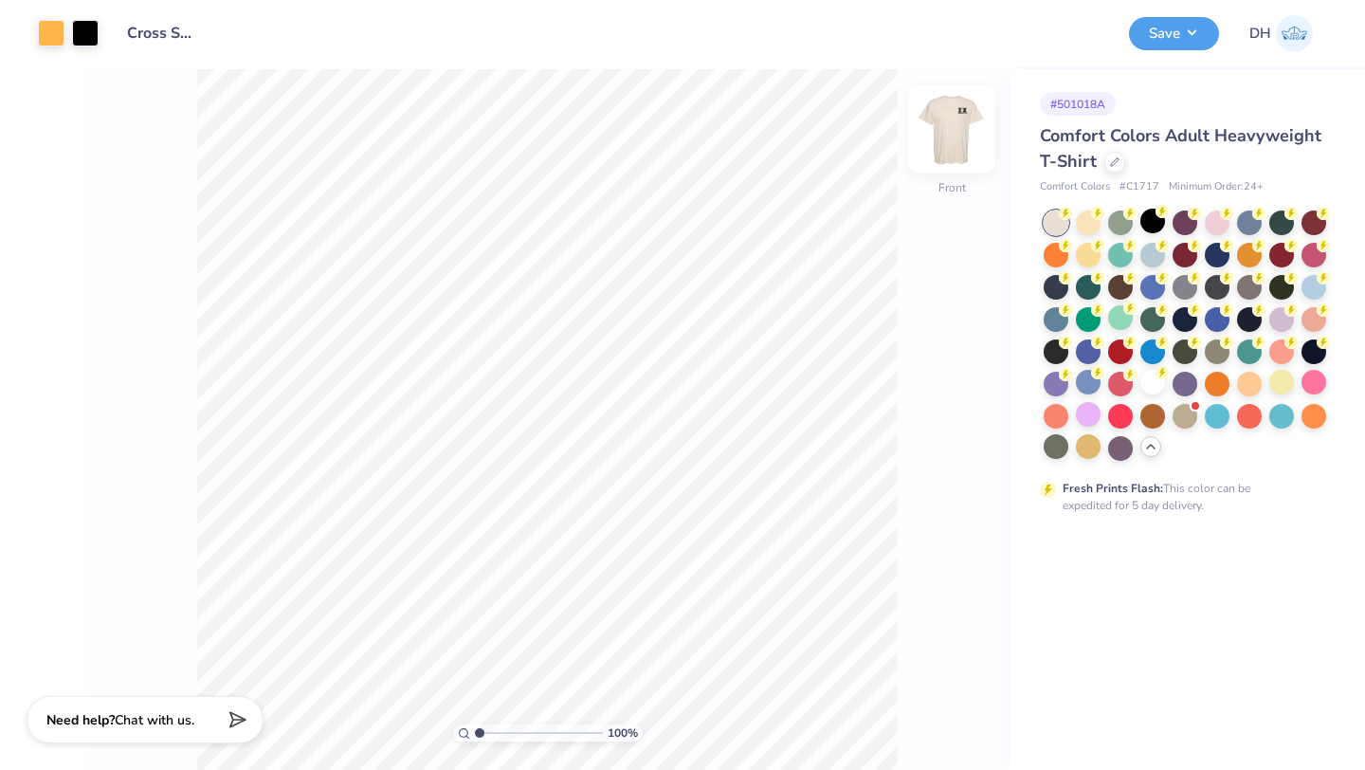
click at [967, 142] on img at bounding box center [952, 129] width 76 height 76
click at [958, 136] on img at bounding box center [952, 129] width 76 height 76
click at [1155, 41] on button "Save" at bounding box center [1174, 30] width 90 height 33
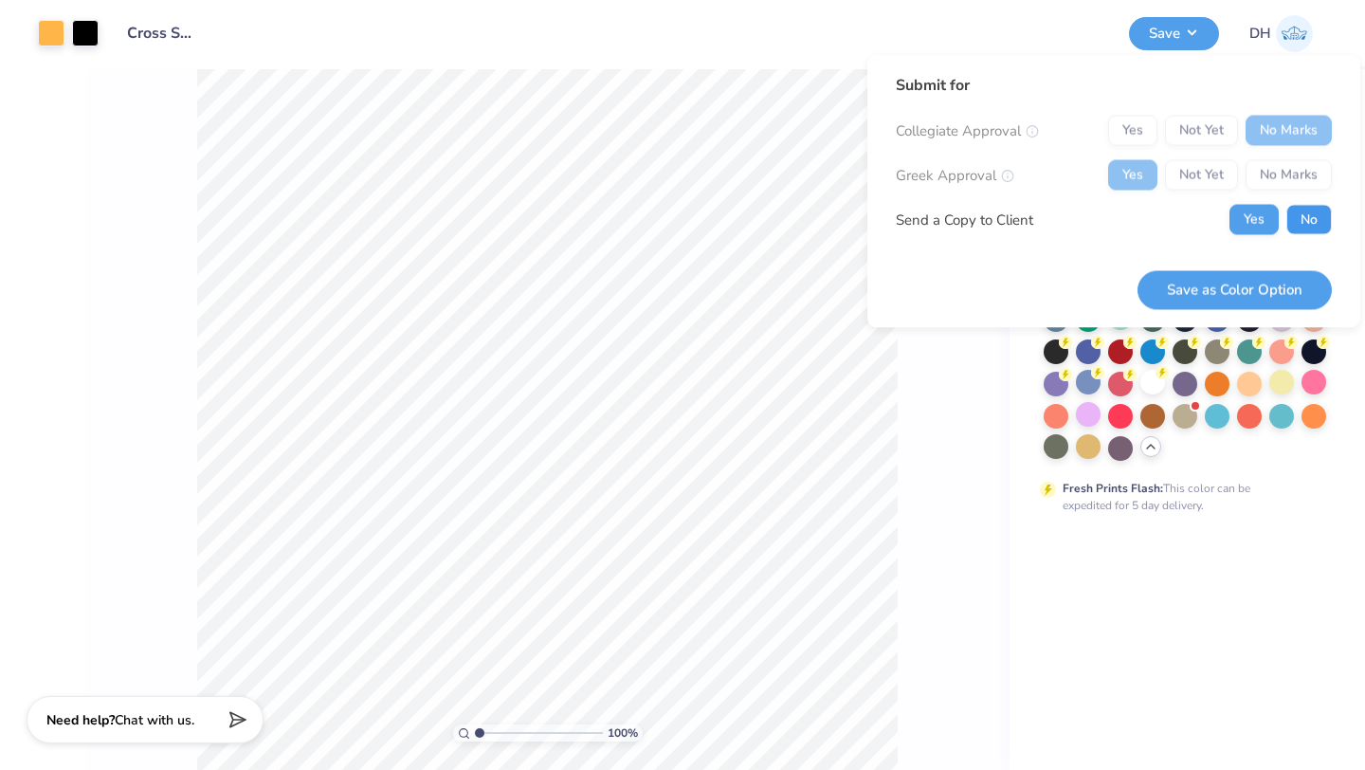
click at [1297, 227] on button "No" at bounding box center [1309, 220] width 46 height 30
click at [1275, 284] on button "Save as Color Option" at bounding box center [1235, 289] width 194 height 39
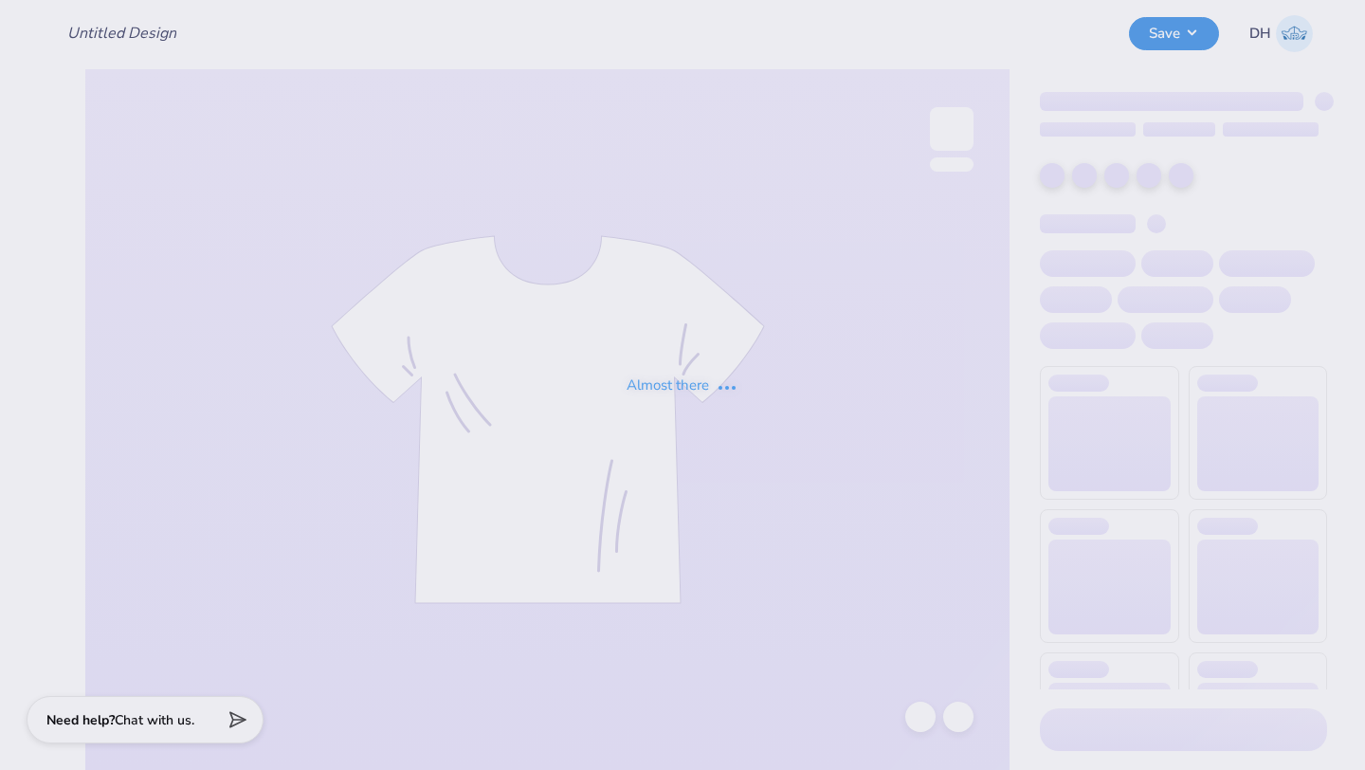
type input "Cross Sunset"
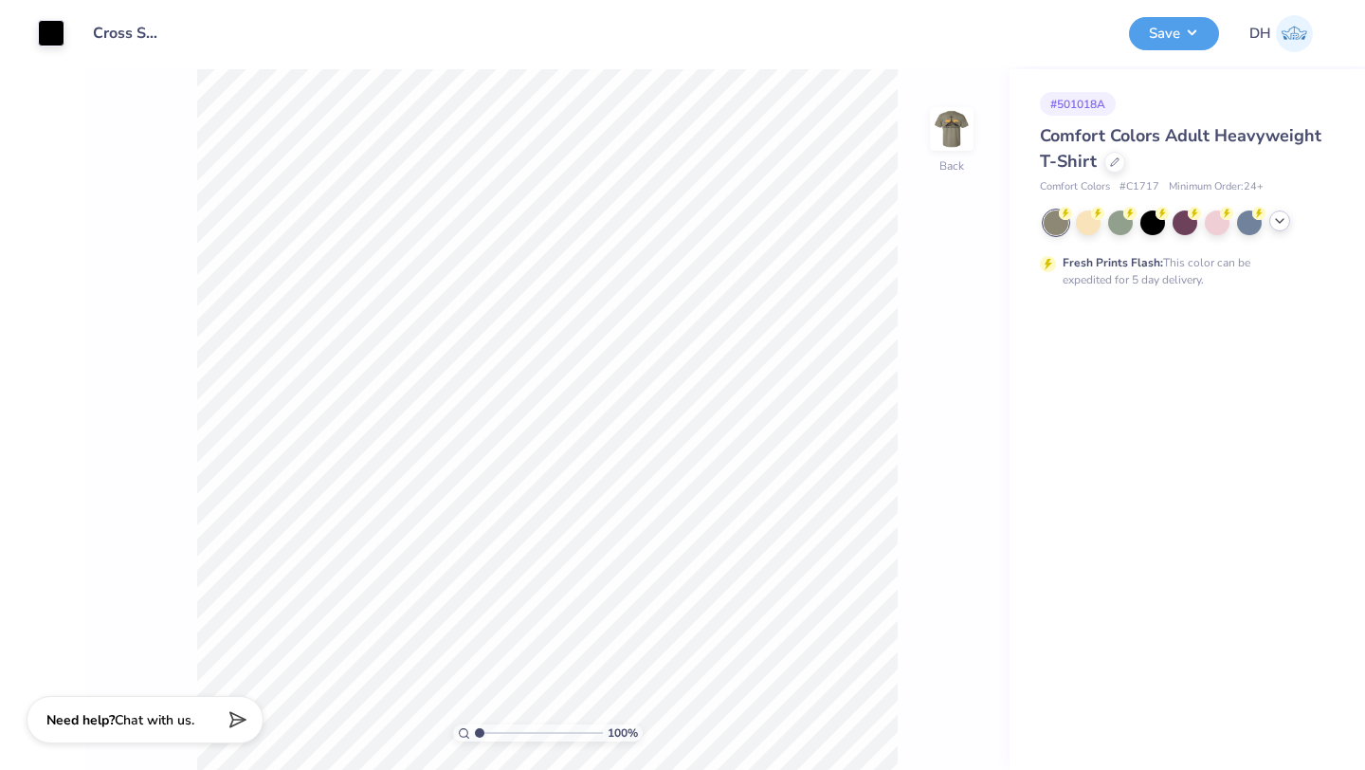
click at [1286, 227] on icon at bounding box center [1279, 220] width 15 height 15
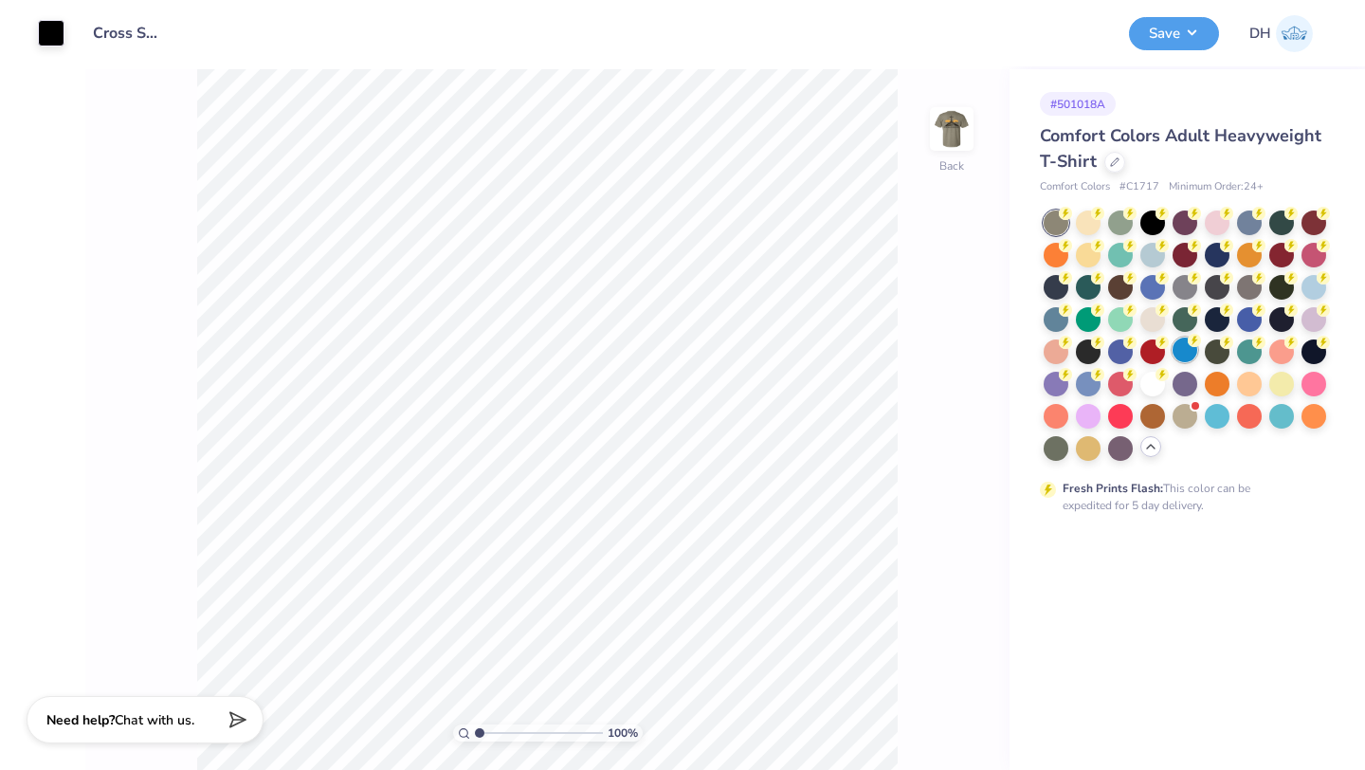
click at [1072, 220] on circle at bounding box center [1065, 213] width 13 height 13
click at [958, 137] on img at bounding box center [952, 129] width 76 height 76
click at [1065, 318] on div at bounding box center [1056, 317] width 25 height 25
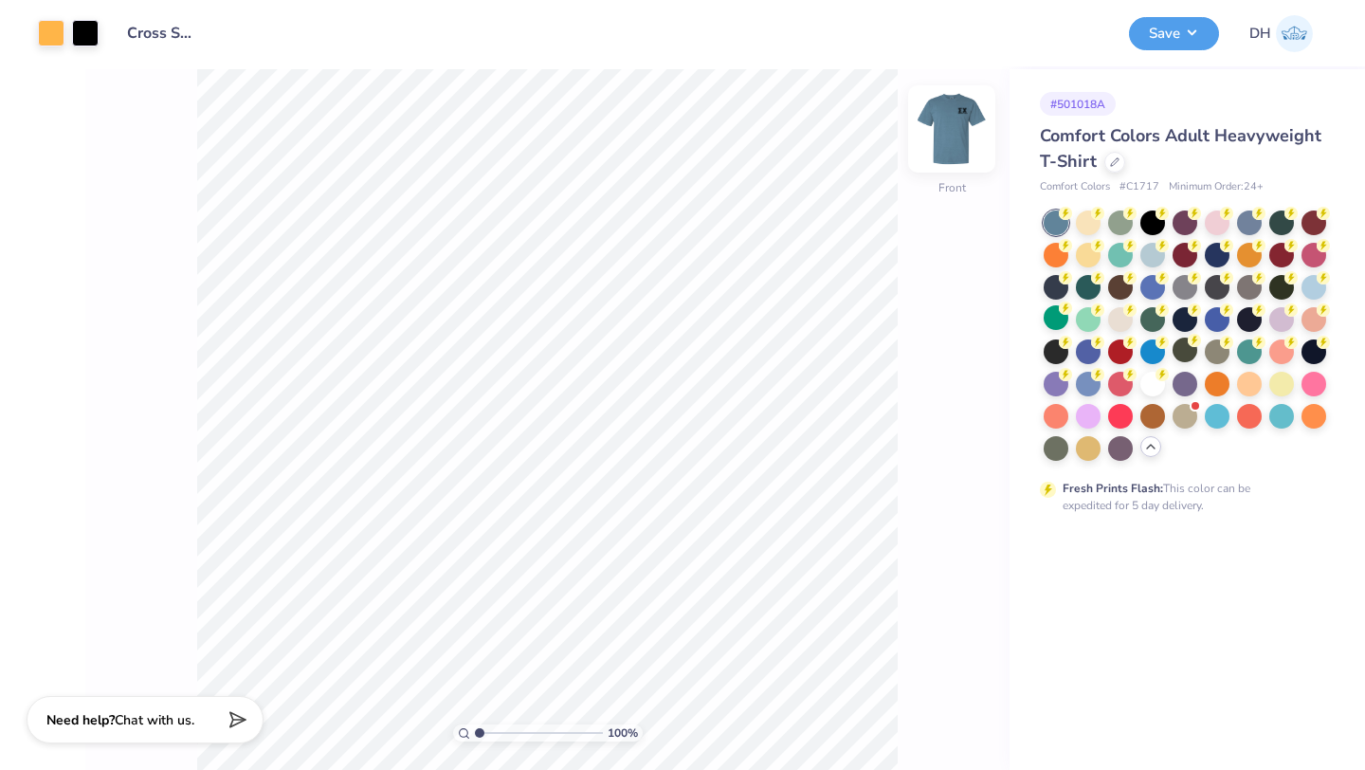
click at [953, 137] on img at bounding box center [952, 129] width 76 height 76
click at [959, 137] on img at bounding box center [952, 129] width 38 height 38
click at [949, 140] on img at bounding box center [952, 129] width 76 height 76
click at [949, 137] on img at bounding box center [952, 129] width 76 height 76
click at [1135, 615] on div "# 501018A Comfort Colors Adult Heavyweight T-Shirt Comfort Colors # C1717 Minim…" at bounding box center [1188, 419] width 356 height 701
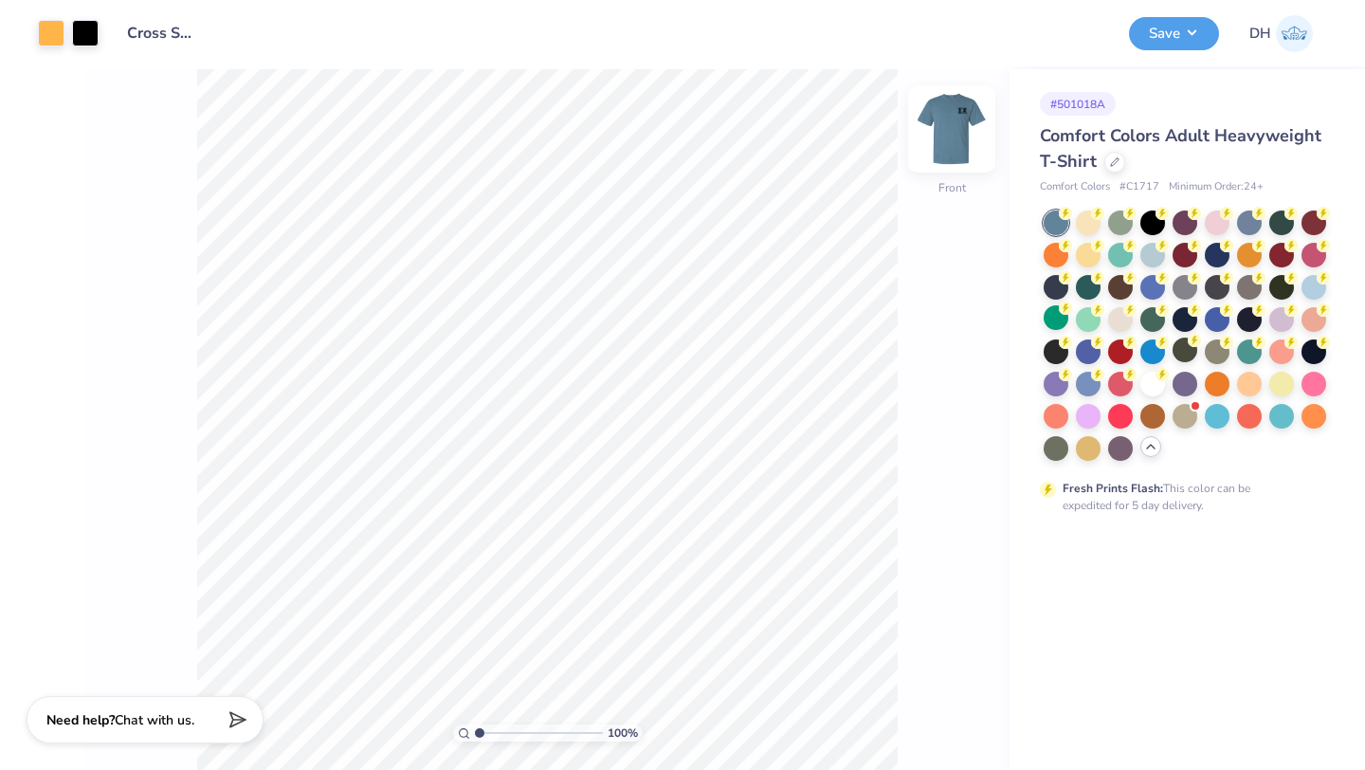
click at [958, 127] on img at bounding box center [952, 129] width 76 height 76
click at [963, 155] on img at bounding box center [952, 129] width 76 height 76
click at [933, 138] on img at bounding box center [952, 129] width 76 height 76
click at [964, 131] on img at bounding box center [952, 129] width 38 height 38
click at [969, 139] on img at bounding box center [952, 129] width 76 height 76
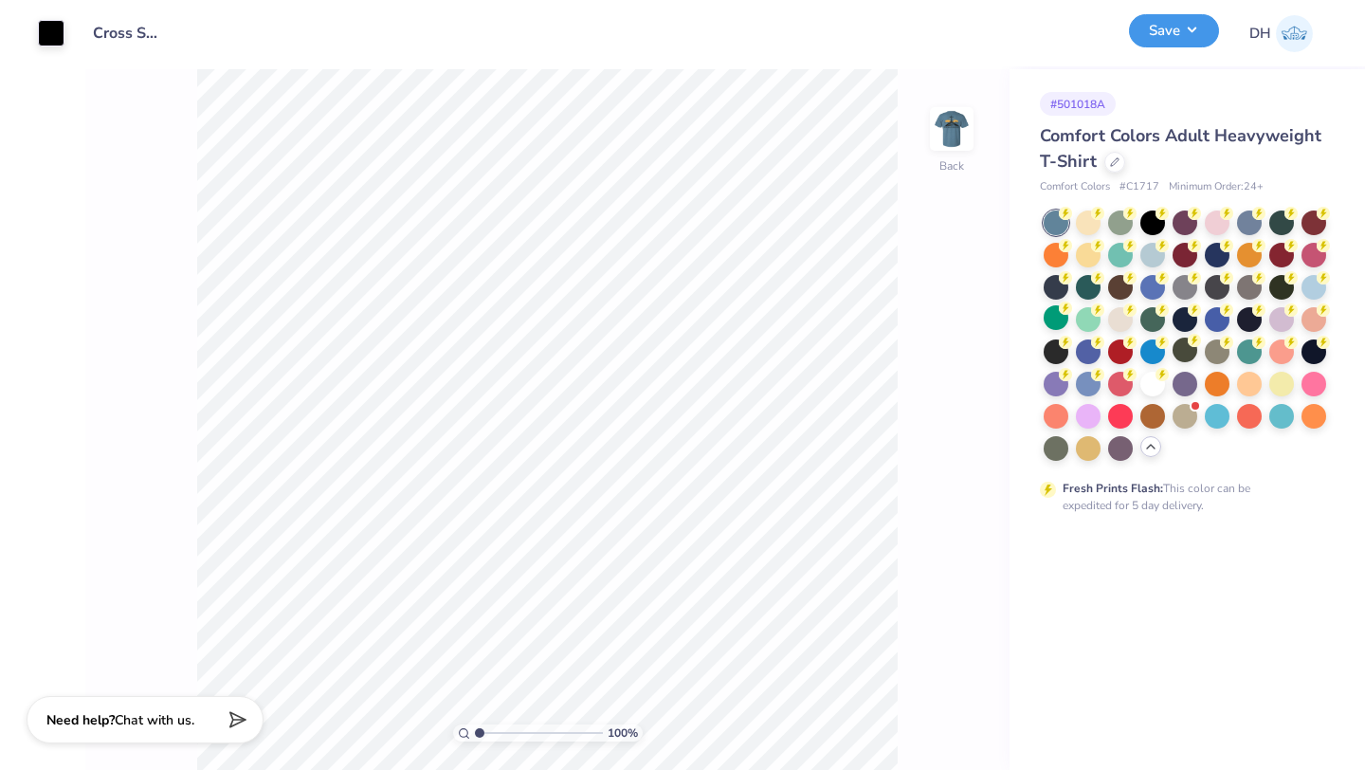
click at [1195, 43] on button "Save" at bounding box center [1174, 30] width 90 height 33
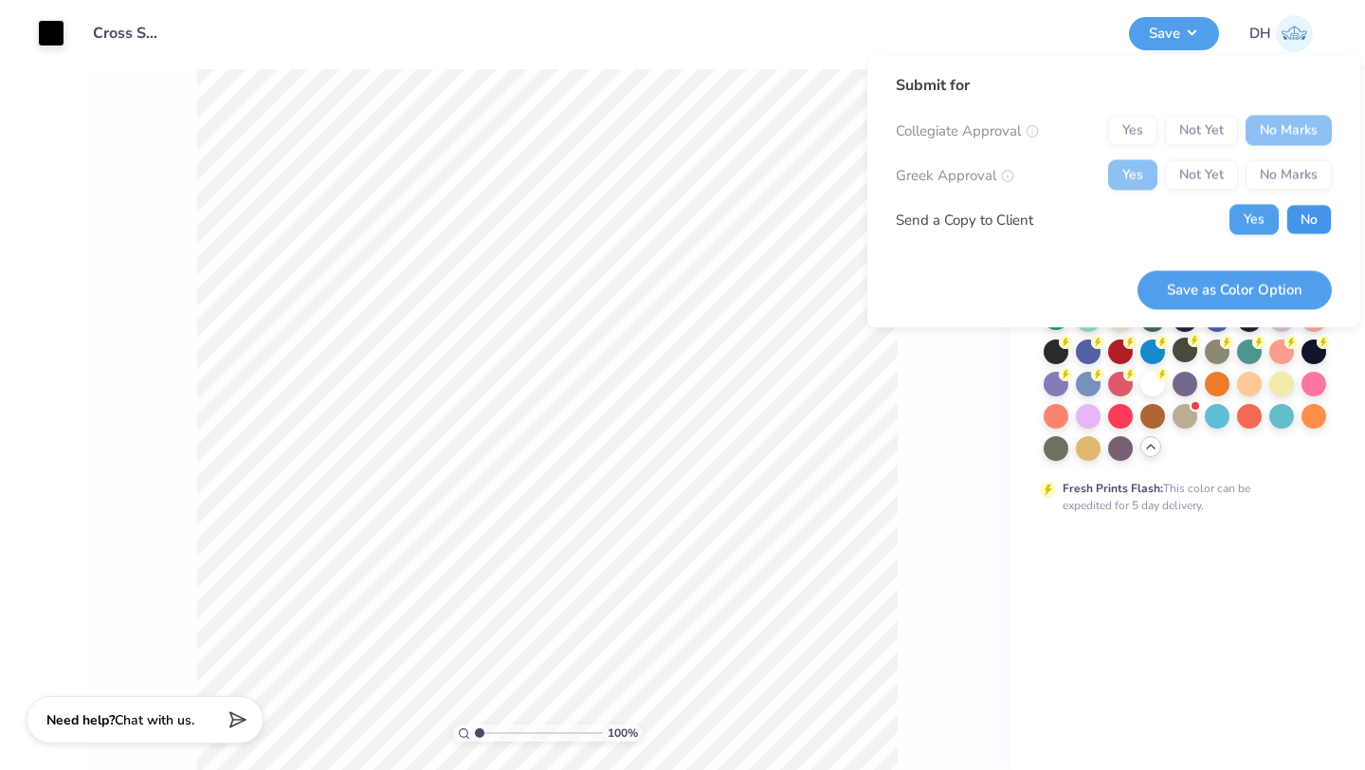
click at [1296, 213] on button "No" at bounding box center [1309, 220] width 46 height 30
click at [1277, 296] on button "Save as Color Option" at bounding box center [1235, 289] width 194 height 39
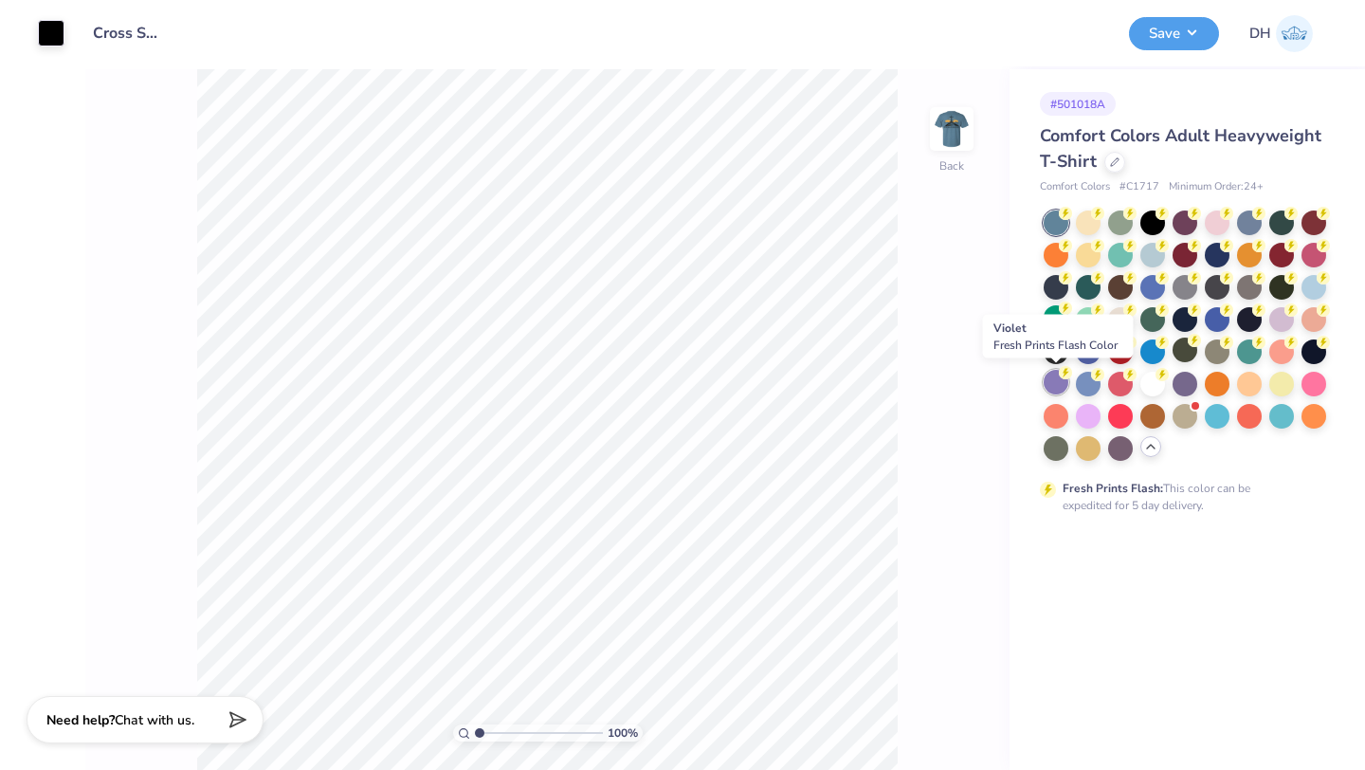
click at [1059, 384] on div at bounding box center [1056, 382] width 25 height 25
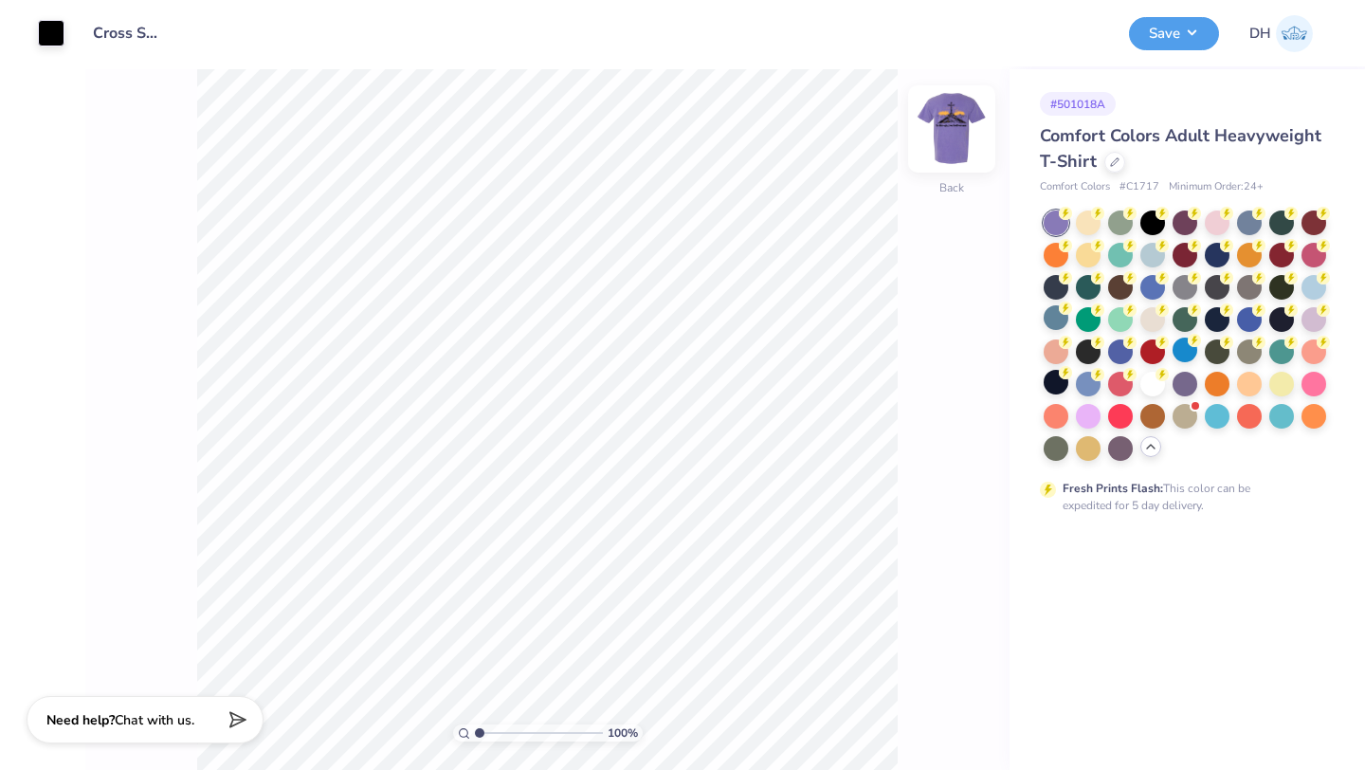
click at [946, 120] on img at bounding box center [952, 129] width 76 height 76
click at [1185, 26] on button "Save" at bounding box center [1174, 30] width 90 height 33
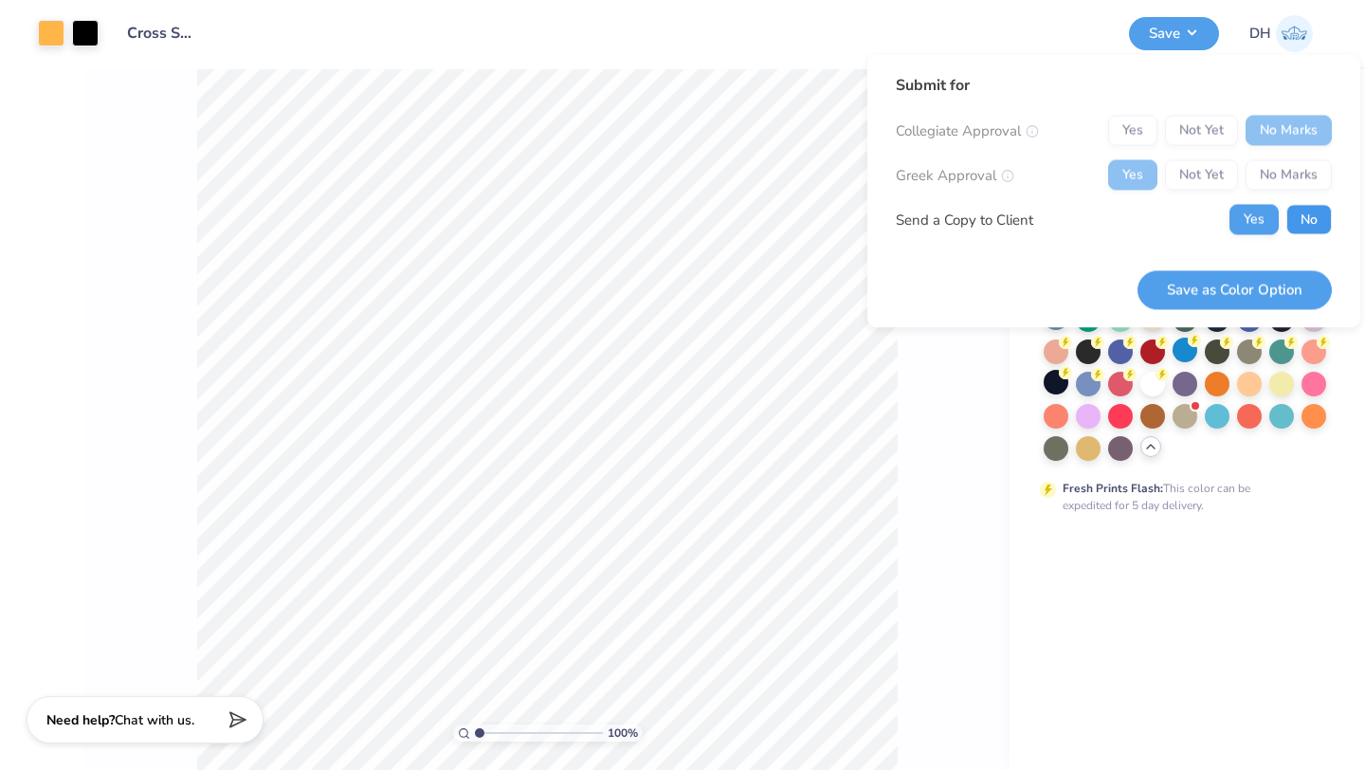
click at [1298, 222] on button "No" at bounding box center [1309, 220] width 46 height 30
click at [1286, 292] on button "Save as Color Option" at bounding box center [1235, 289] width 194 height 39
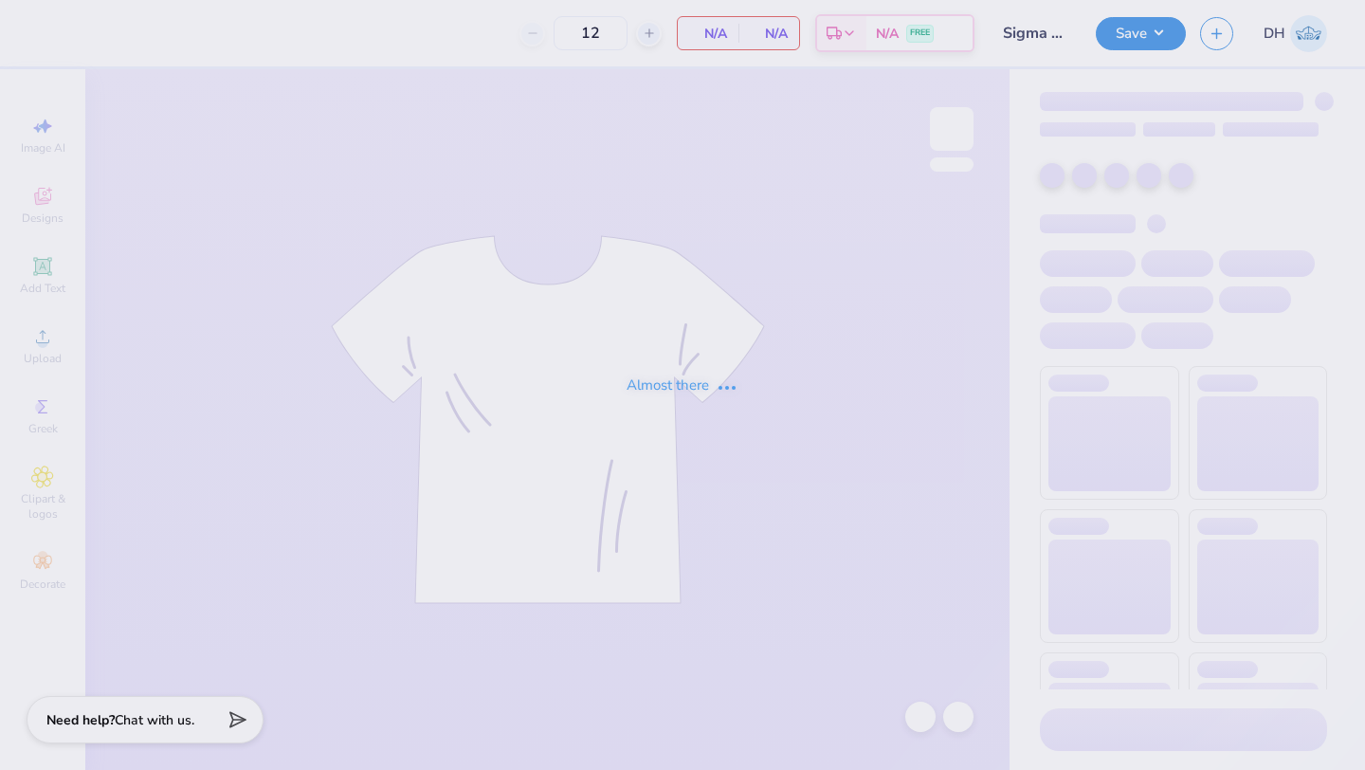
type input "Sigma Chi Navy Polo"
type input "30"
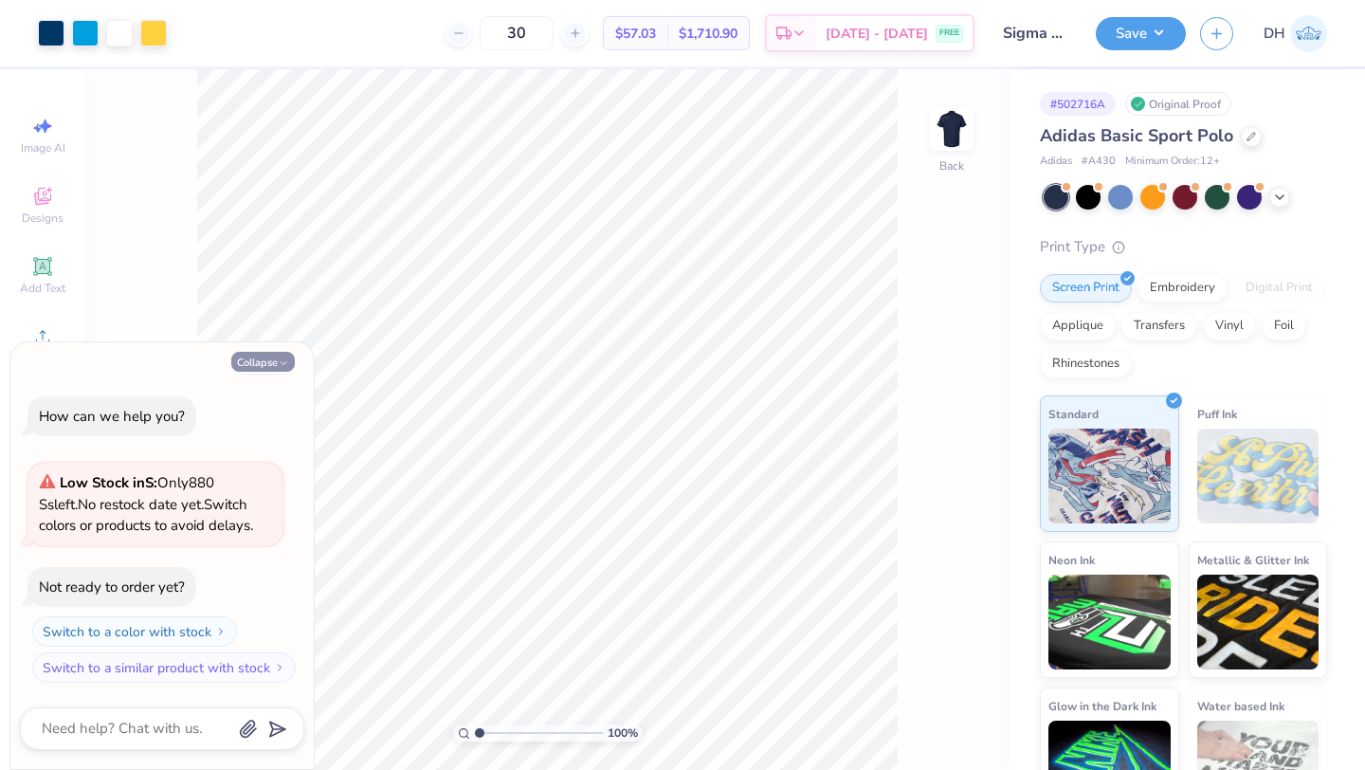
click at [260, 363] on button "Collapse" at bounding box center [263, 362] width 64 height 20
type textarea "x"
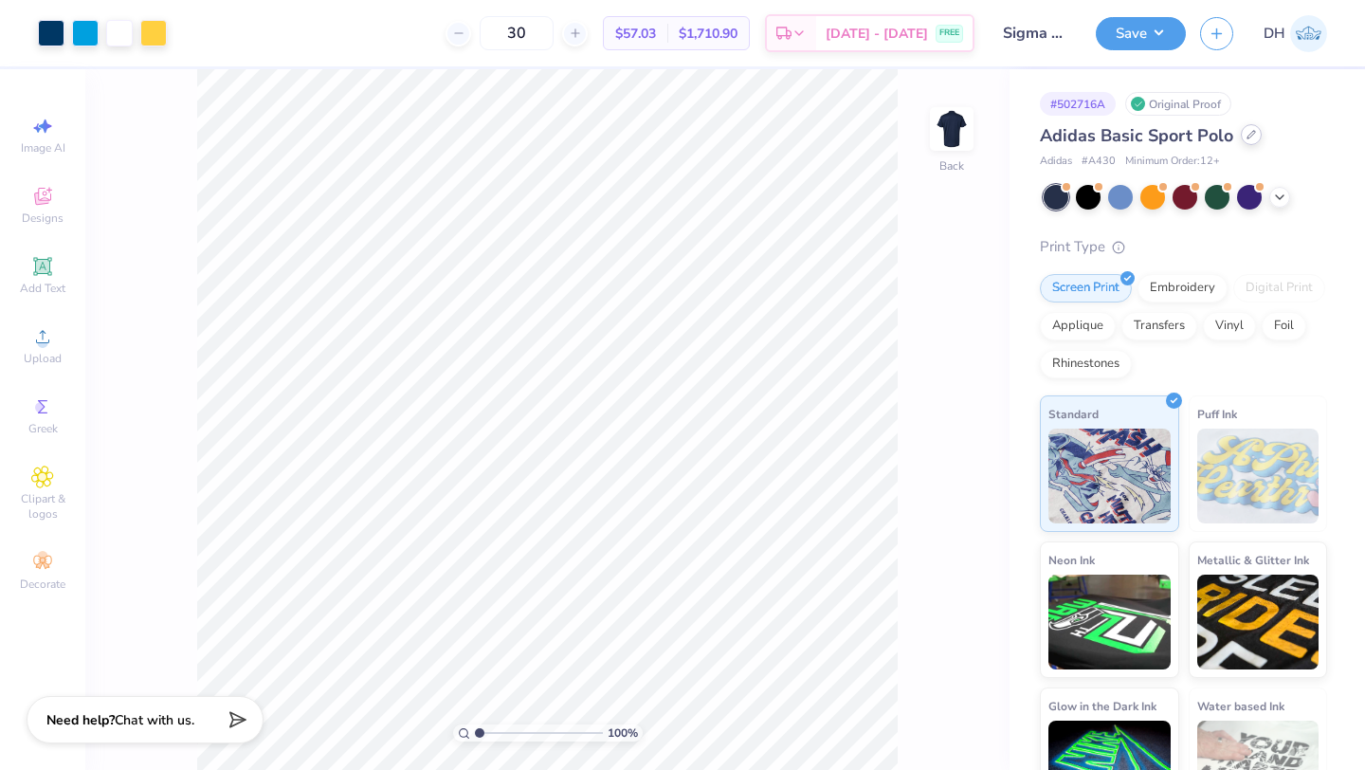
click at [1247, 135] on icon at bounding box center [1251, 134] width 9 height 9
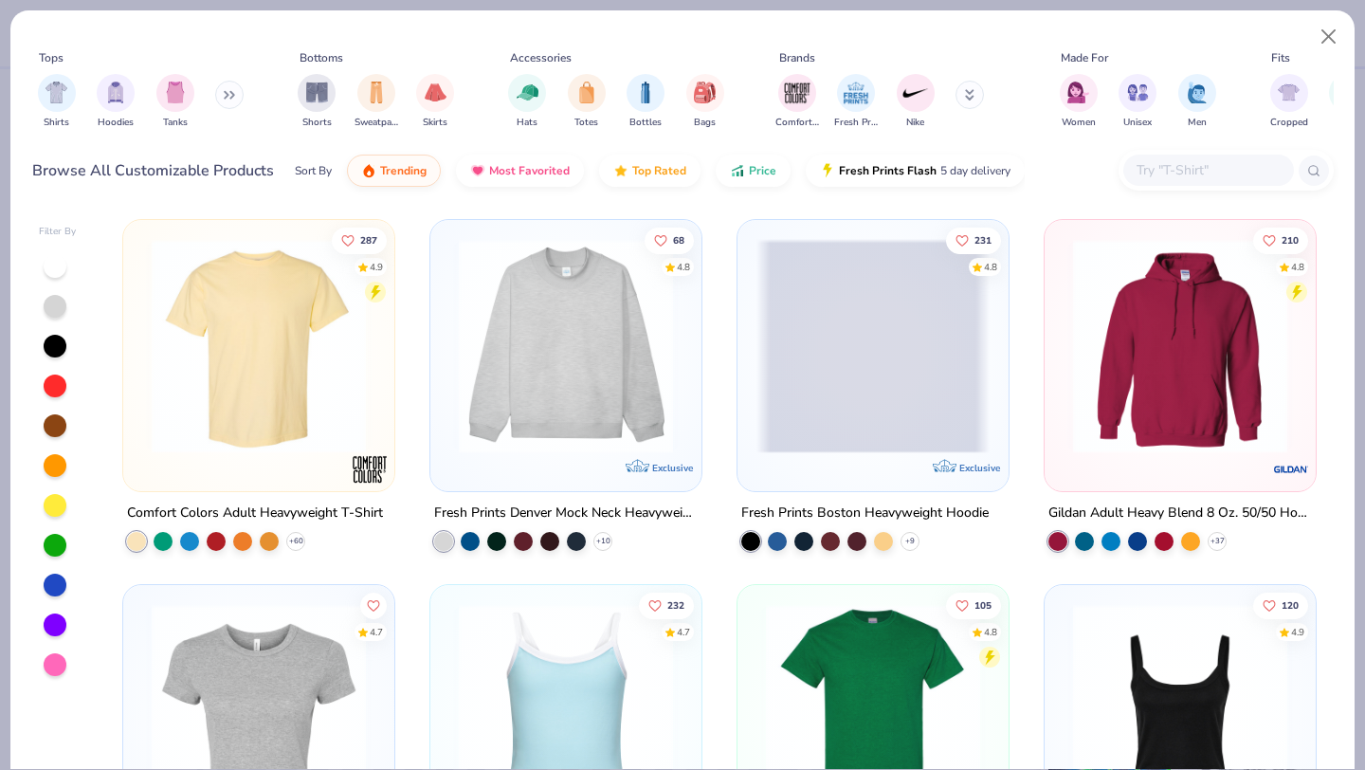
click at [1184, 166] on input "text" at bounding box center [1208, 170] width 146 height 22
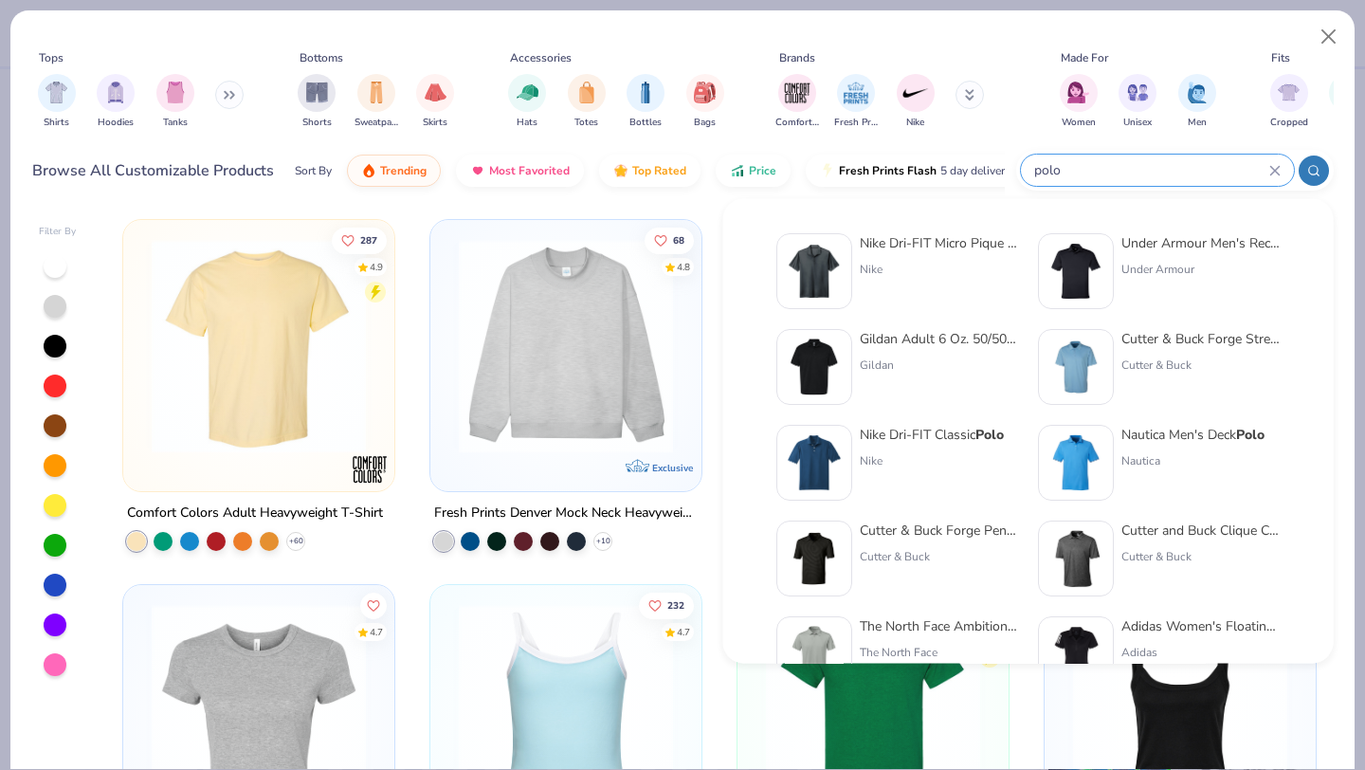
type input "polo"
click at [1169, 345] on div "Cutter & Buck Forge Stretch Mens Polo" at bounding box center [1201, 339] width 159 height 20
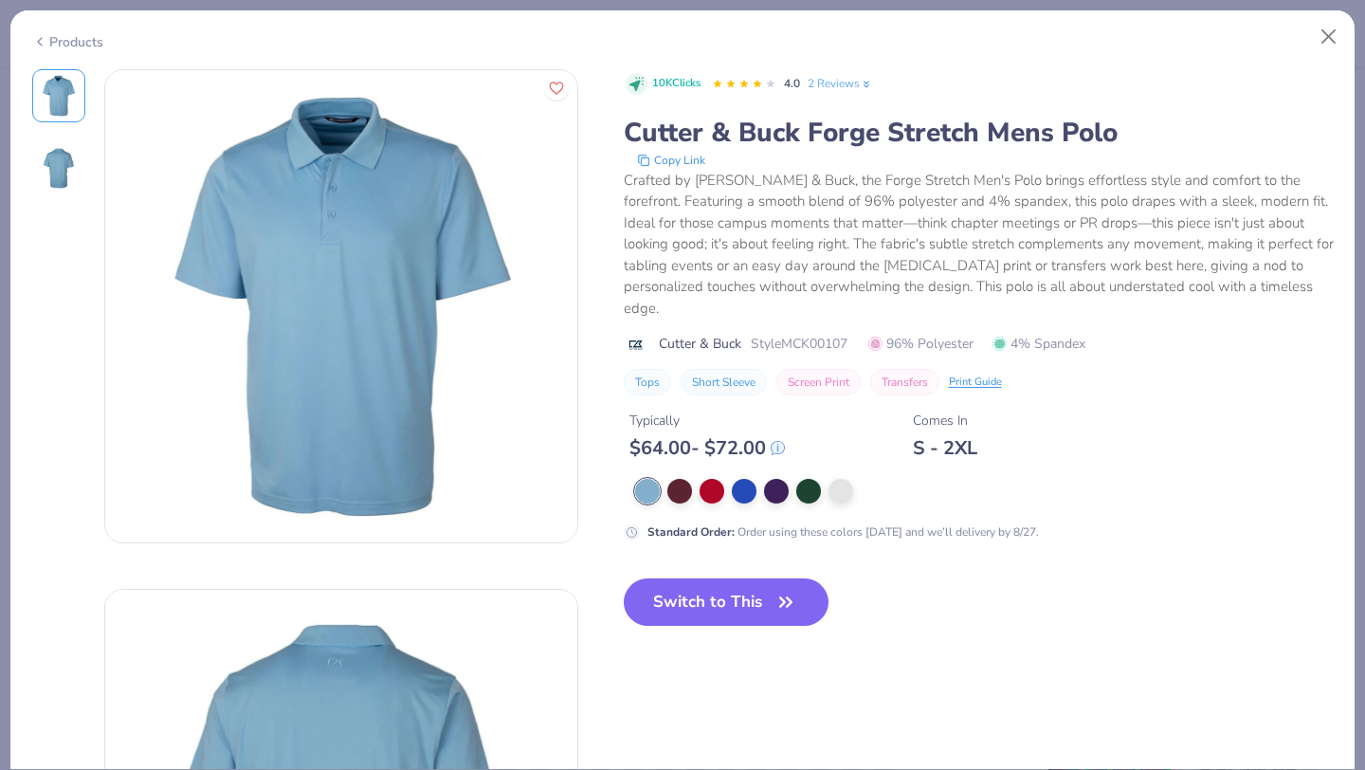
click at [84, 44] on div "Products" at bounding box center [67, 42] width 71 height 20
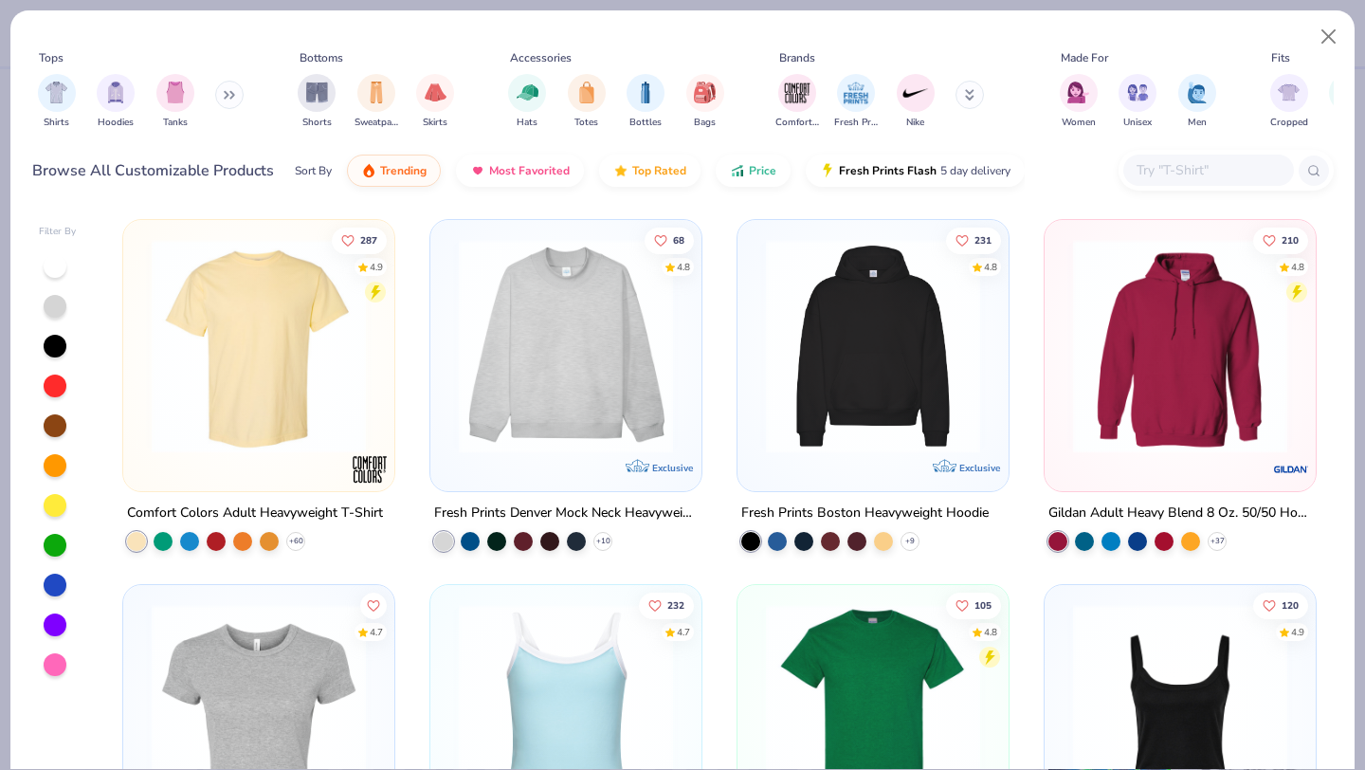
click at [1189, 165] on input "text" at bounding box center [1208, 170] width 146 height 22
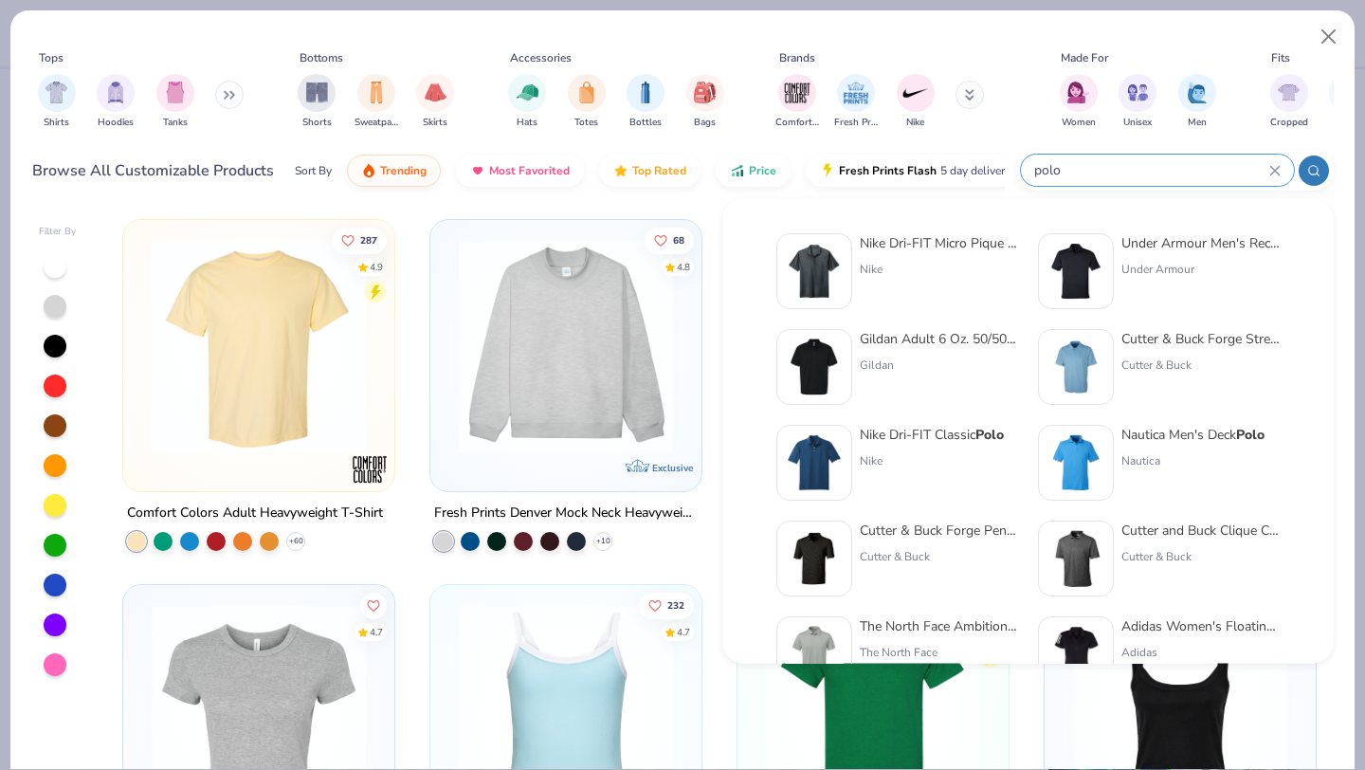
type input "polo"
click at [1182, 261] on div "Under Armour" at bounding box center [1201, 269] width 159 height 17
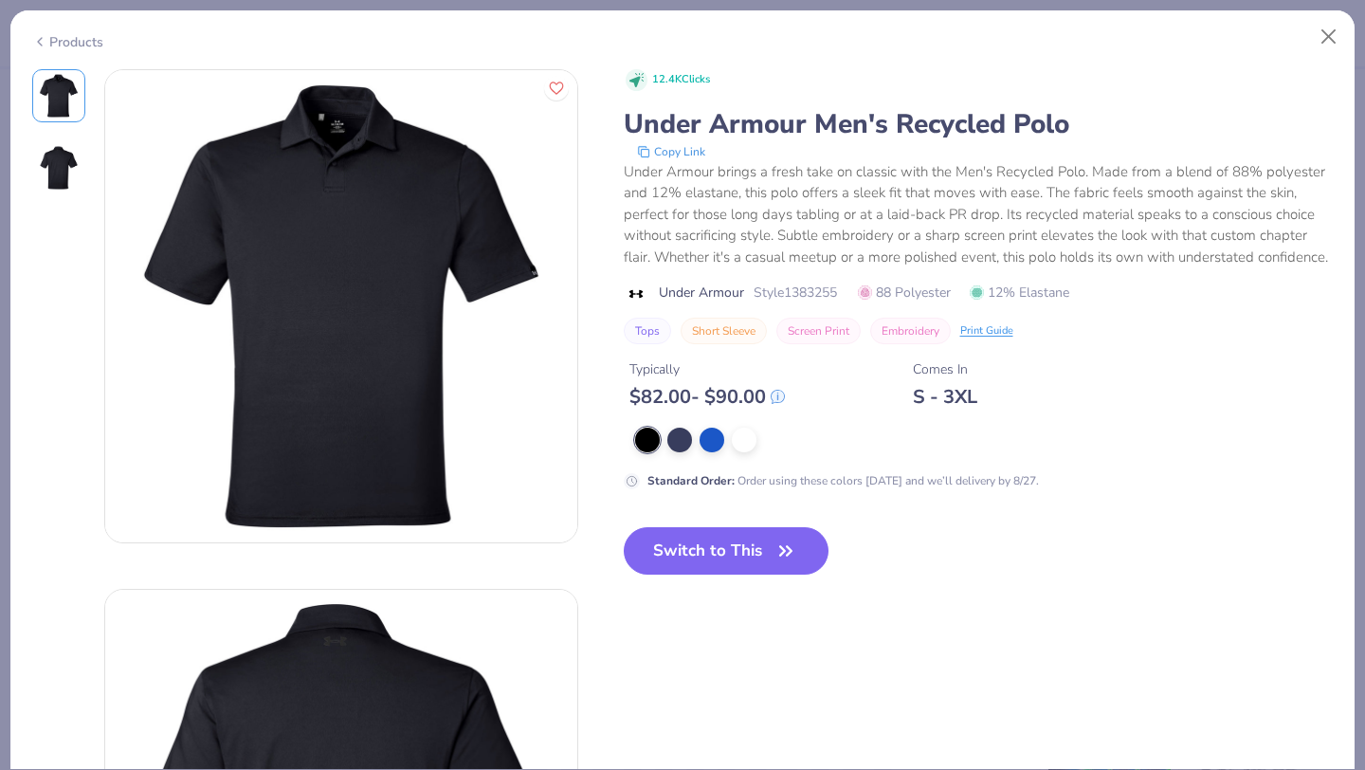
click at [82, 35] on div "Products" at bounding box center [67, 42] width 71 height 20
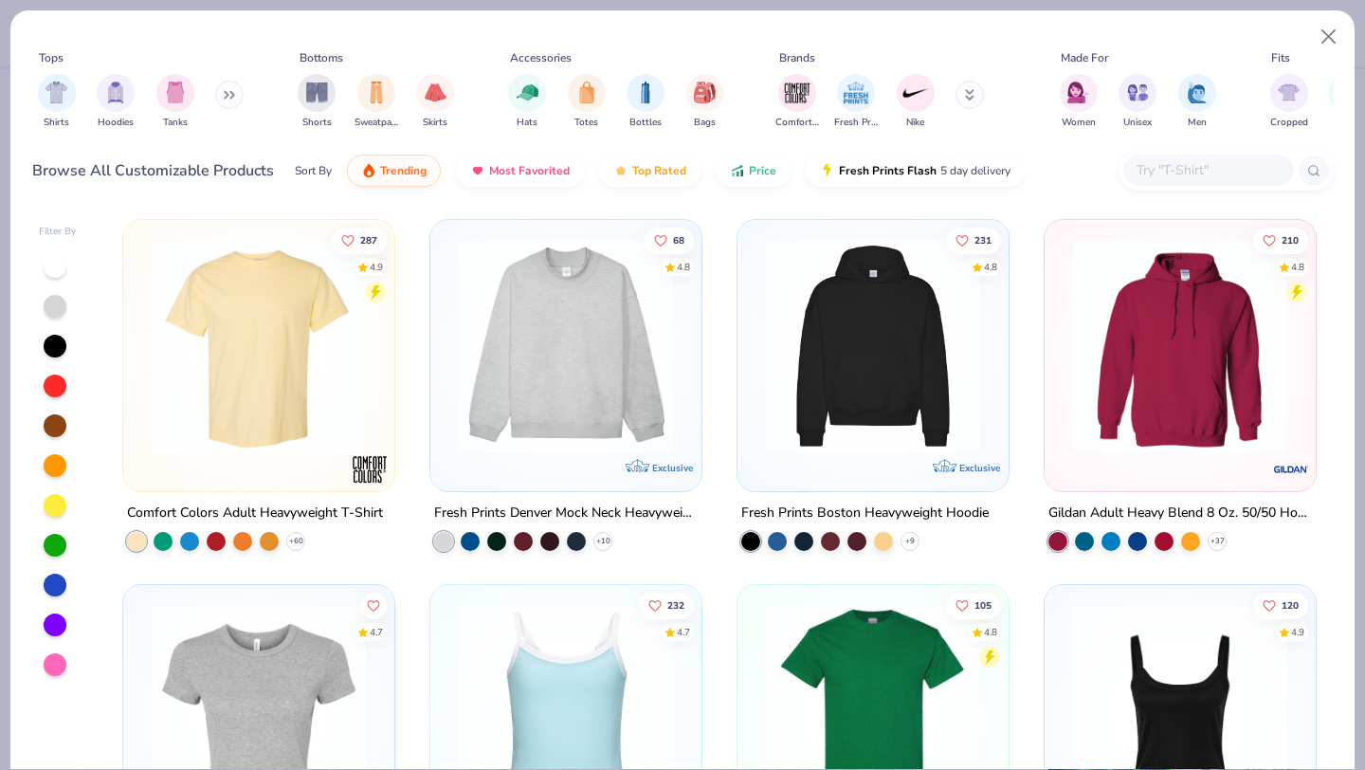
click at [1219, 164] on input "text" at bounding box center [1208, 170] width 146 height 22
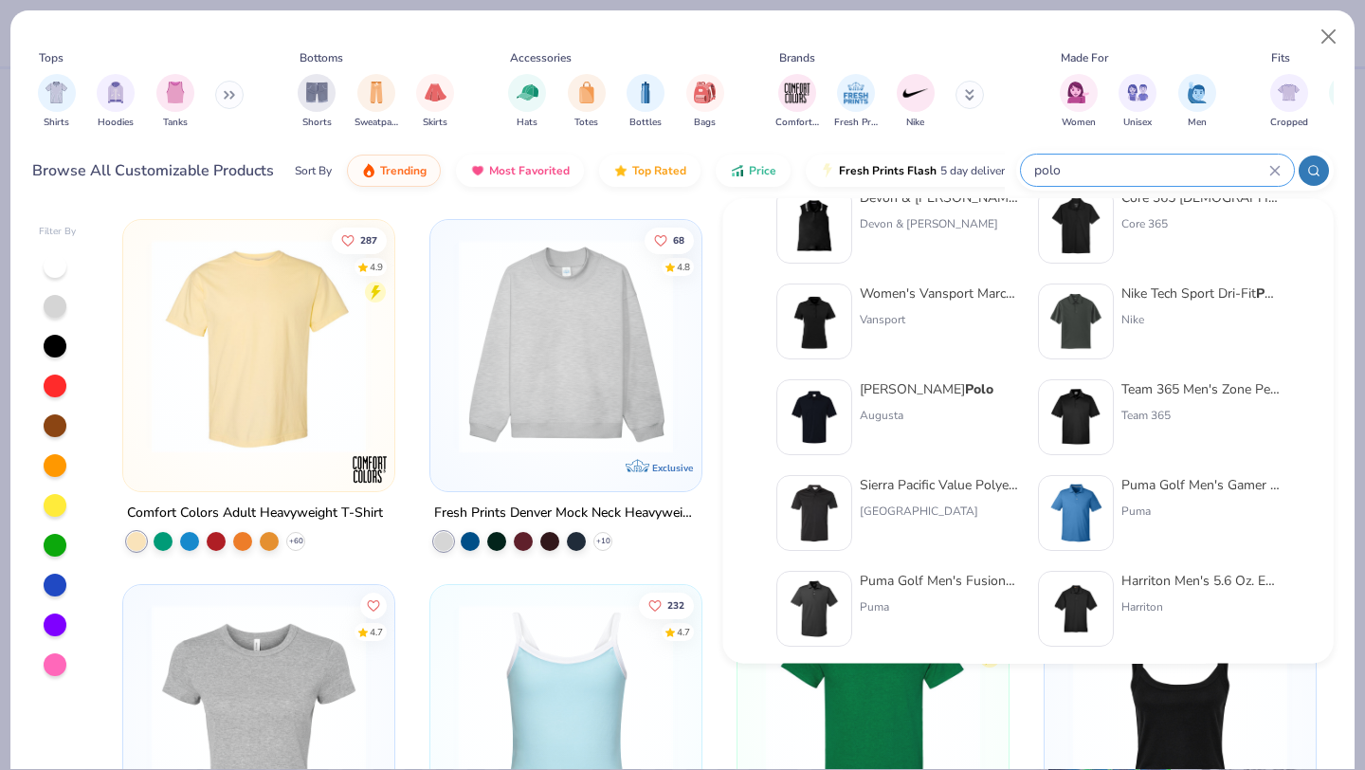
scroll to position [778, 0]
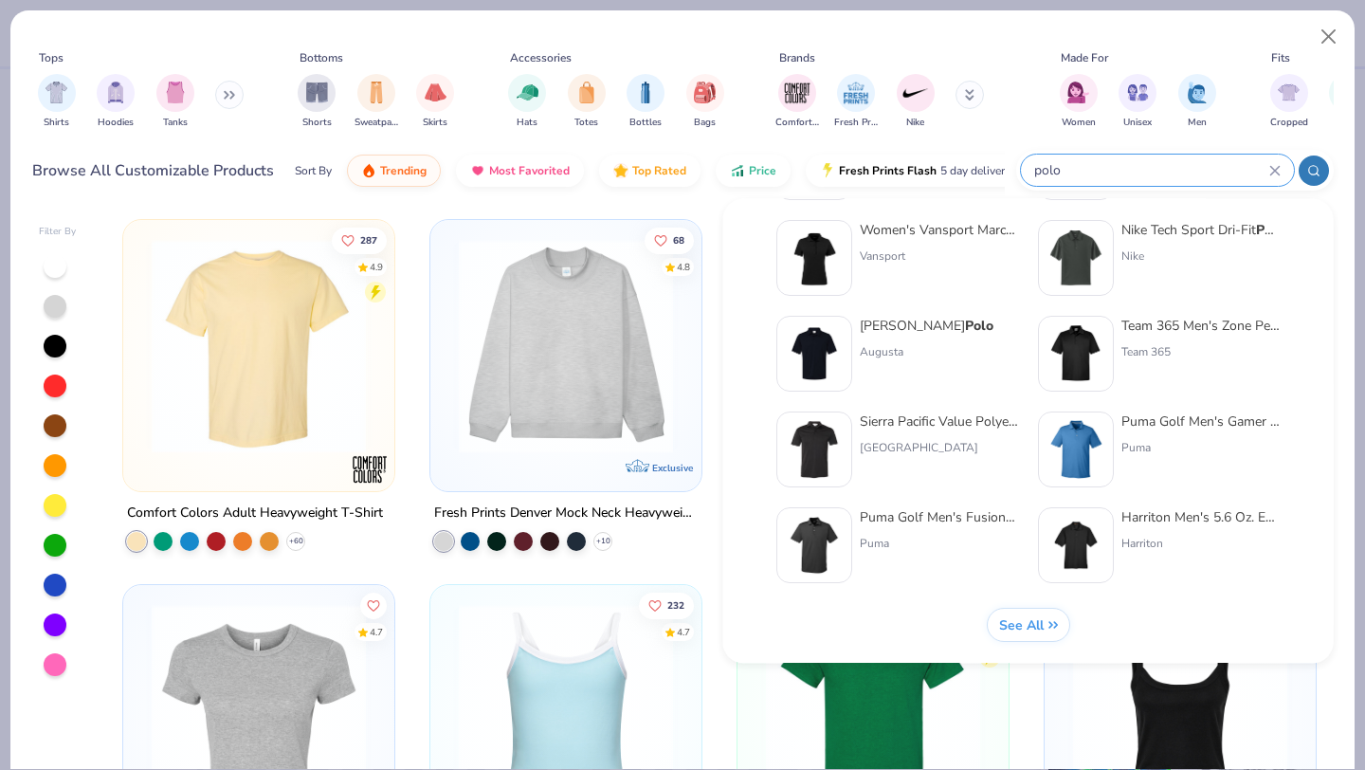
type input "polo"
click at [1168, 434] on div "Puma Golf Men's Gamer Golf Polo Puma" at bounding box center [1201, 450] width 159 height 76
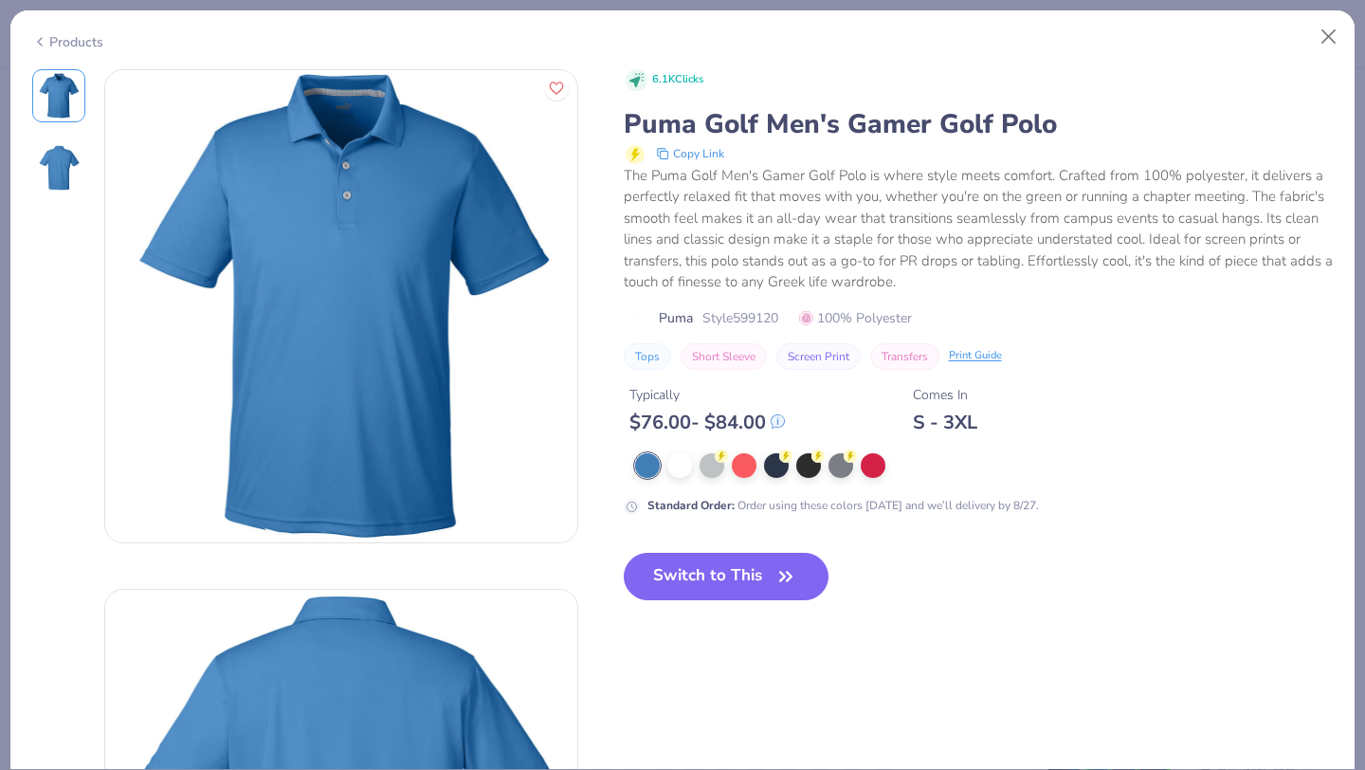
click at [58, 37] on div "Products" at bounding box center [67, 42] width 71 height 20
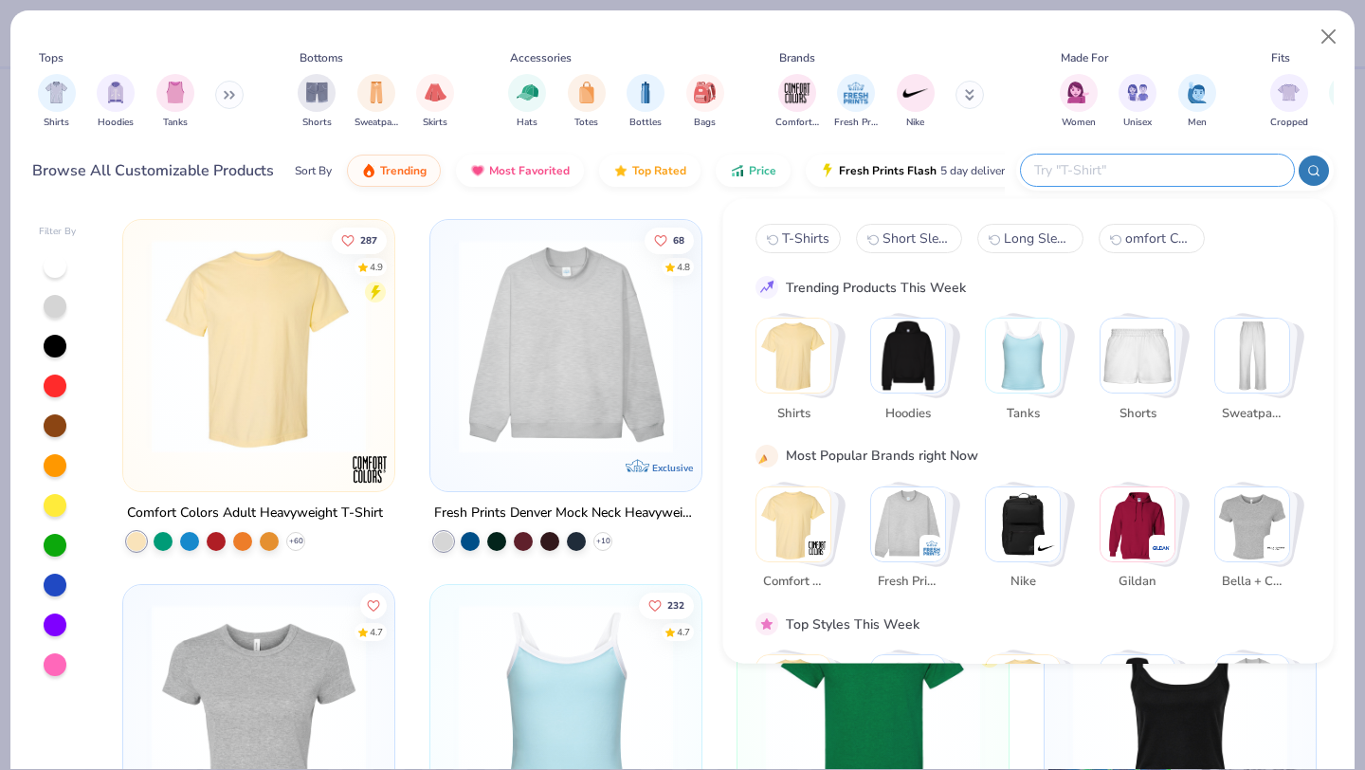
click at [1188, 168] on input "text" at bounding box center [1156, 170] width 248 height 22
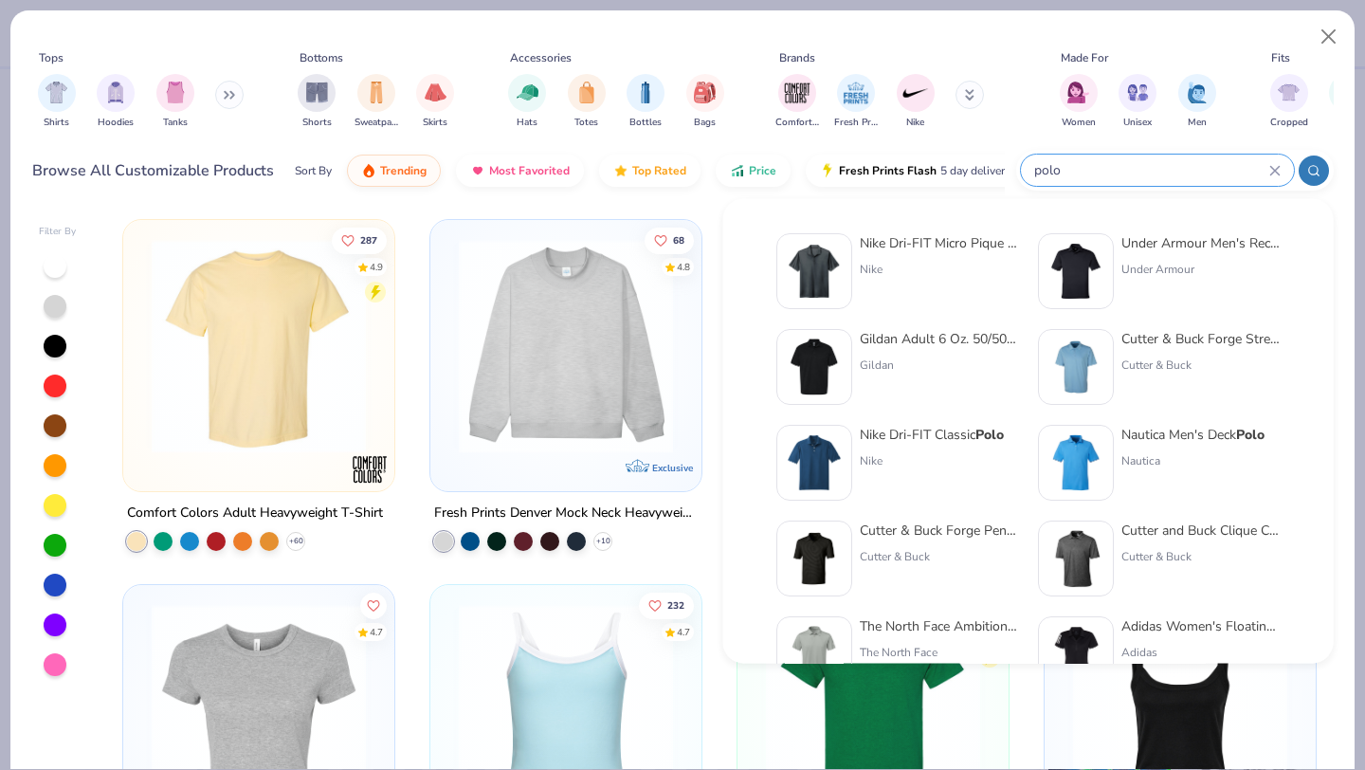
type input "polo"
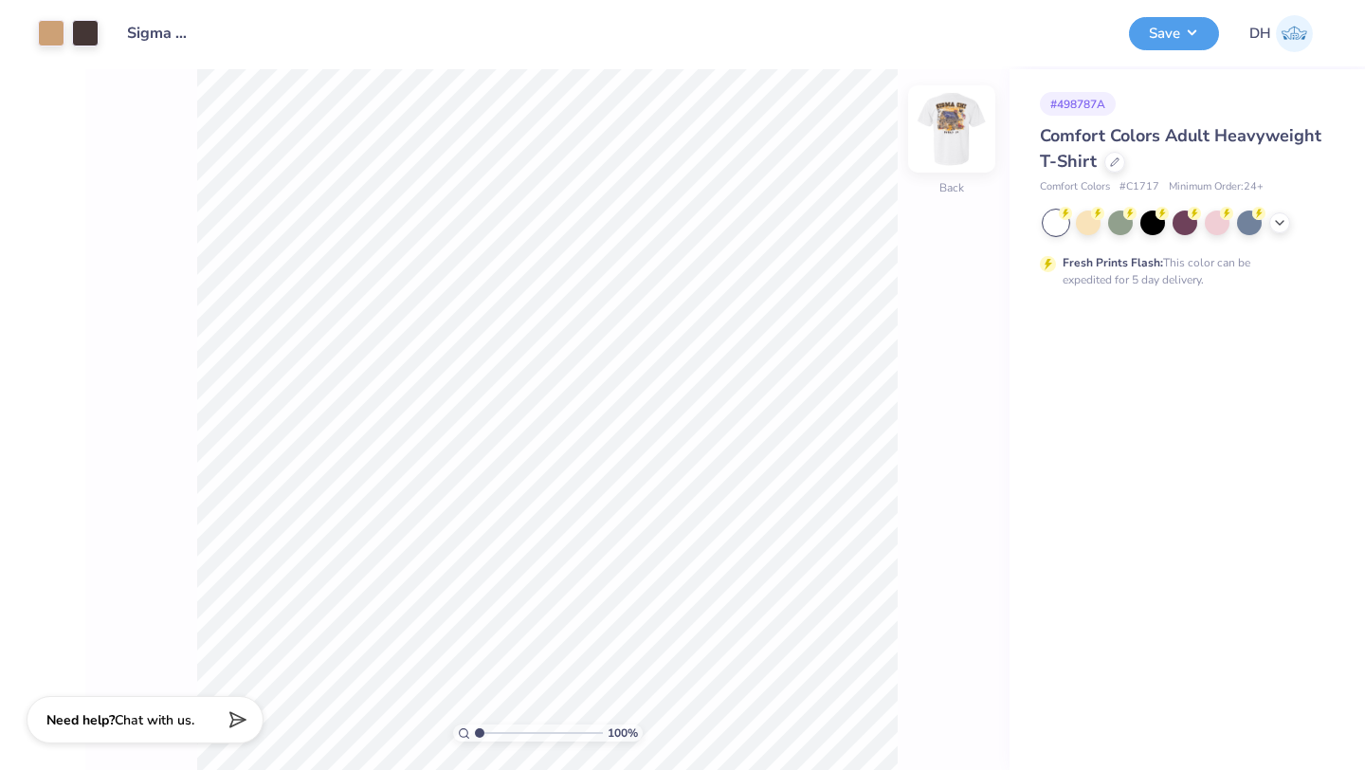
click at [946, 131] on img at bounding box center [952, 129] width 76 height 76
click at [1292, 224] on div at bounding box center [1185, 222] width 283 height 25
click at [1283, 224] on icon at bounding box center [1279, 220] width 15 height 15
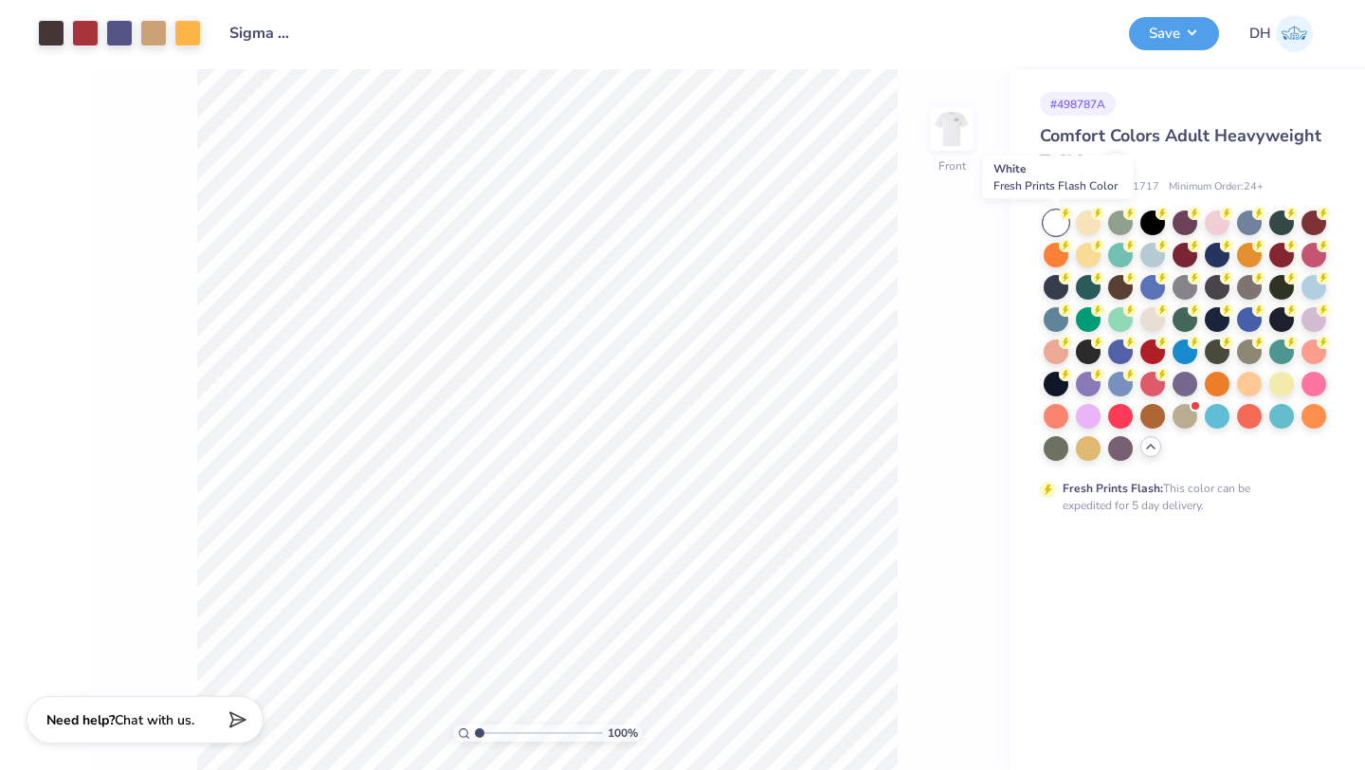
click at [1057, 223] on div at bounding box center [1056, 222] width 25 height 25
click at [1093, 219] on div at bounding box center [1088, 221] width 25 height 25
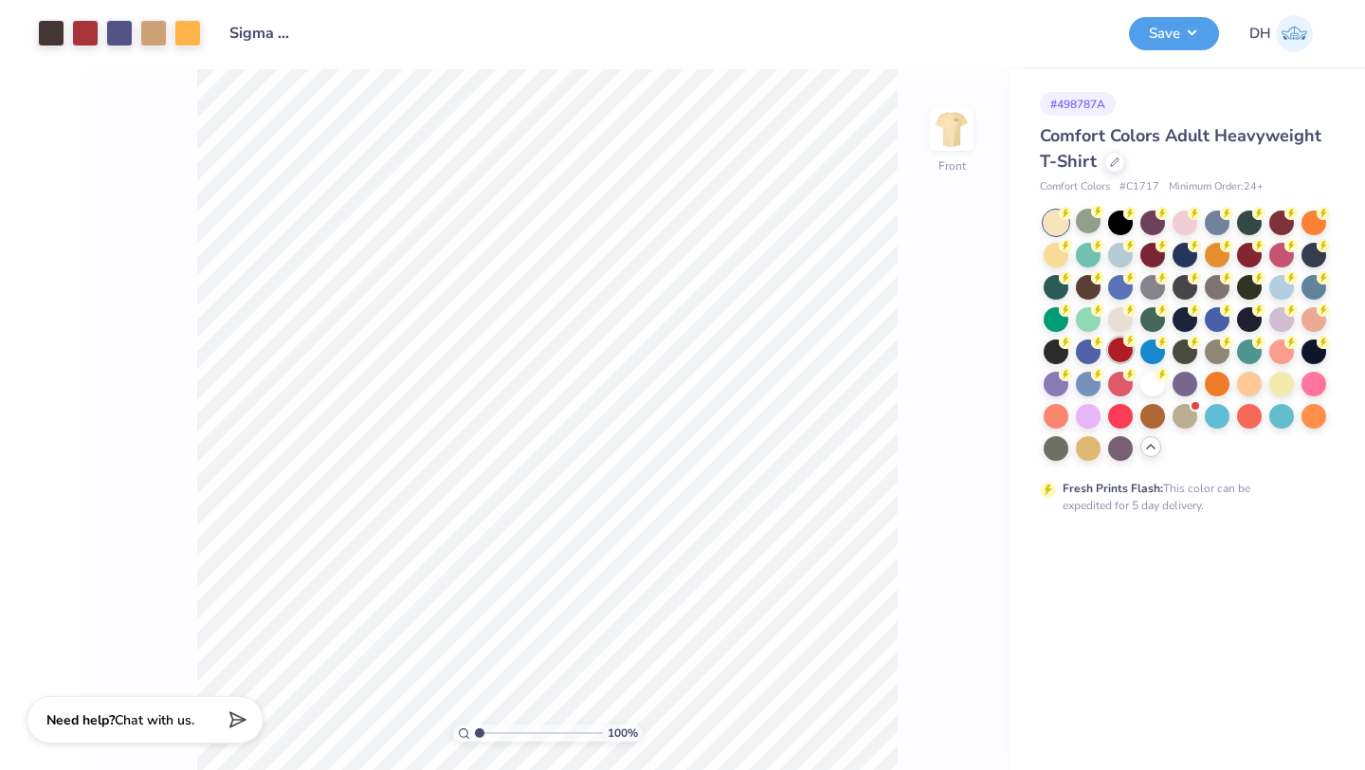
click at [1114, 344] on div at bounding box center [1120, 349] width 25 height 25
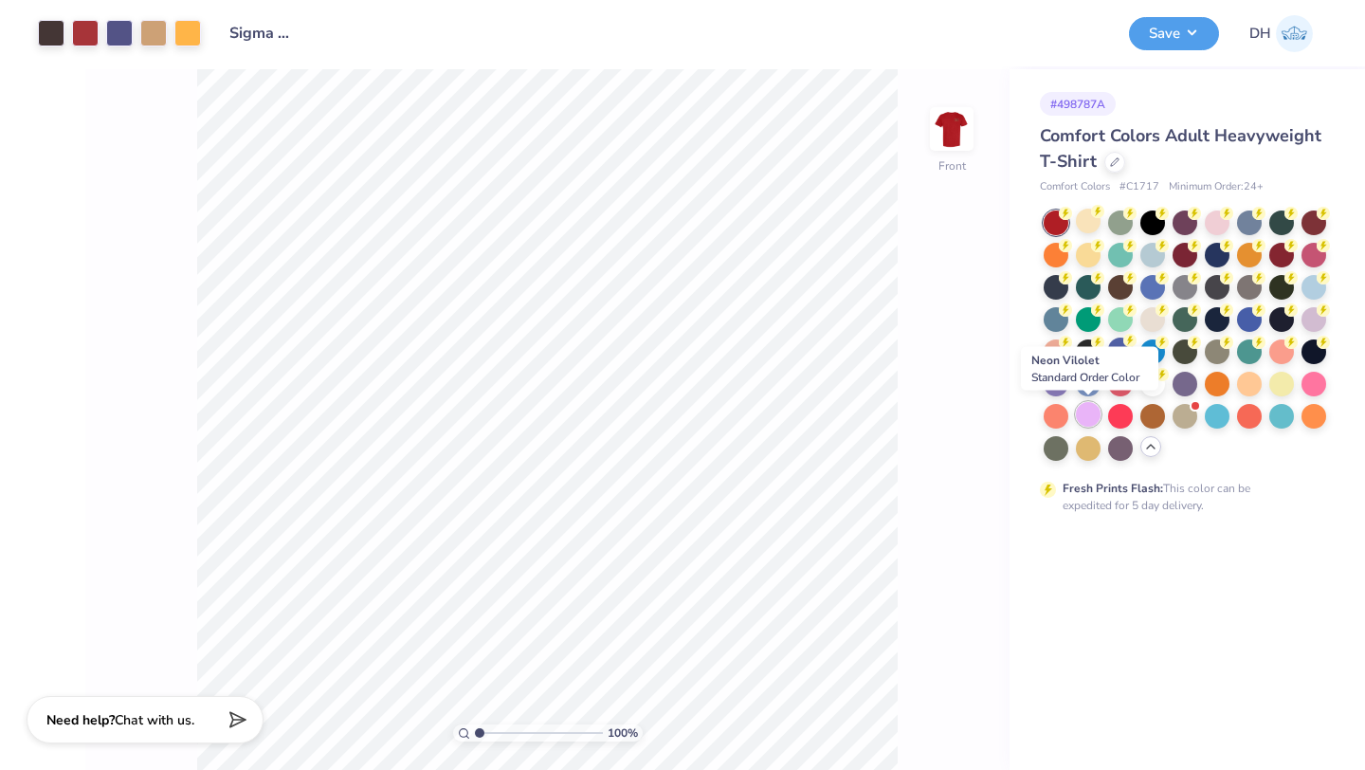
click at [1092, 421] on div at bounding box center [1088, 414] width 25 height 25
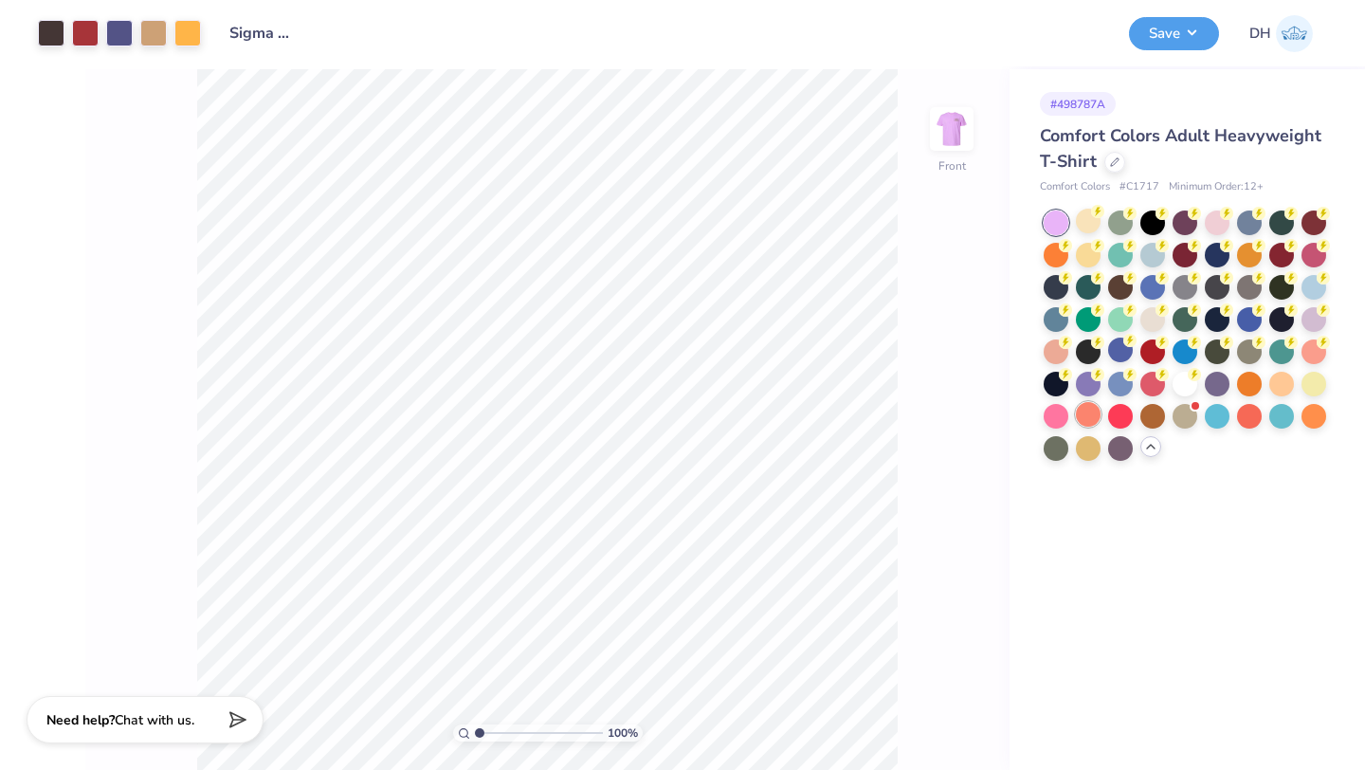
click at [1089, 421] on div at bounding box center [1088, 414] width 25 height 25
click at [1124, 410] on div at bounding box center [1120, 414] width 25 height 25
click at [1160, 411] on div at bounding box center [1152, 414] width 25 height 25
click at [1152, 413] on div at bounding box center [1152, 414] width 25 height 25
click at [1156, 418] on div at bounding box center [1152, 414] width 25 height 25
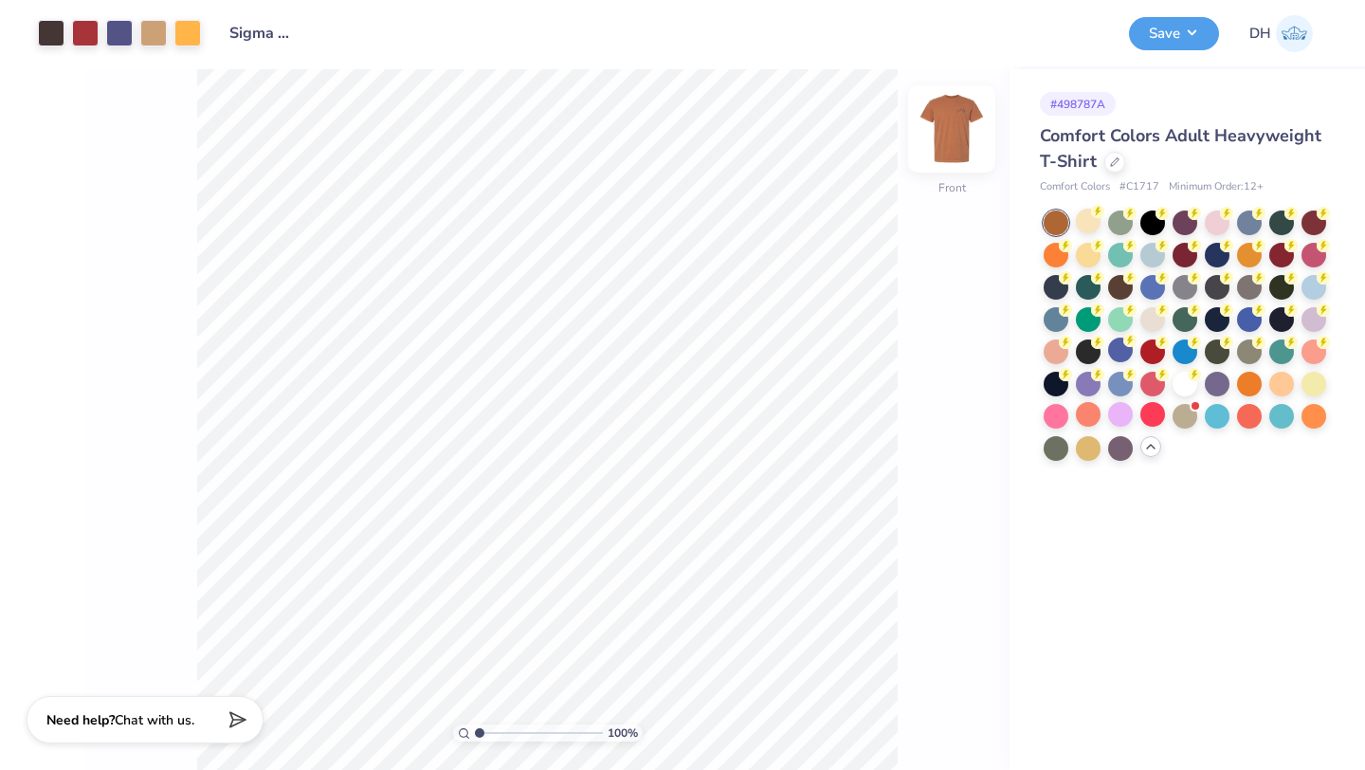
click at [956, 134] on img at bounding box center [952, 129] width 76 height 76
click at [945, 147] on img at bounding box center [952, 129] width 76 height 76
click at [1186, 34] on button "Save" at bounding box center [1174, 30] width 90 height 33
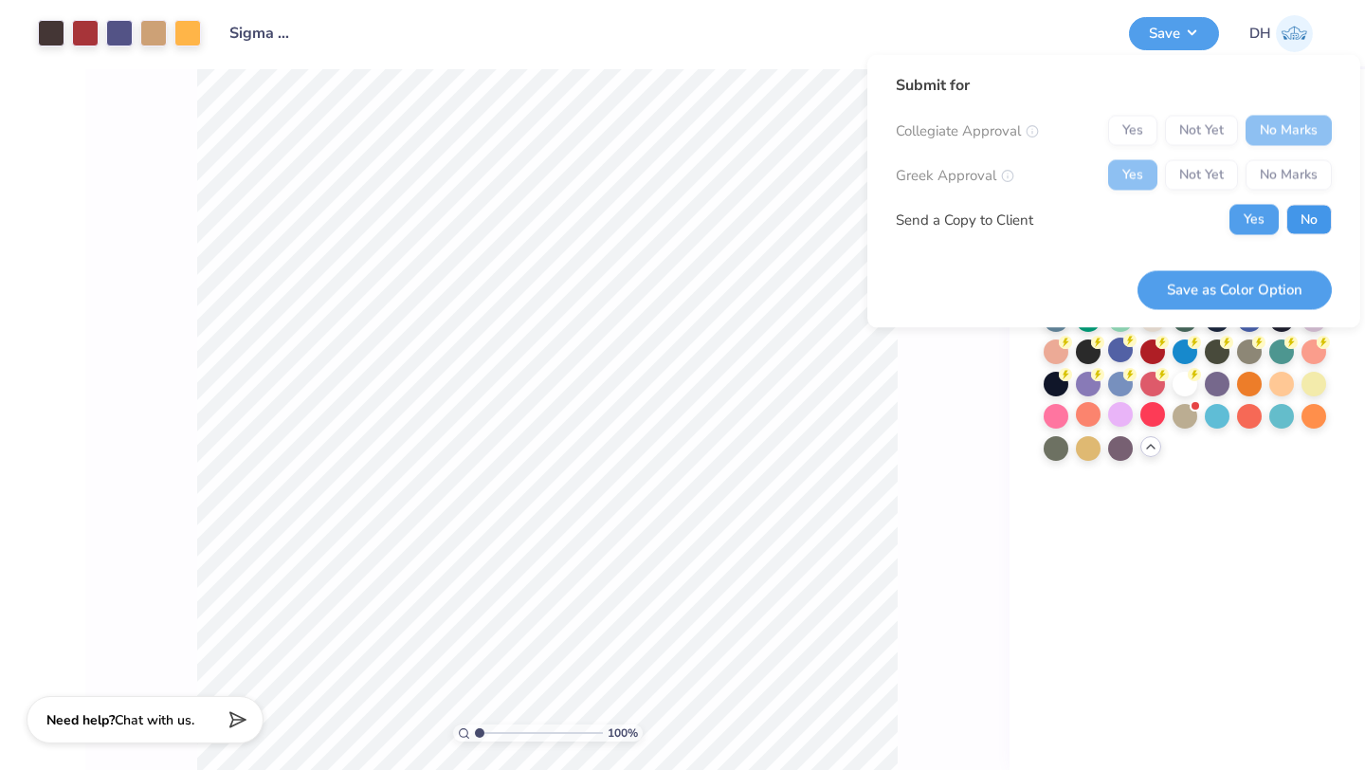
click at [1325, 211] on button "No" at bounding box center [1309, 220] width 46 height 30
click at [1268, 295] on button "Save as Color Option" at bounding box center [1235, 289] width 194 height 39
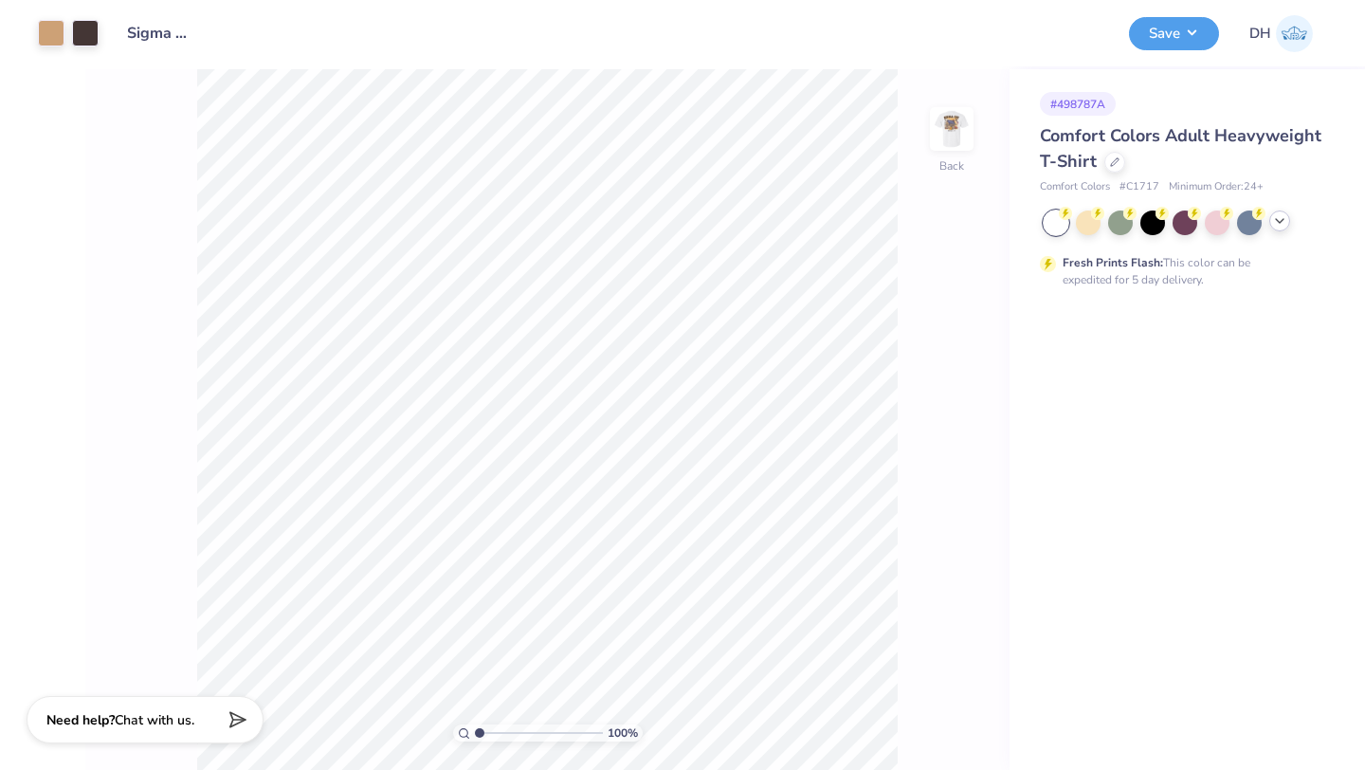
click at [1280, 225] on icon at bounding box center [1279, 220] width 15 height 15
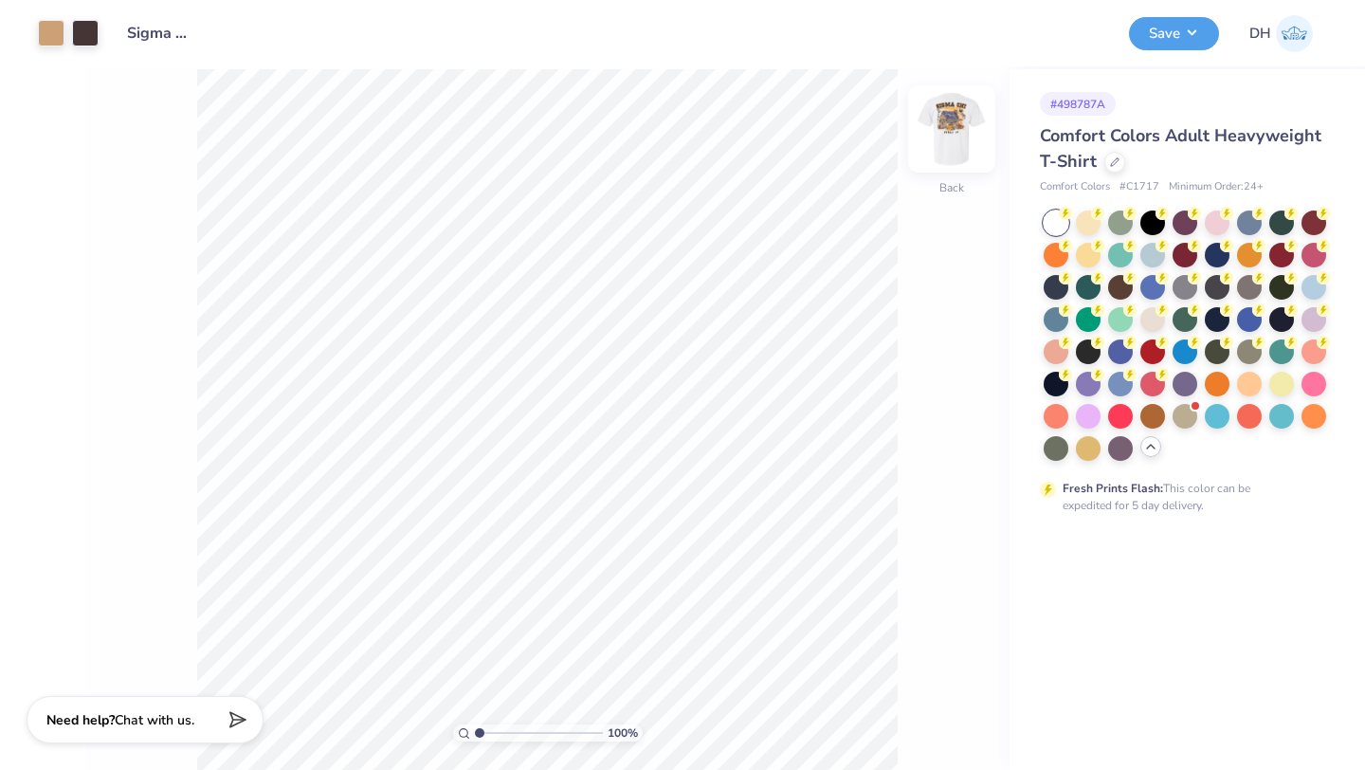
click at [968, 134] on img at bounding box center [952, 129] width 76 height 76
click at [1121, 219] on div at bounding box center [1120, 221] width 25 height 25
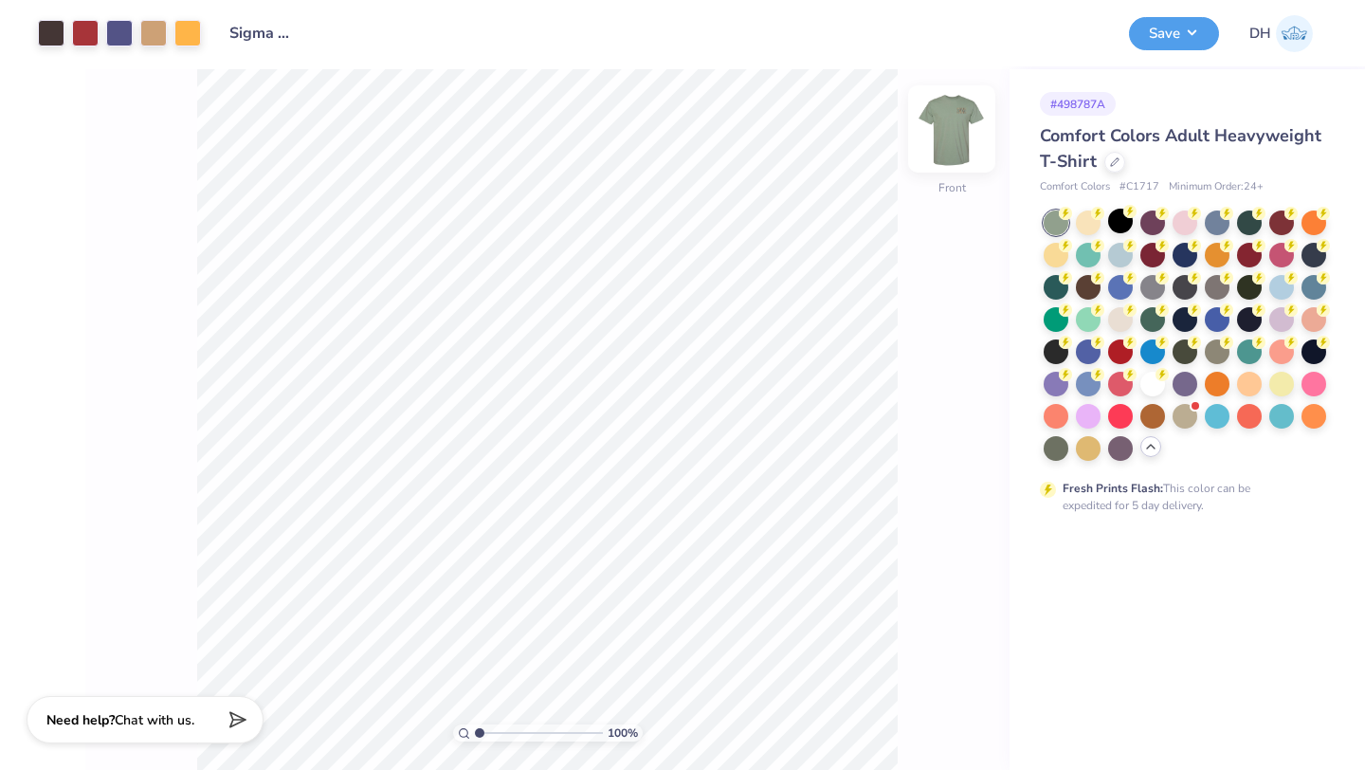
click at [949, 120] on img at bounding box center [952, 129] width 76 height 76
click at [975, 122] on div "100 % Front" at bounding box center [547, 419] width 924 height 701
click at [1158, 33] on button "Save" at bounding box center [1174, 30] width 90 height 33
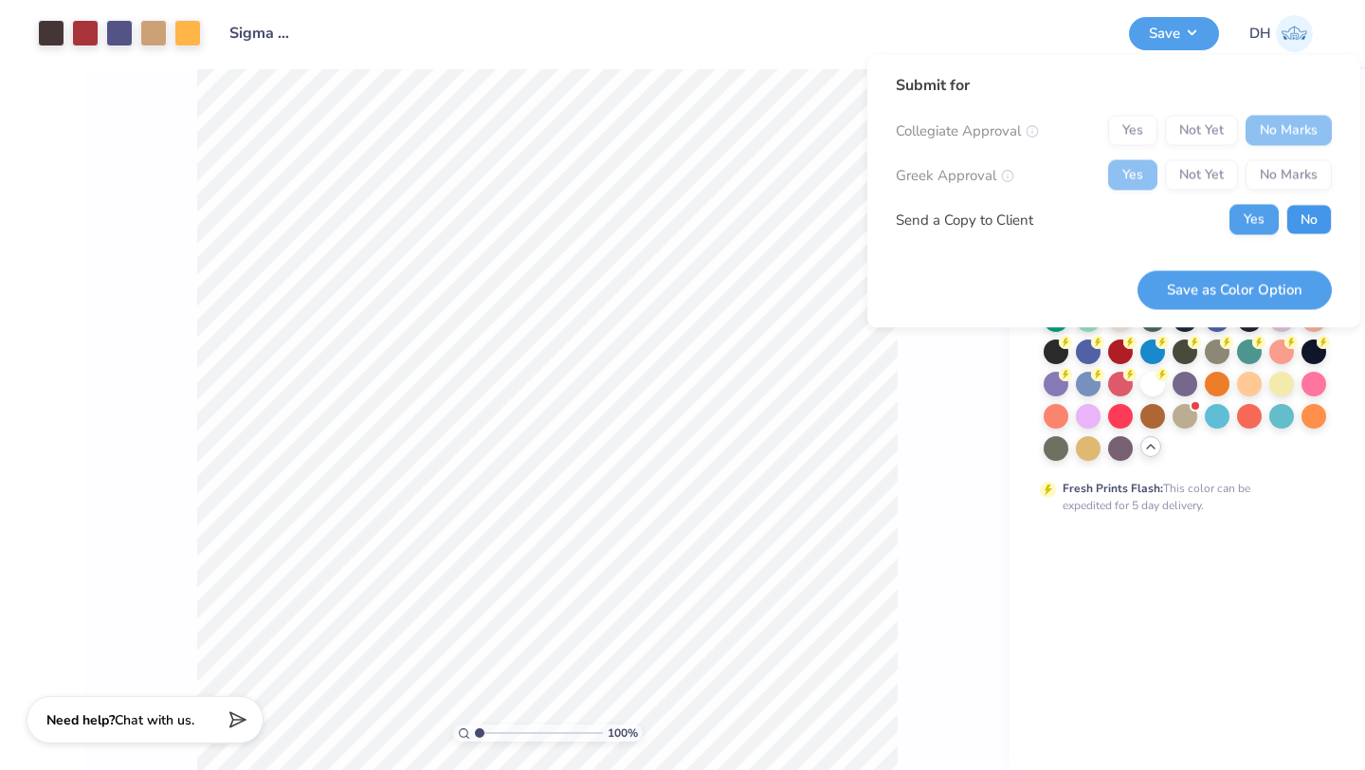
click at [1307, 230] on button "No" at bounding box center [1309, 220] width 46 height 30
click at [1272, 286] on button "Save as Color Option" at bounding box center [1235, 289] width 194 height 39
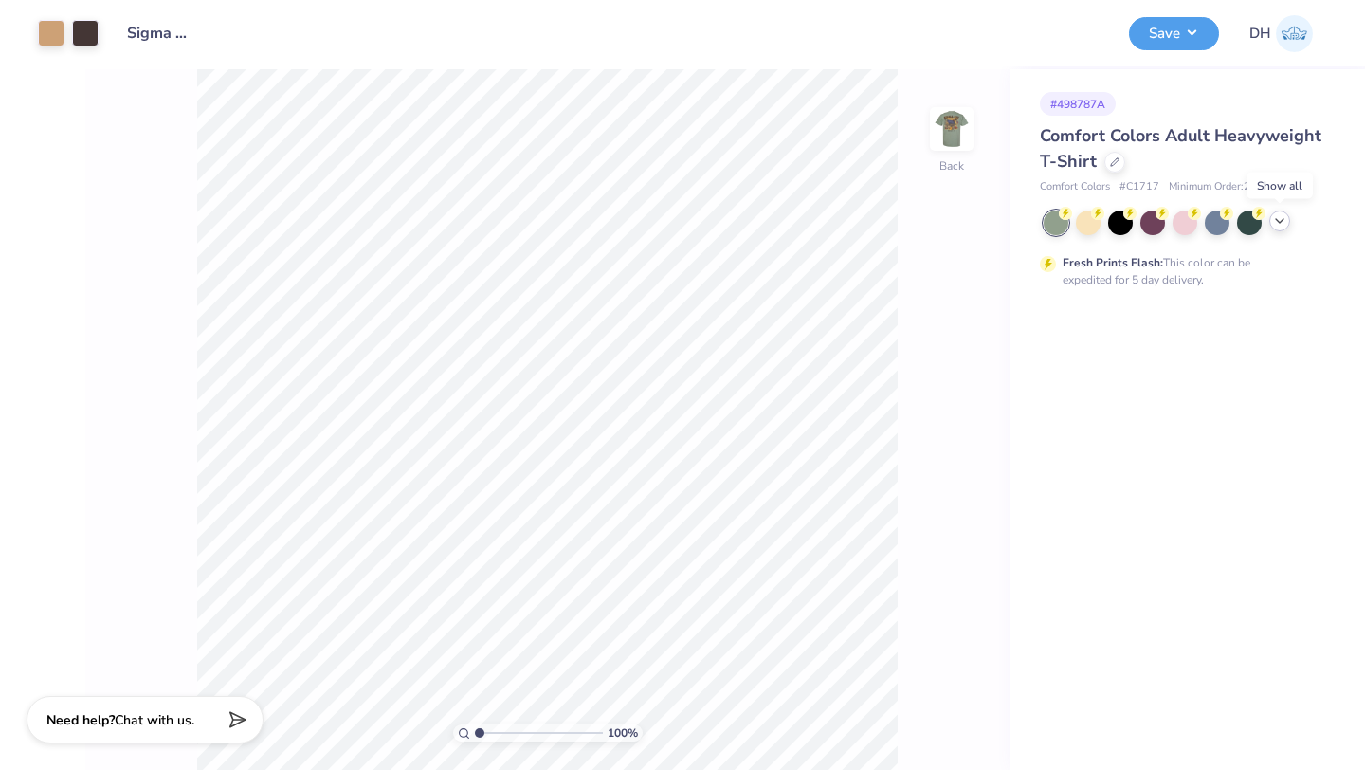
click at [1283, 224] on icon at bounding box center [1279, 220] width 15 height 15
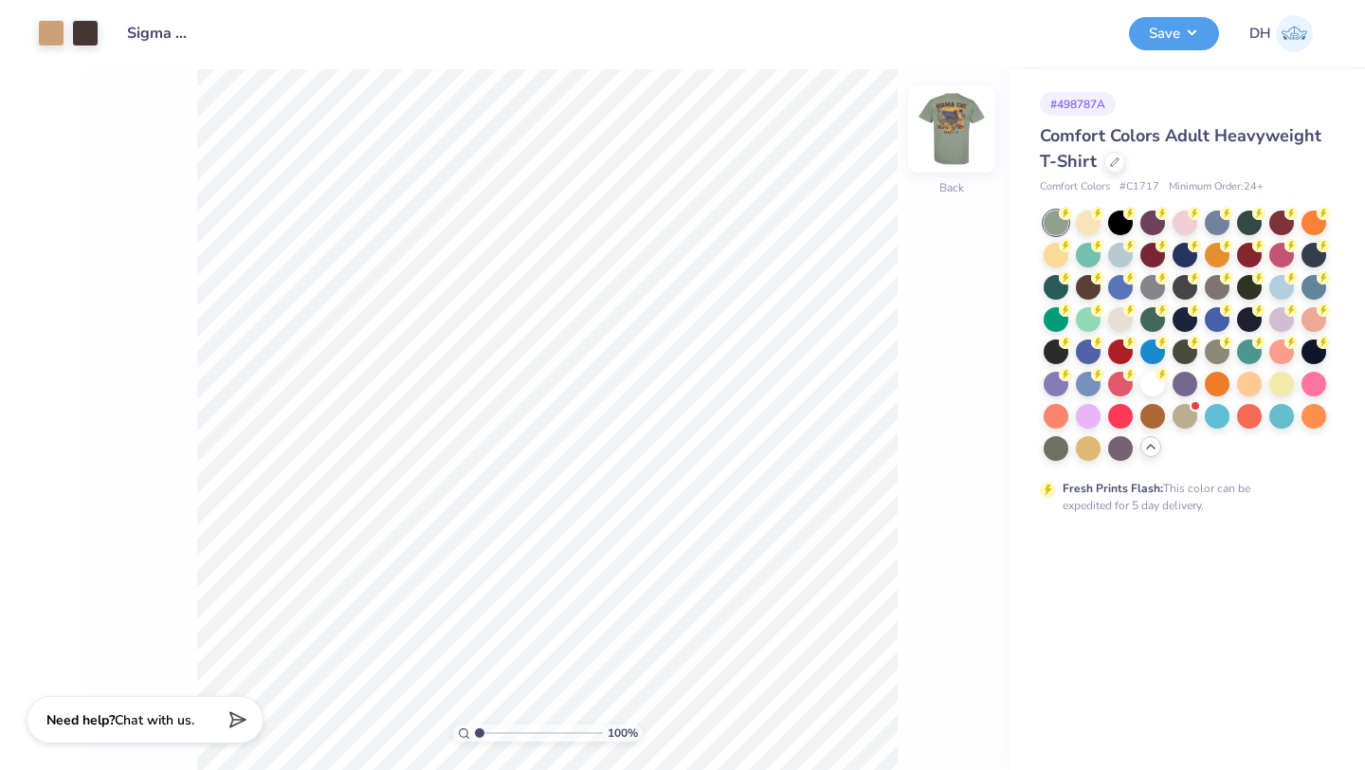
click at [955, 108] on img at bounding box center [952, 129] width 76 height 76
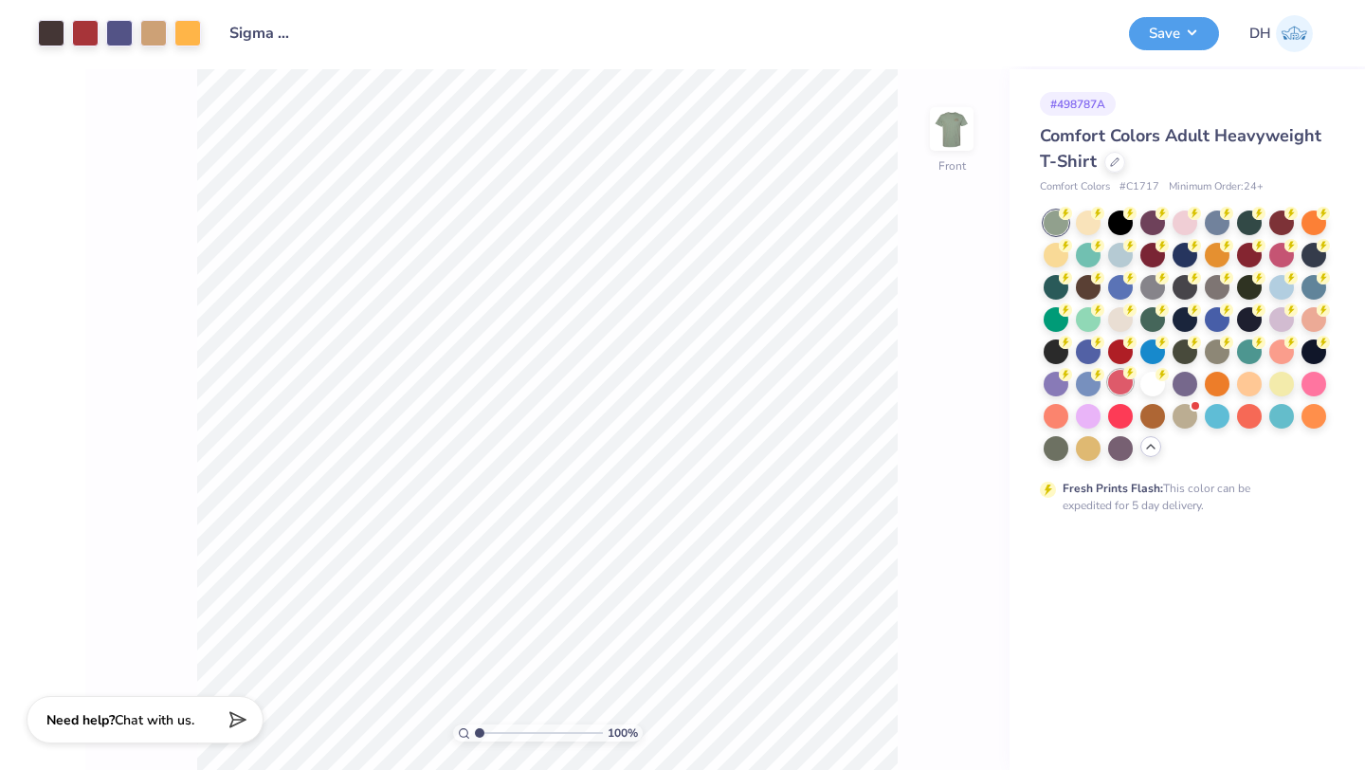
click at [1116, 379] on div at bounding box center [1120, 382] width 25 height 25
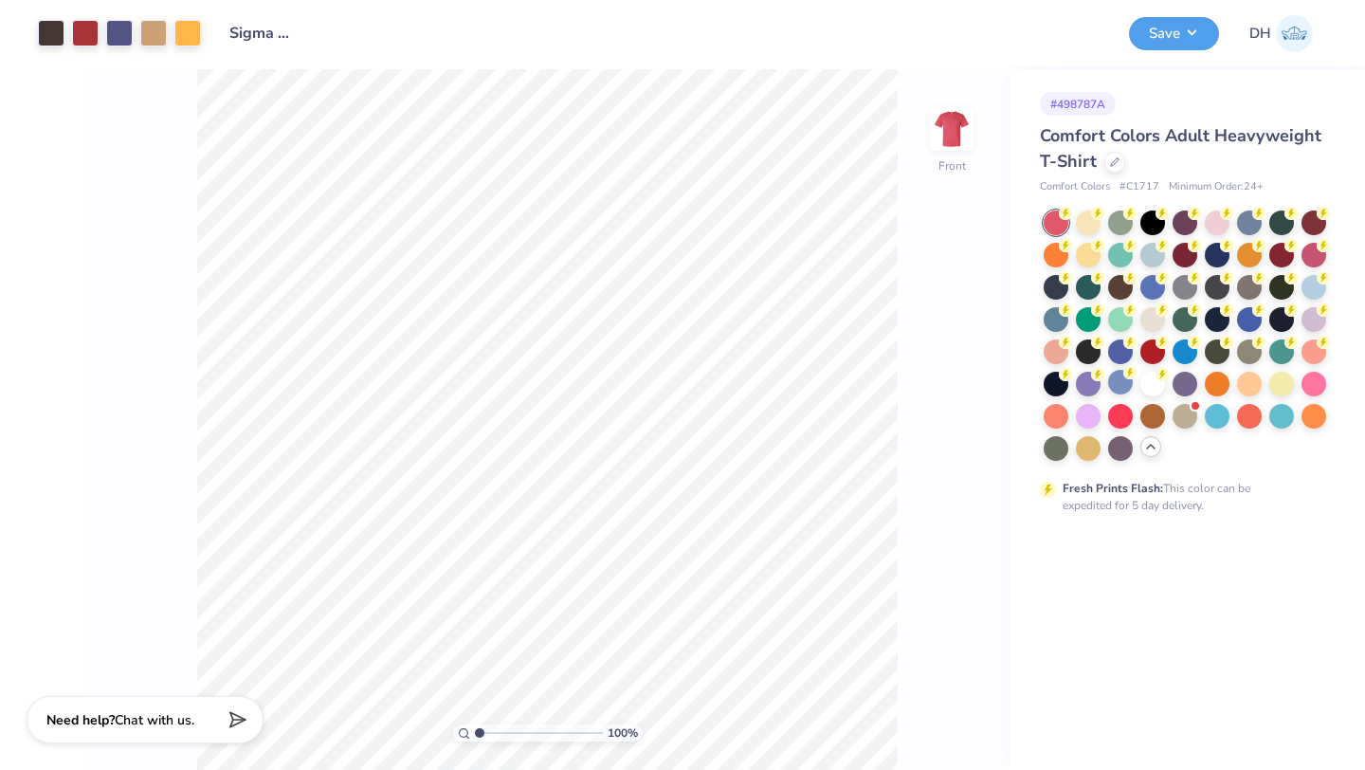
click at [1120, 379] on div at bounding box center [1120, 382] width 25 height 25
click at [955, 124] on img at bounding box center [952, 129] width 76 height 76
click at [1156, 33] on button "Save" at bounding box center [1174, 30] width 90 height 33
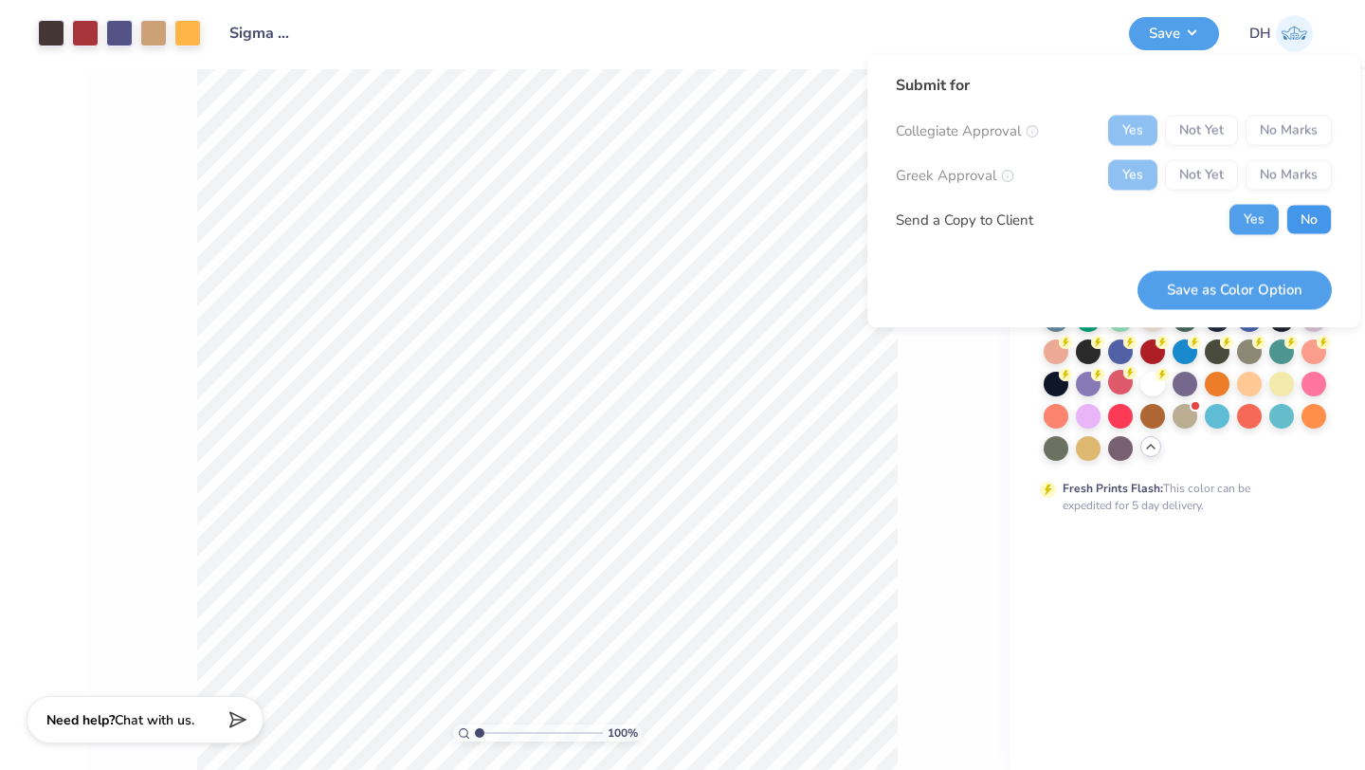
click at [1307, 225] on button "No" at bounding box center [1309, 220] width 46 height 30
click at [1290, 129] on div "Yes Not Yet No Marks" at bounding box center [1220, 131] width 224 height 30
click at [1262, 132] on div "Yes Not Yet No Marks" at bounding box center [1220, 131] width 224 height 30
click at [1300, 145] on div "Collegiate Approval Yes Not Yet No Marks Greek Approval Yes Not Yet No Marks Se…" at bounding box center [1114, 175] width 436 height 119
click at [1262, 286] on button "Save as Color Option" at bounding box center [1235, 289] width 194 height 39
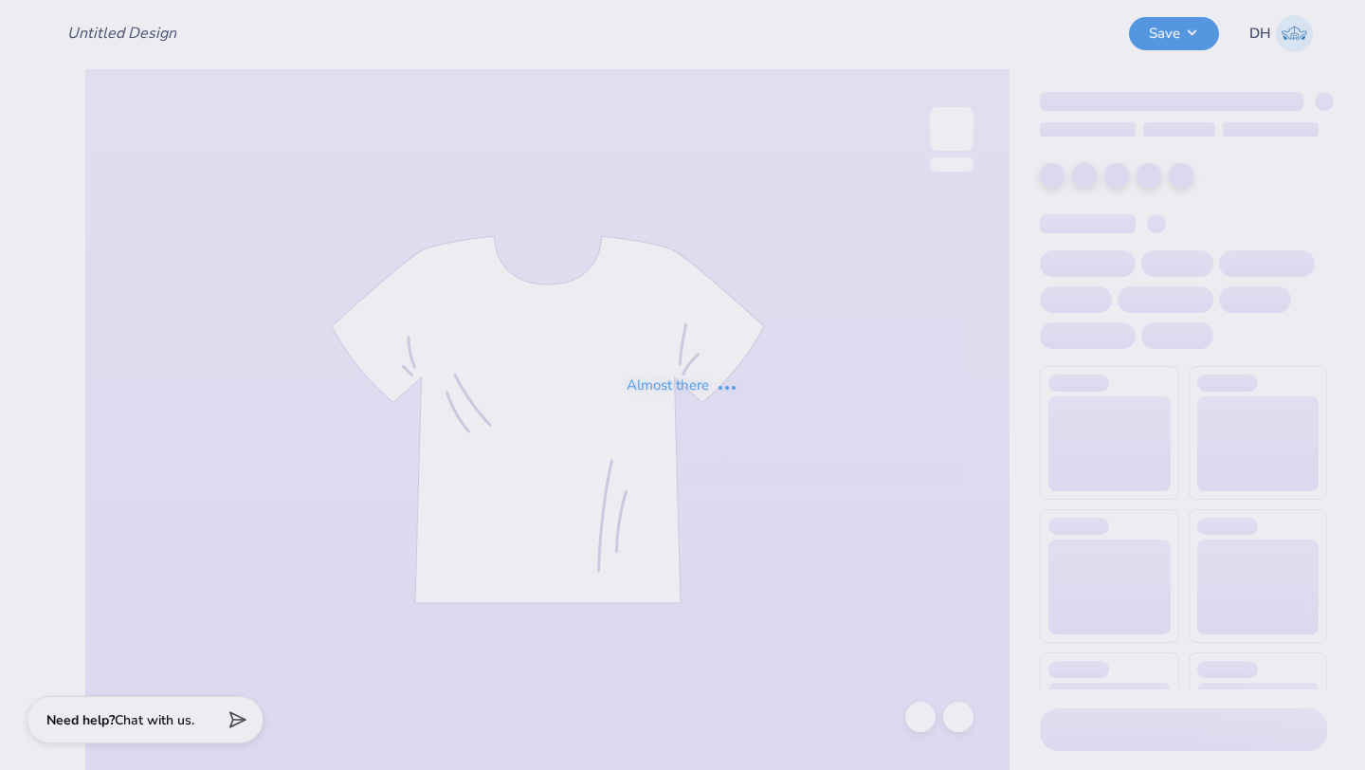
type input "Sigma Chi [US_STATE]"
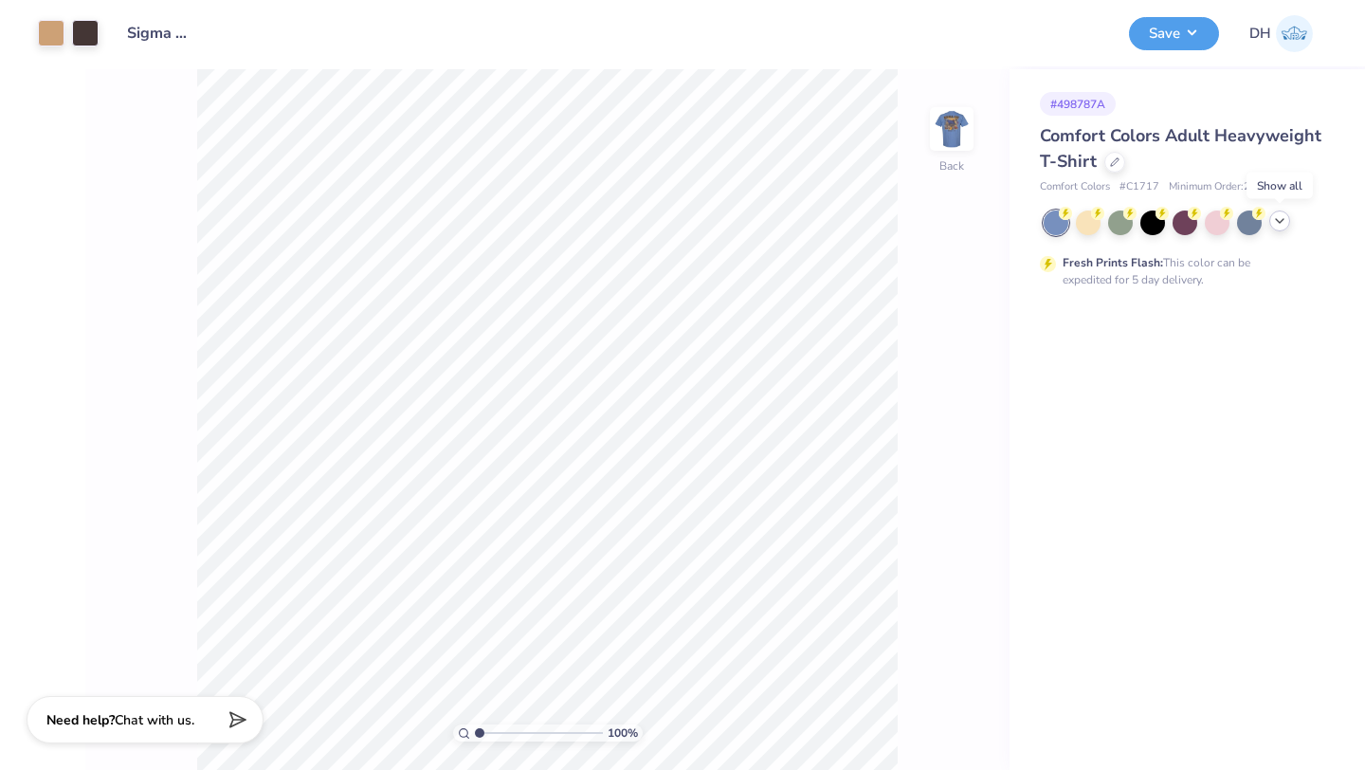
click at [1281, 222] on polyline at bounding box center [1280, 221] width 8 height 4
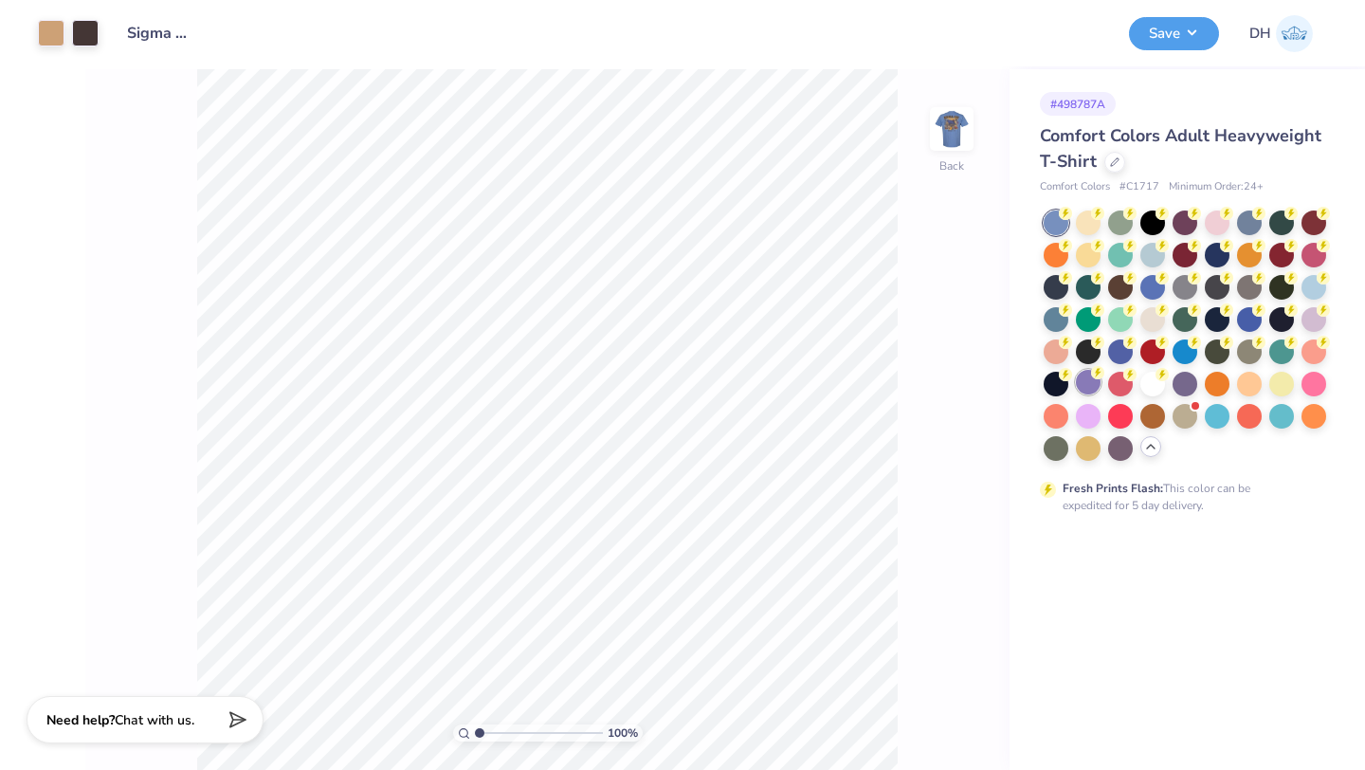
click at [1181, 378] on div at bounding box center [1185, 384] width 25 height 25
click at [1085, 382] on div at bounding box center [1088, 382] width 25 height 25
click at [1121, 383] on div at bounding box center [1120, 382] width 25 height 25
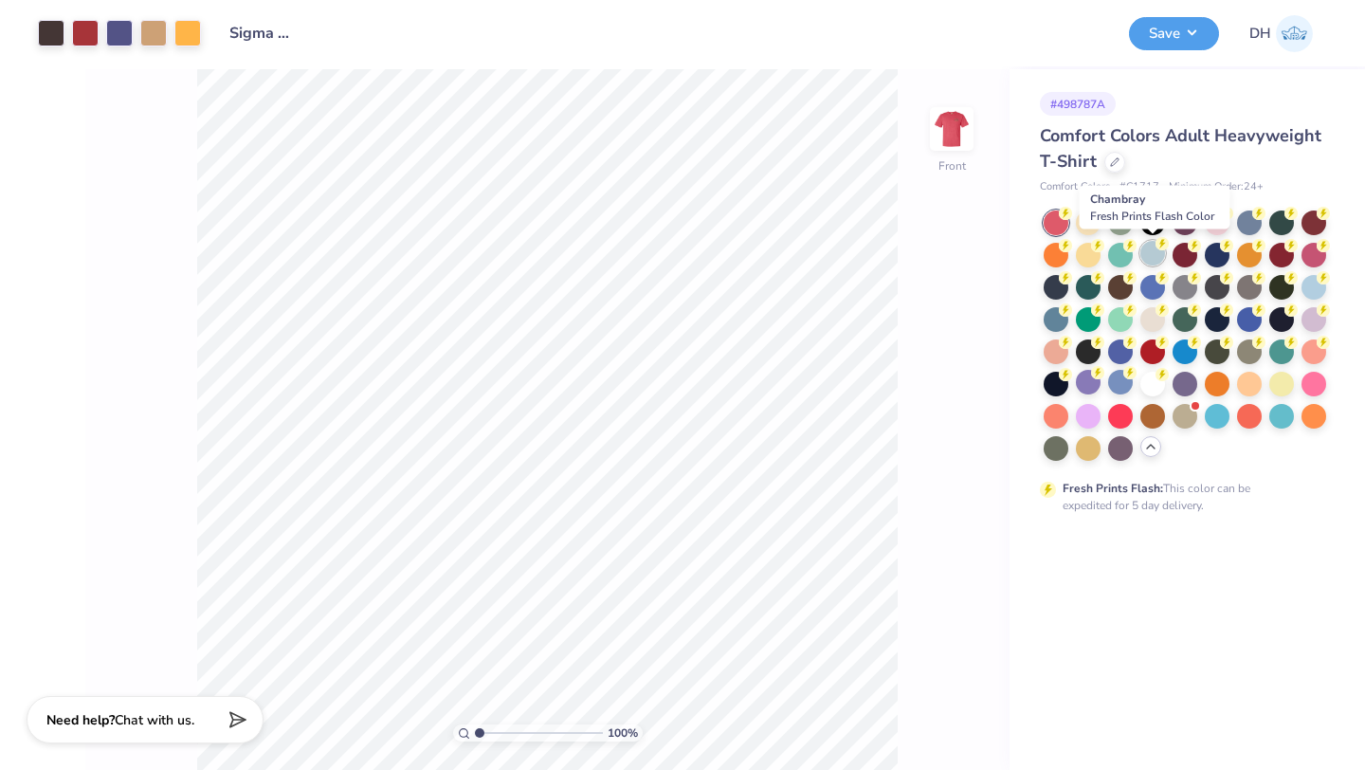
click at [1158, 253] on div at bounding box center [1152, 253] width 25 height 25
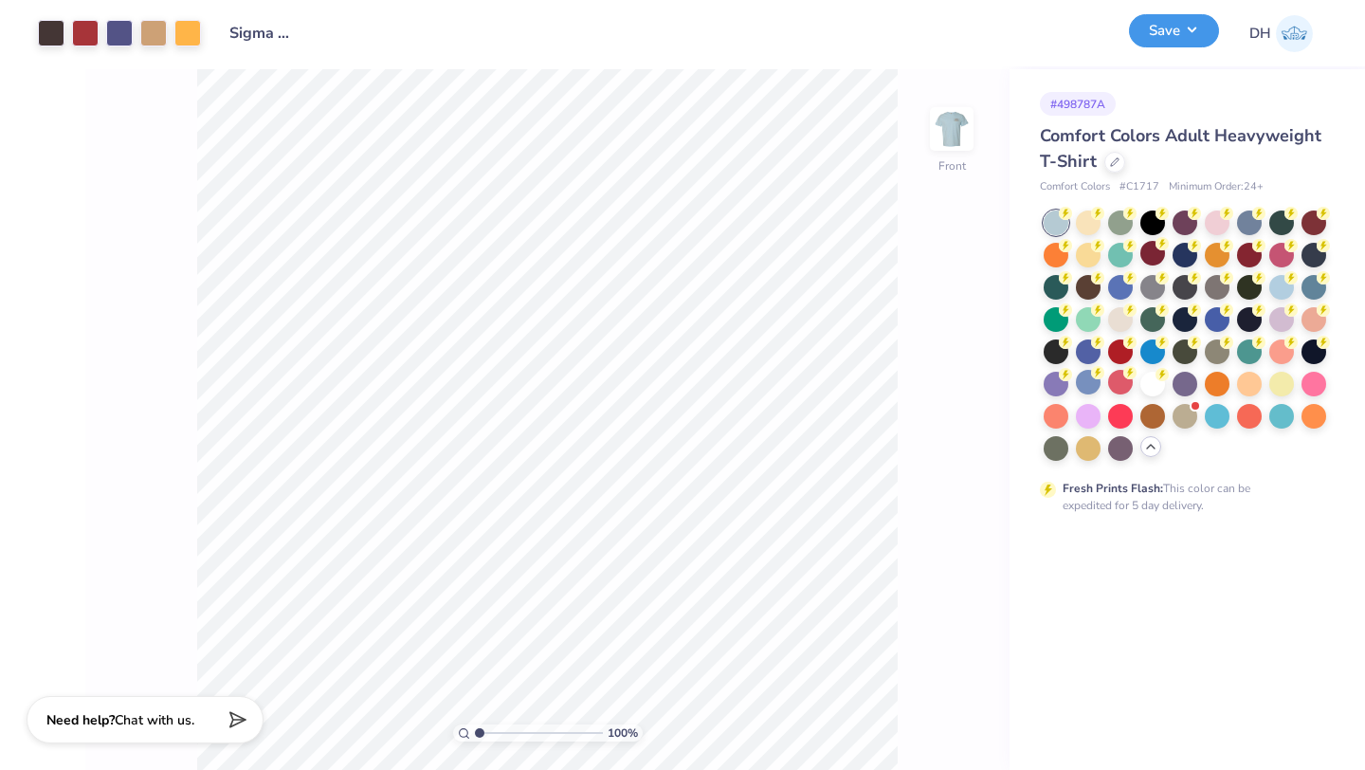
click at [1187, 40] on button "Save" at bounding box center [1174, 30] width 90 height 33
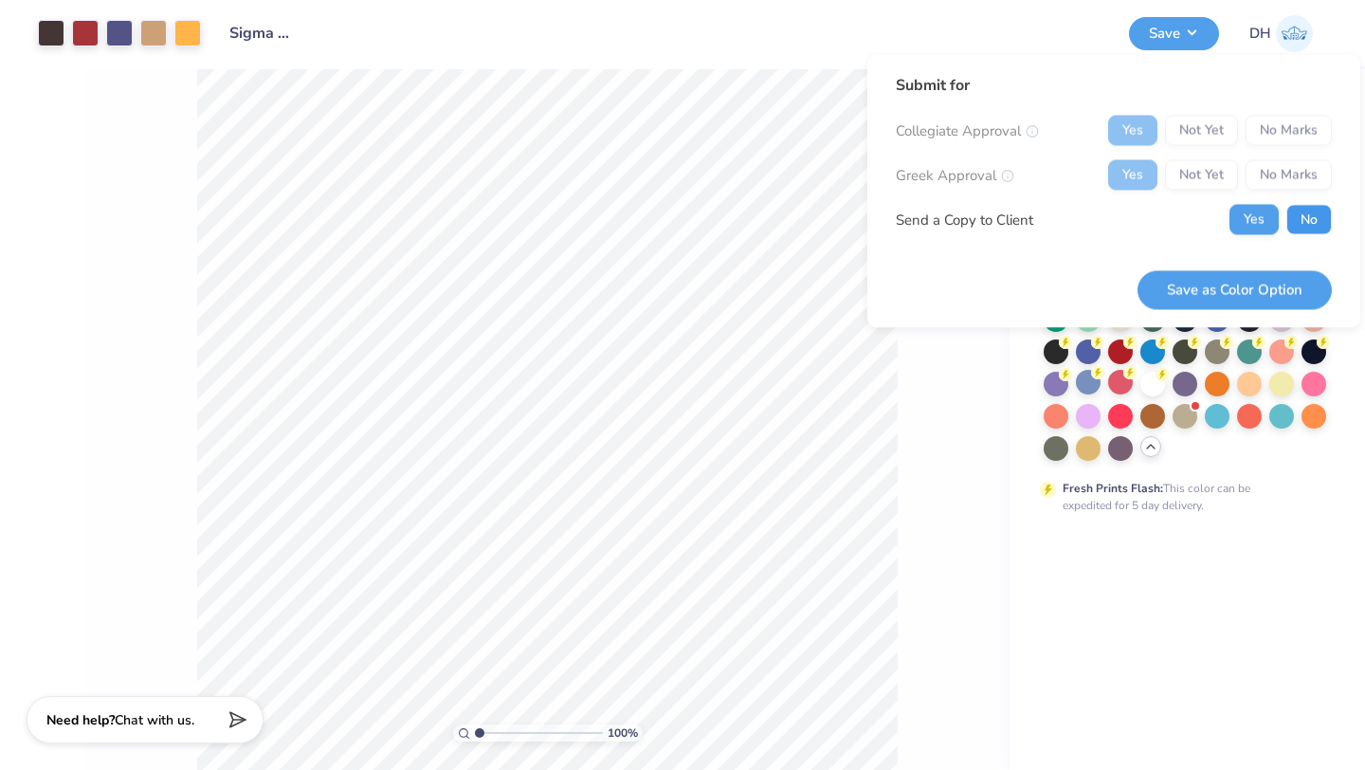
click at [1306, 214] on button "No" at bounding box center [1309, 220] width 46 height 30
click at [1176, 137] on div "Yes Not Yet No Marks" at bounding box center [1220, 131] width 224 height 30
click at [1273, 139] on div "Yes Not Yet No Marks" at bounding box center [1220, 131] width 224 height 30
click at [1270, 288] on button "Save as Color Option" at bounding box center [1235, 289] width 194 height 39
